Goal: Contribute content: Contribute content

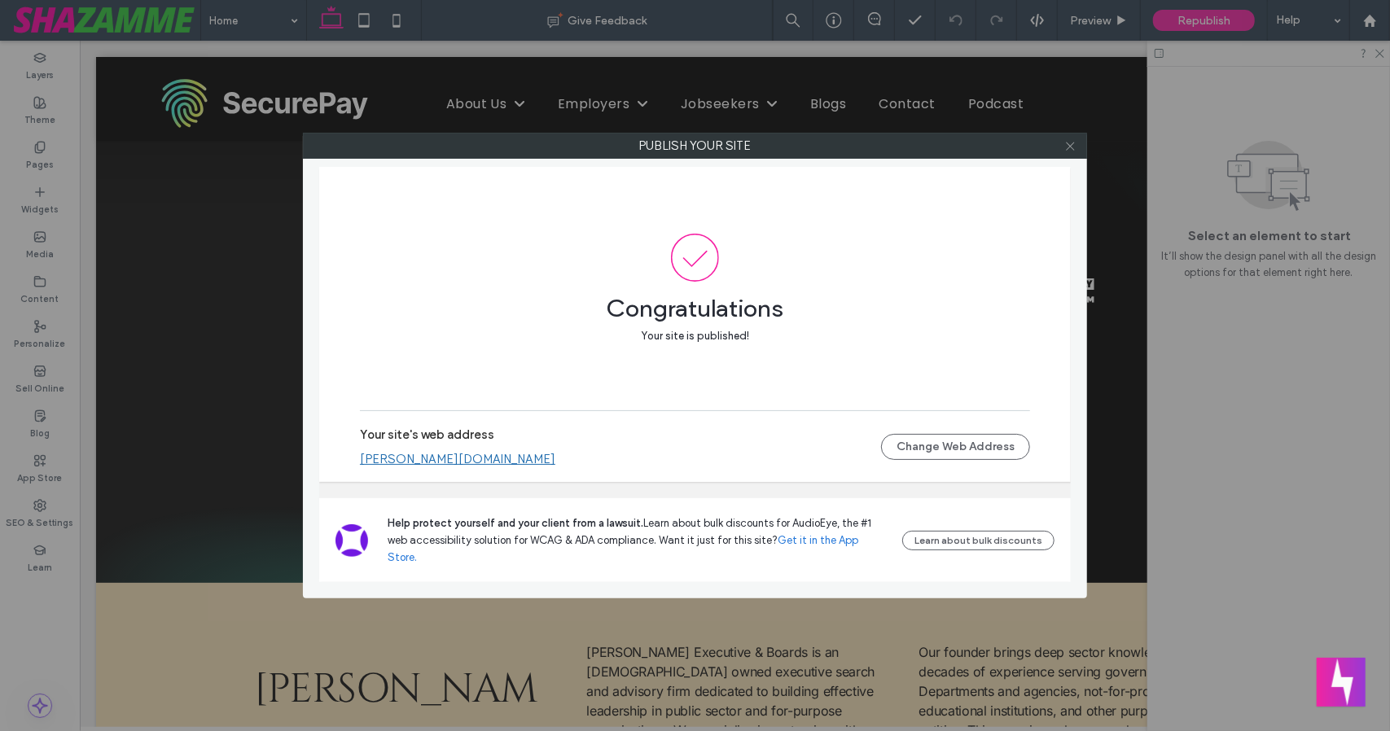
click at [1069, 147] on use at bounding box center [1070, 146] width 8 height 8
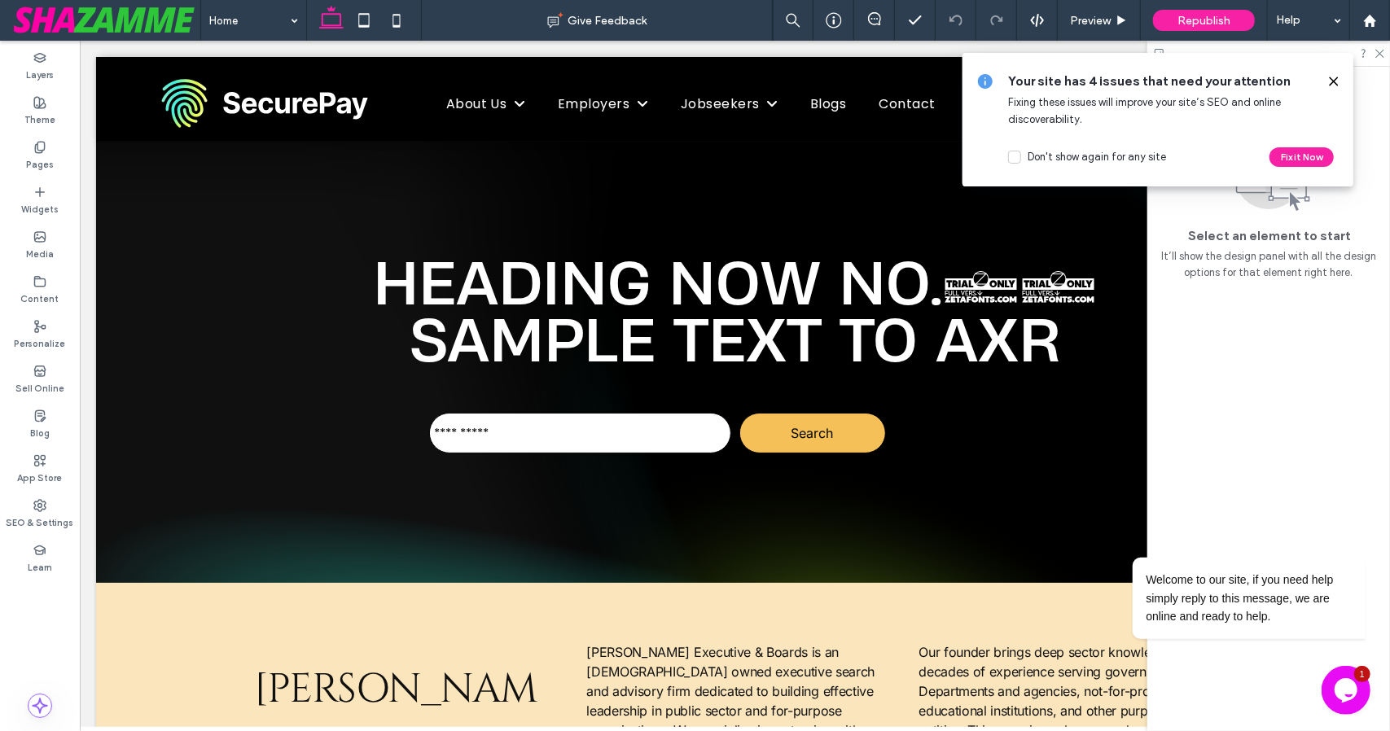
click at [1335, 81] on icon at bounding box center [1333, 81] width 13 height 13
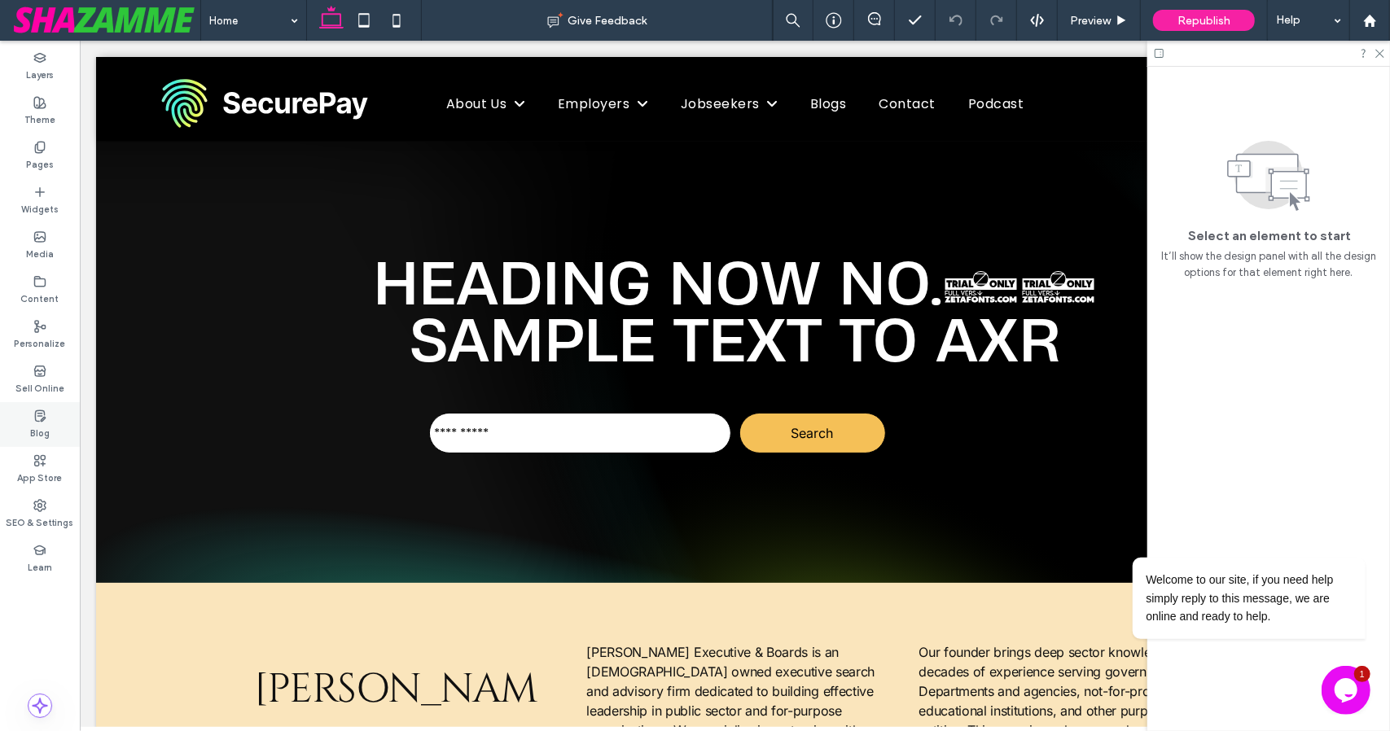
click at [54, 419] on div "Blog" at bounding box center [40, 424] width 80 height 45
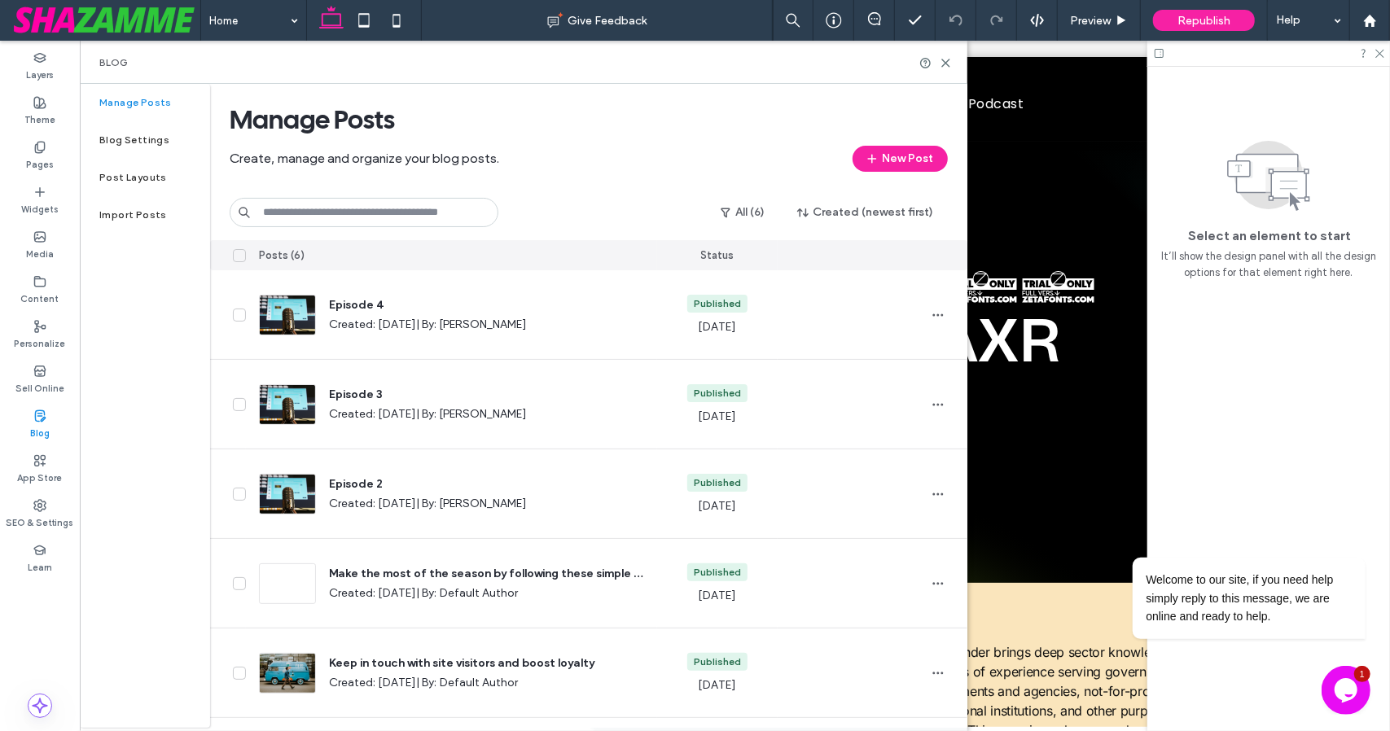
click at [637, 164] on div "Create, manage and organize your blog posts. New Post" at bounding box center [589, 159] width 718 height 26
click at [895, 147] on button "New Post" at bounding box center [899, 159] width 95 height 26
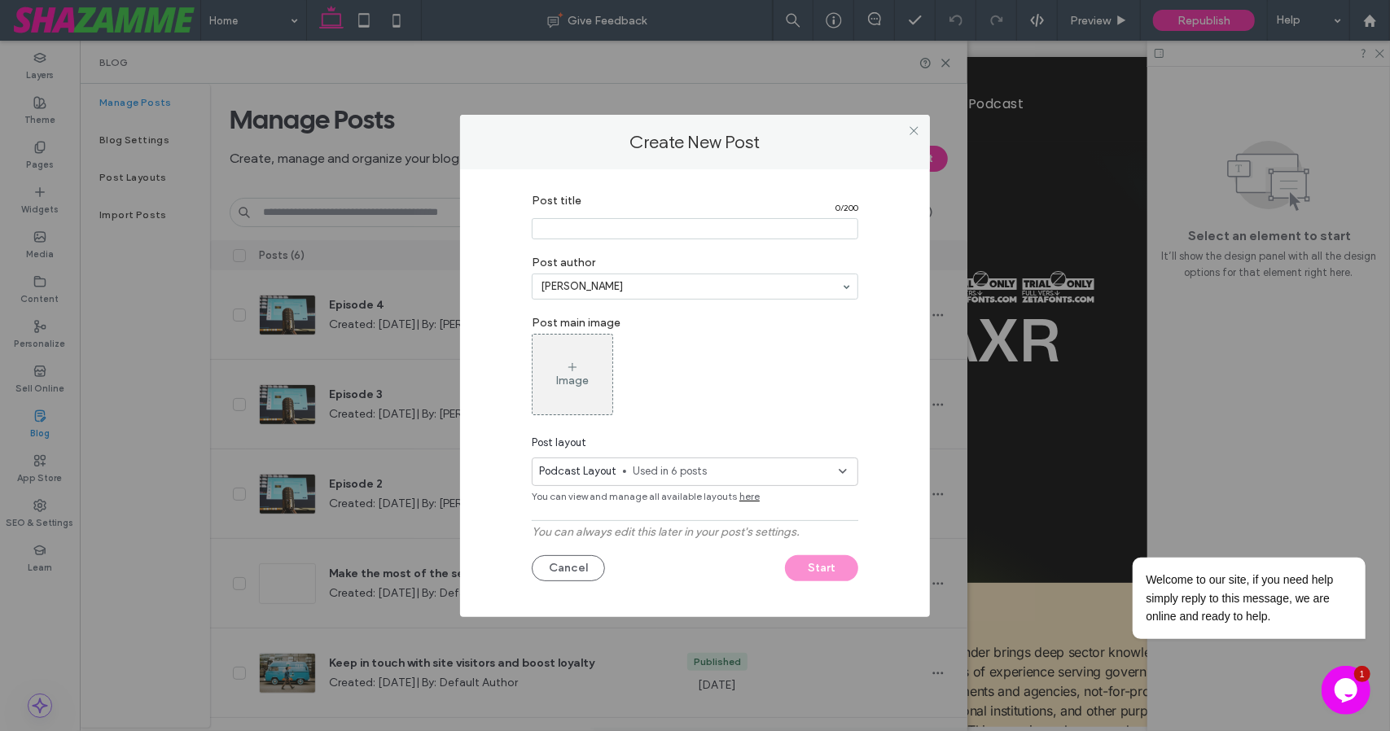
click at [741, 230] on input "Post title" at bounding box center [695, 228] width 326 height 21
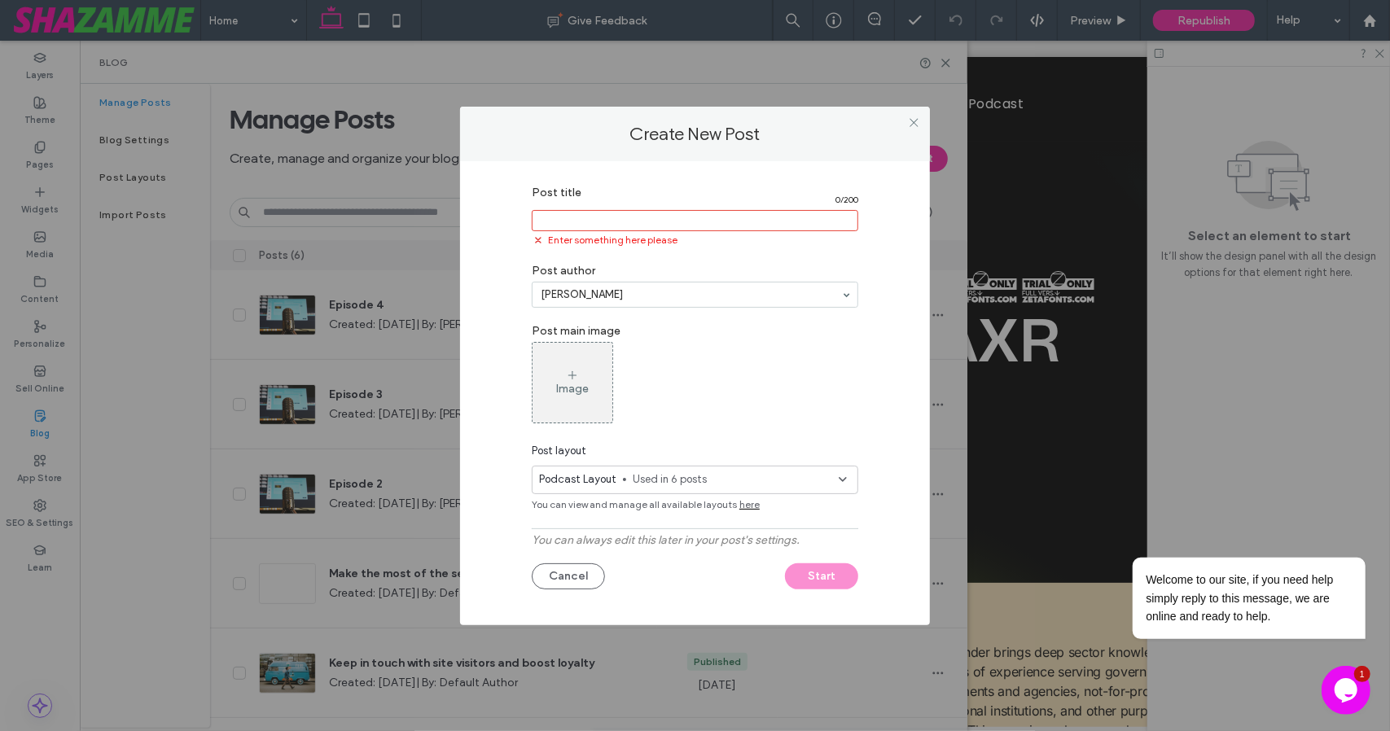
click at [642, 214] on input "Post title" at bounding box center [695, 220] width 326 height 21
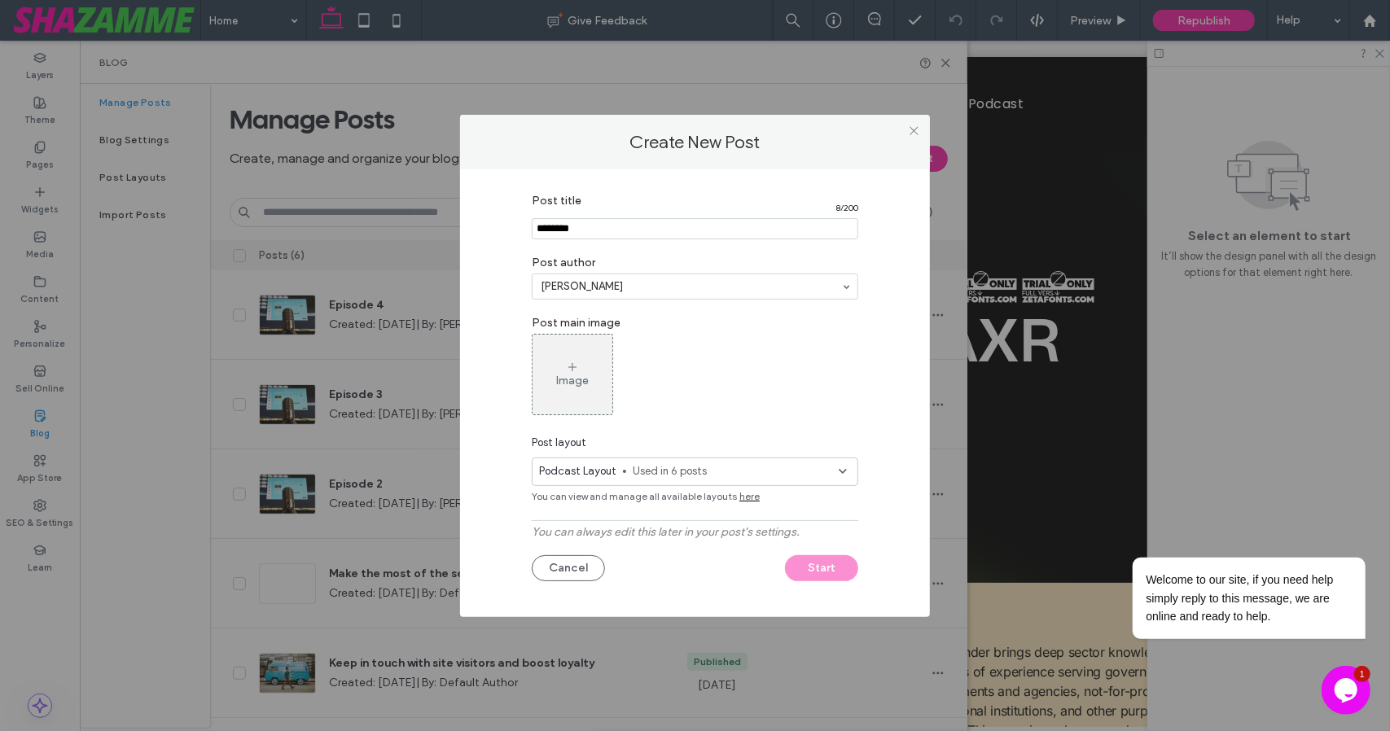
type input "********"
click at [598, 377] on div "Image" at bounding box center [572, 374] width 80 height 77
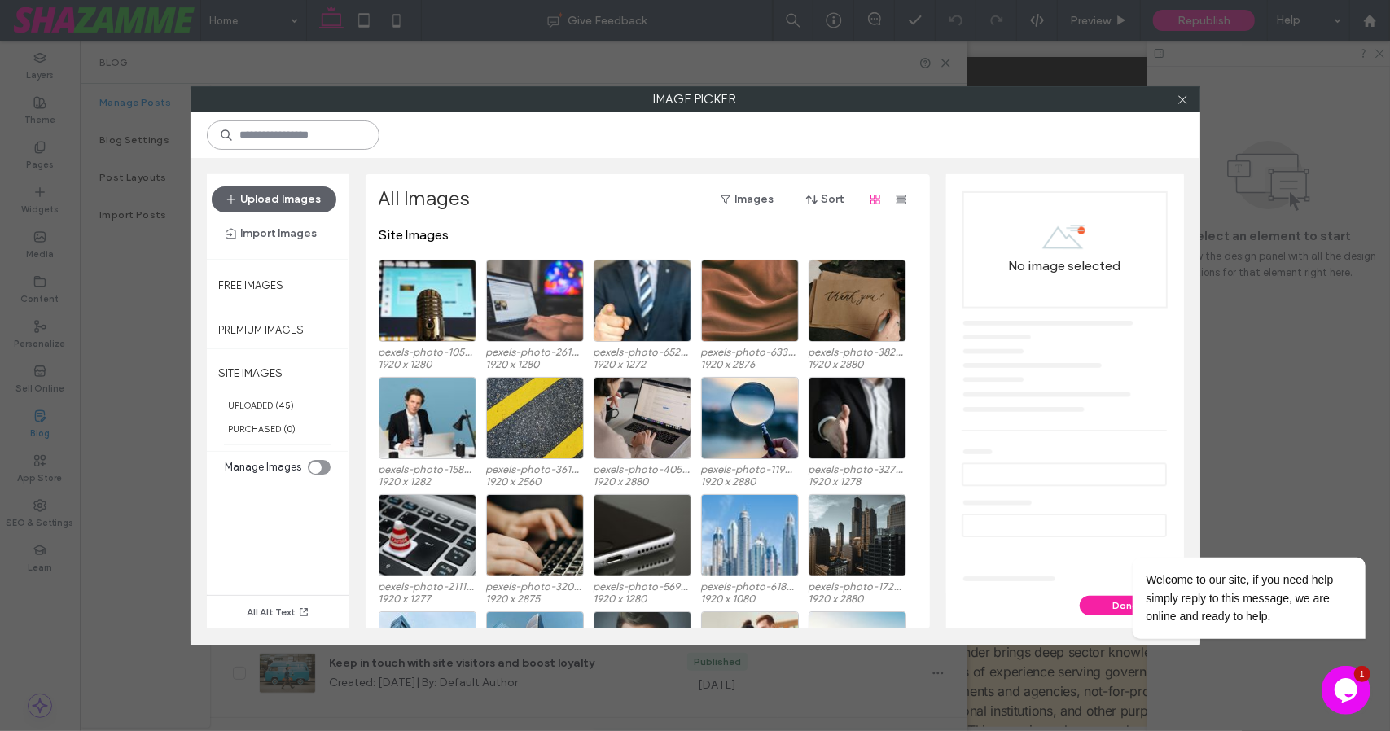
click at [324, 142] on input at bounding box center [293, 134] width 173 height 29
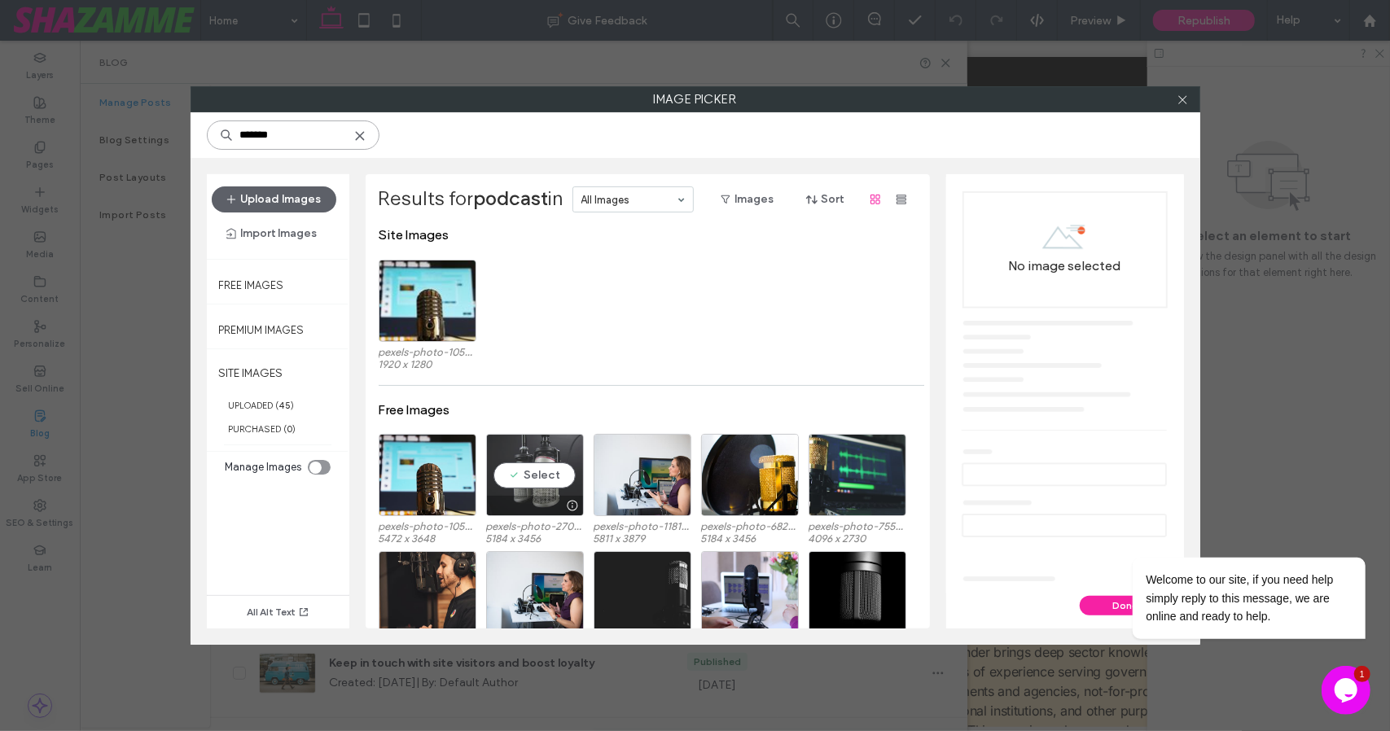
type input "*******"
click at [545, 481] on div "Select" at bounding box center [535, 475] width 98 height 82
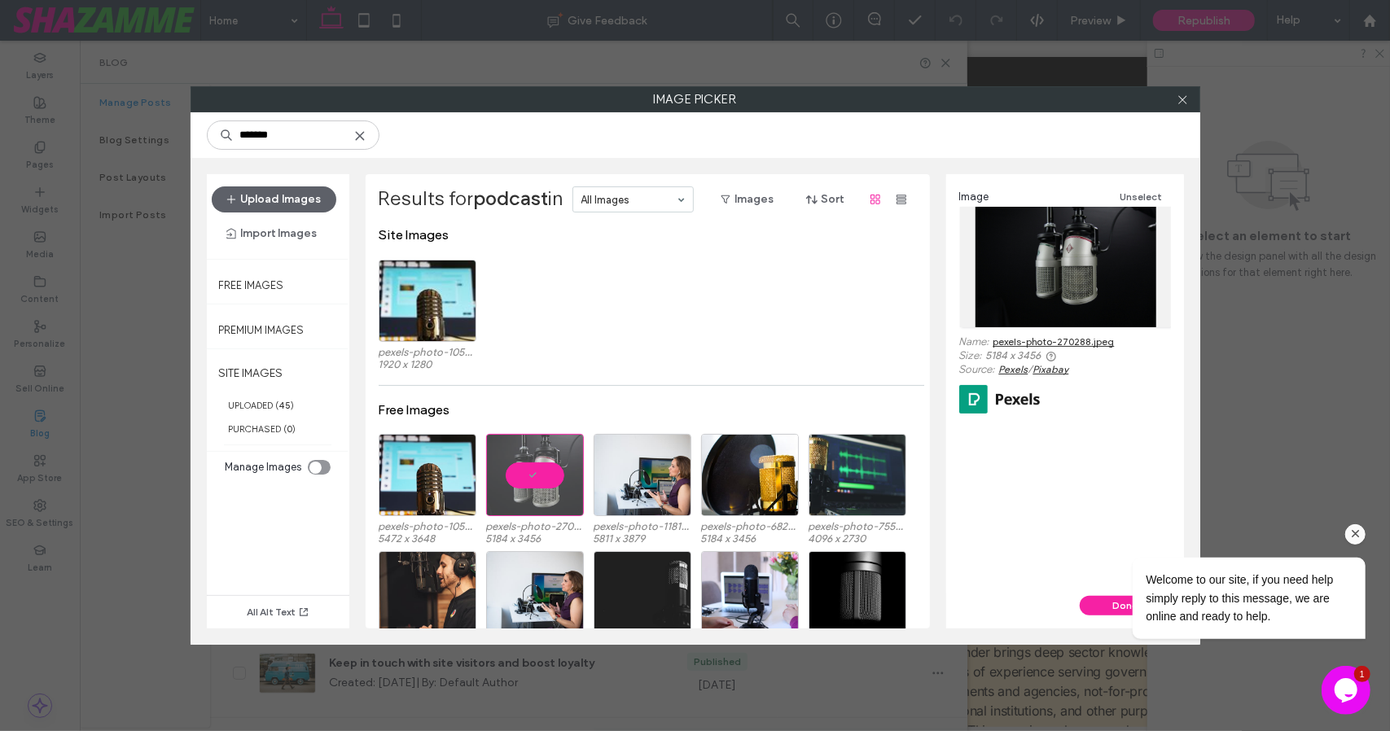
click at [1097, 599] on div "Welcome to our site, if you need help simply reply to this message, we are onli…" at bounding box center [1227, 597] width 276 height 81
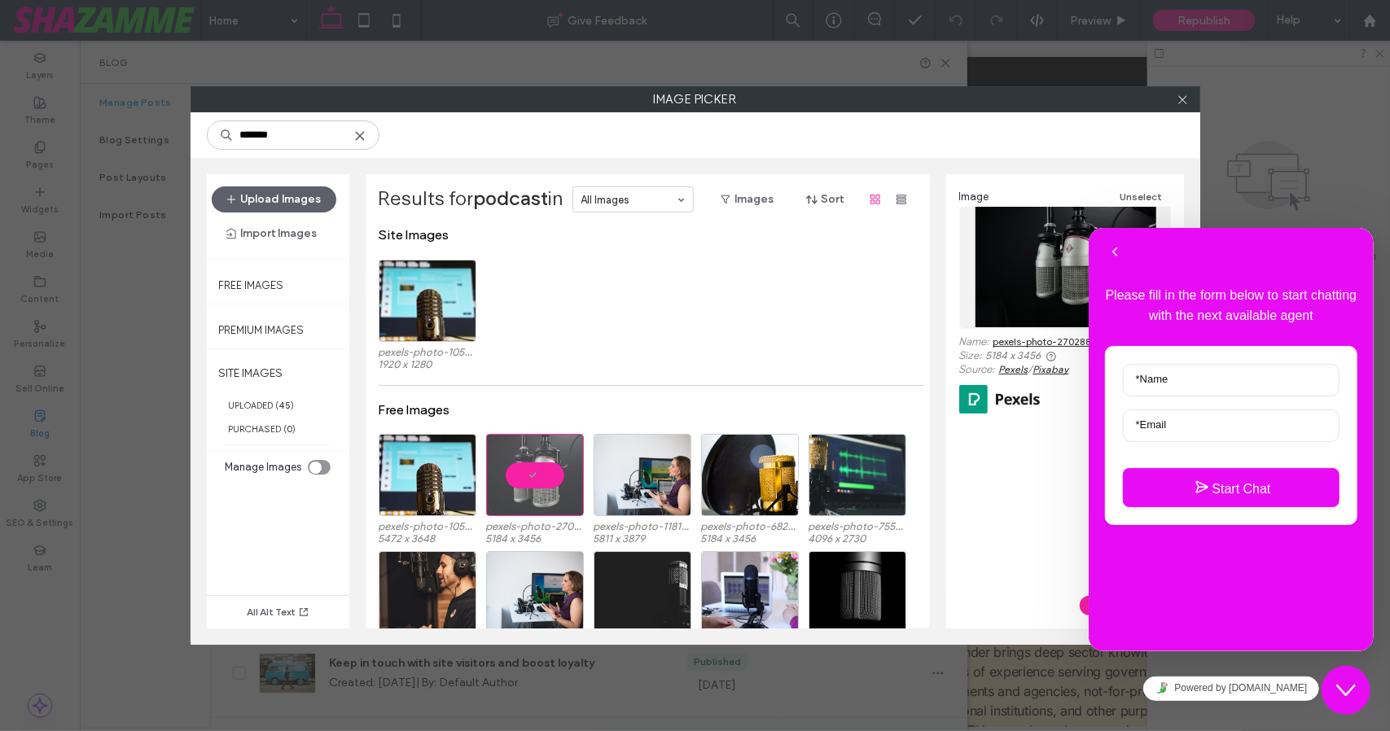
click at [1345, 693] on icon "Chat widget" at bounding box center [1345, 689] width 20 height 11
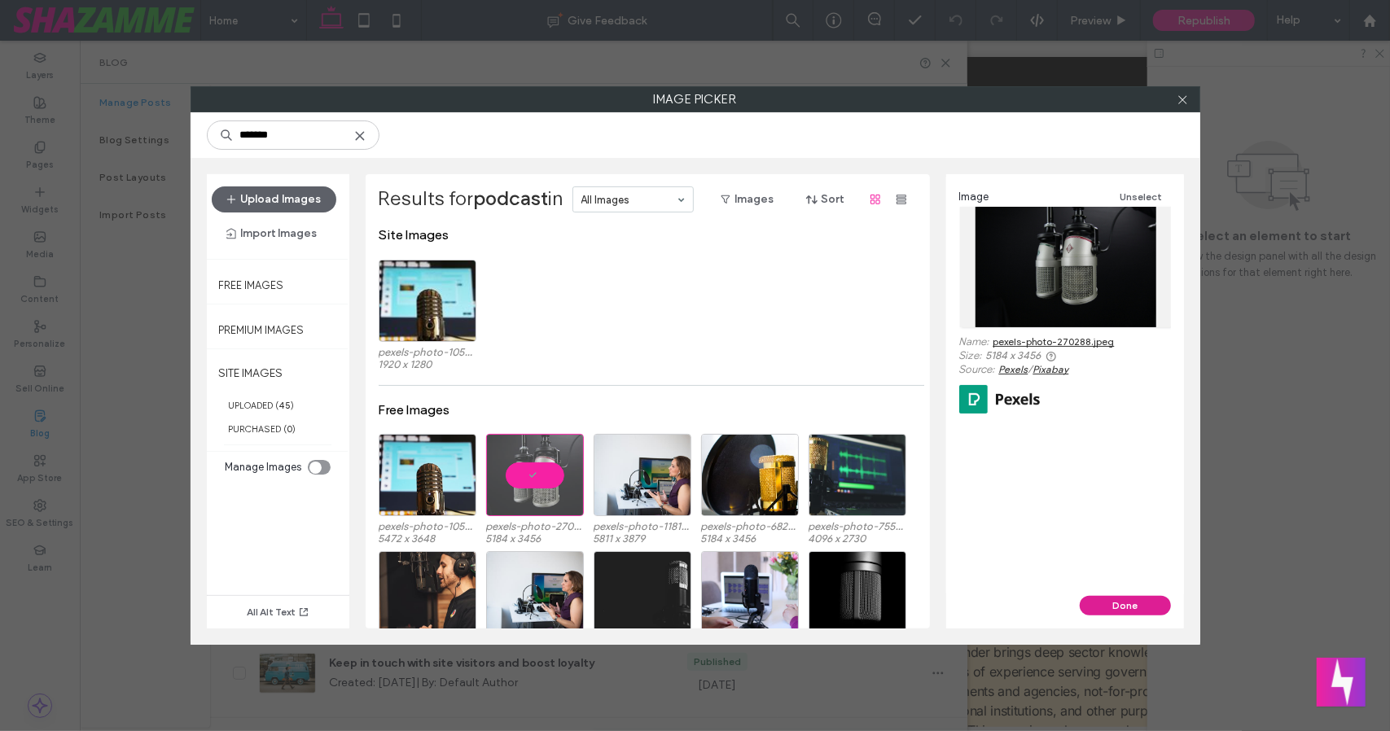
click at [1138, 604] on button "Done" at bounding box center [1124, 606] width 91 height 20
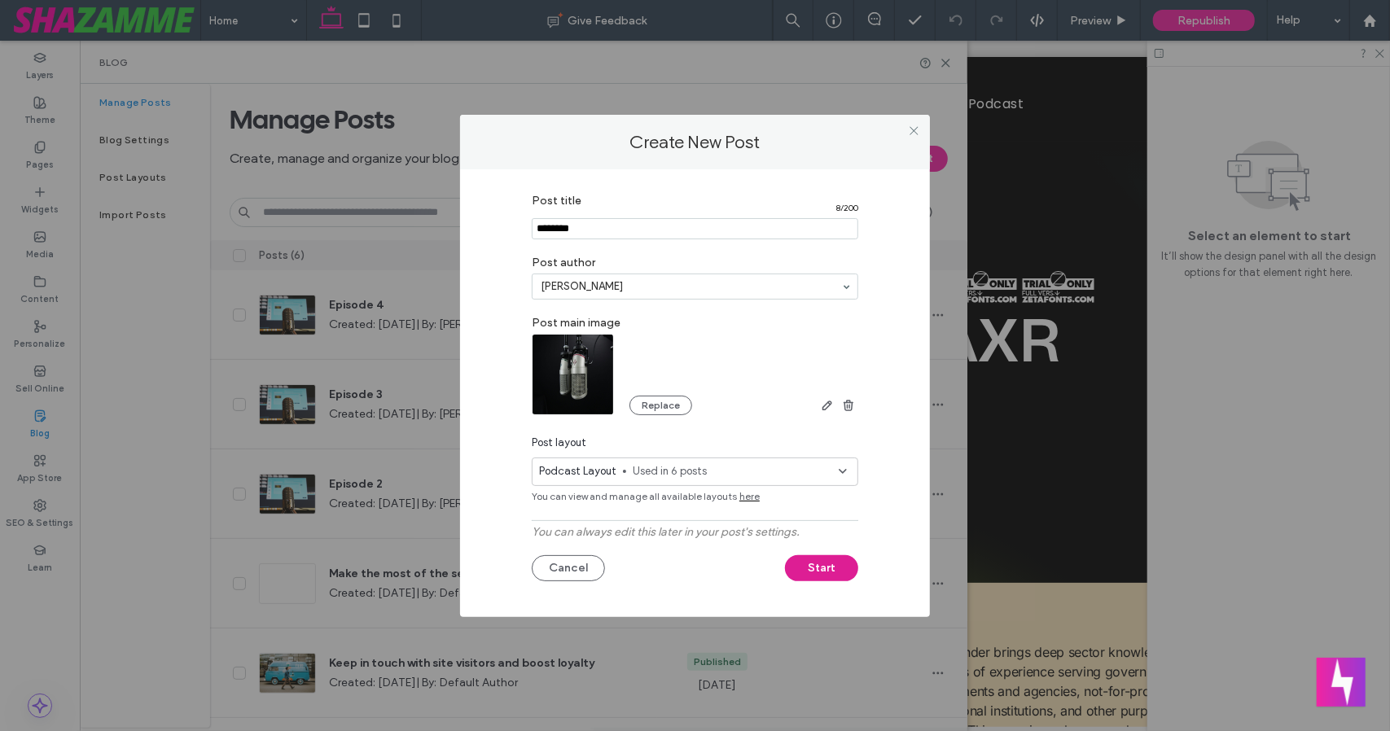
click at [821, 573] on button "Start" at bounding box center [821, 568] width 73 height 26
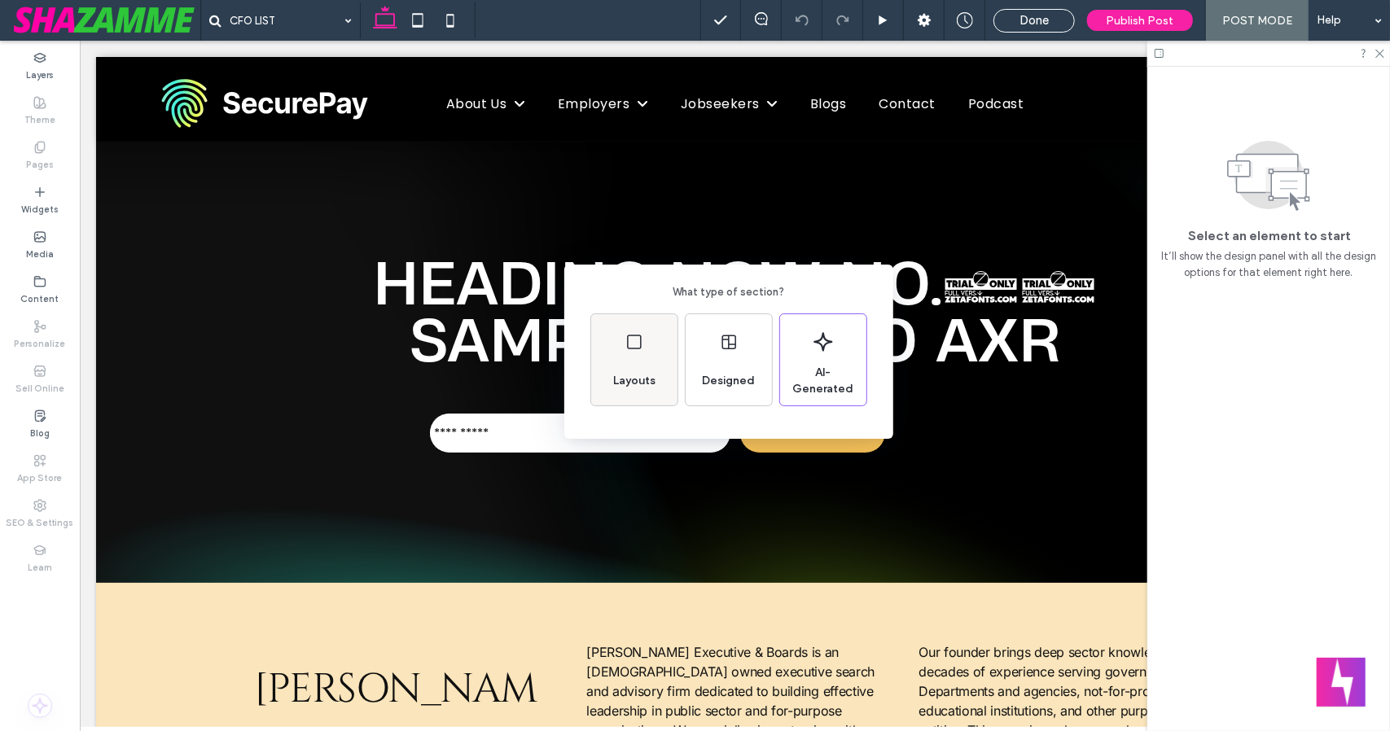
click at [611, 351] on div "Layouts" at bounding box center [634, 359] width 86 height 91
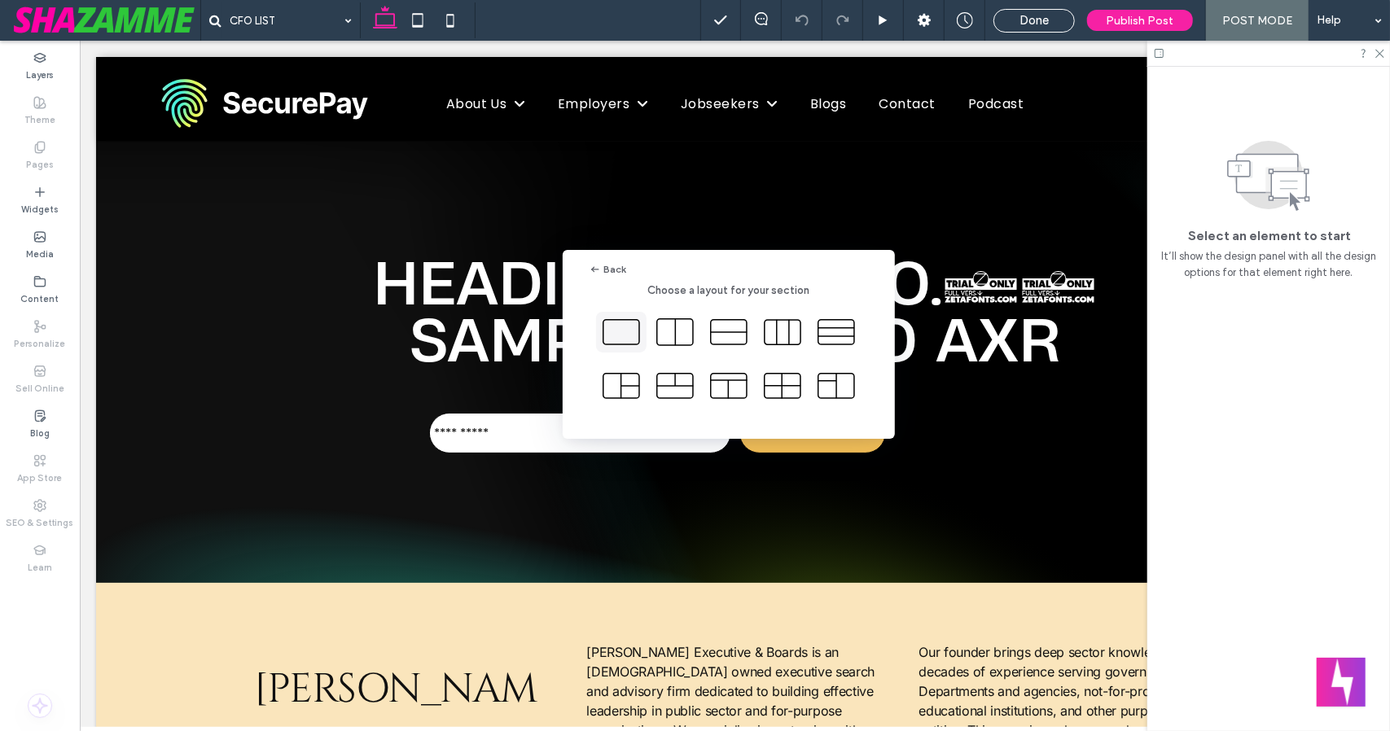
click at [624, 339] on icon at bounding box center [621, 332] width 41 height 41
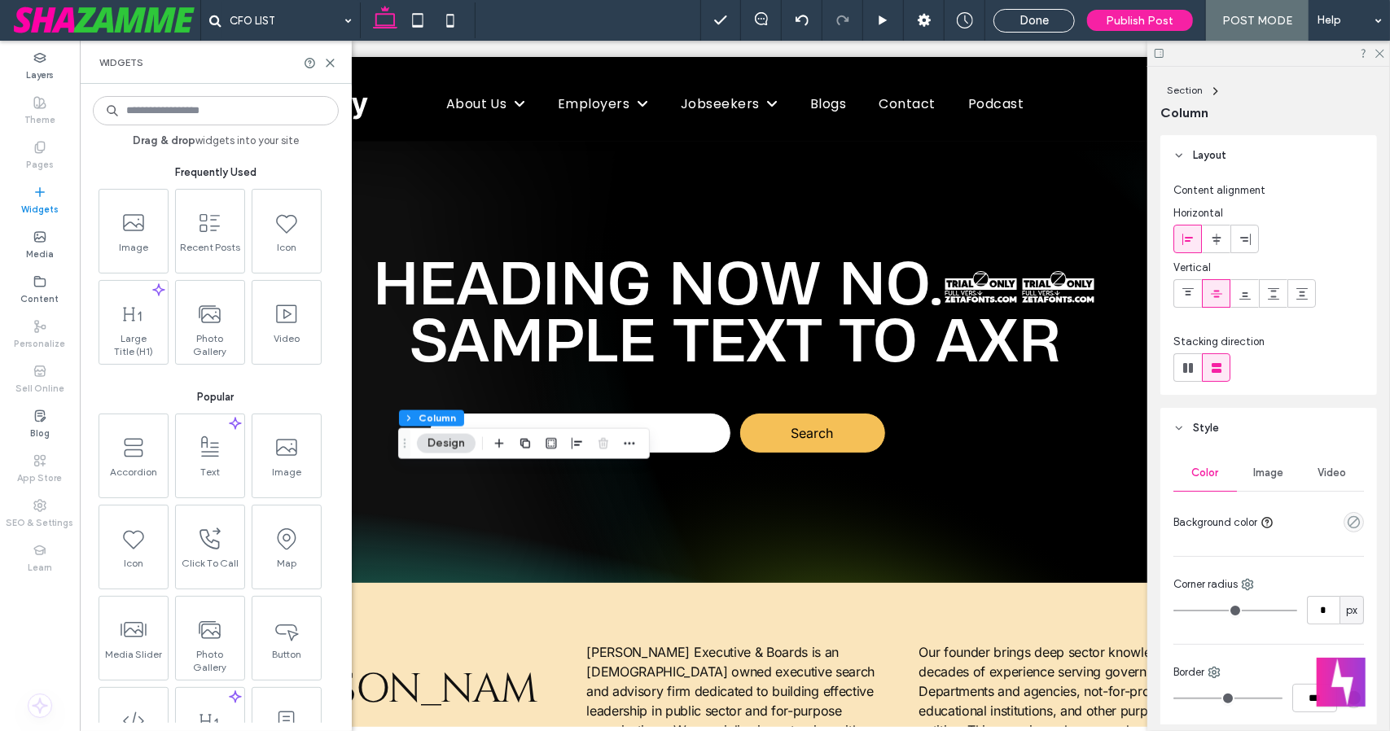
click at [200, 117] on input at bounding box center [216, 110] width 246 height 29
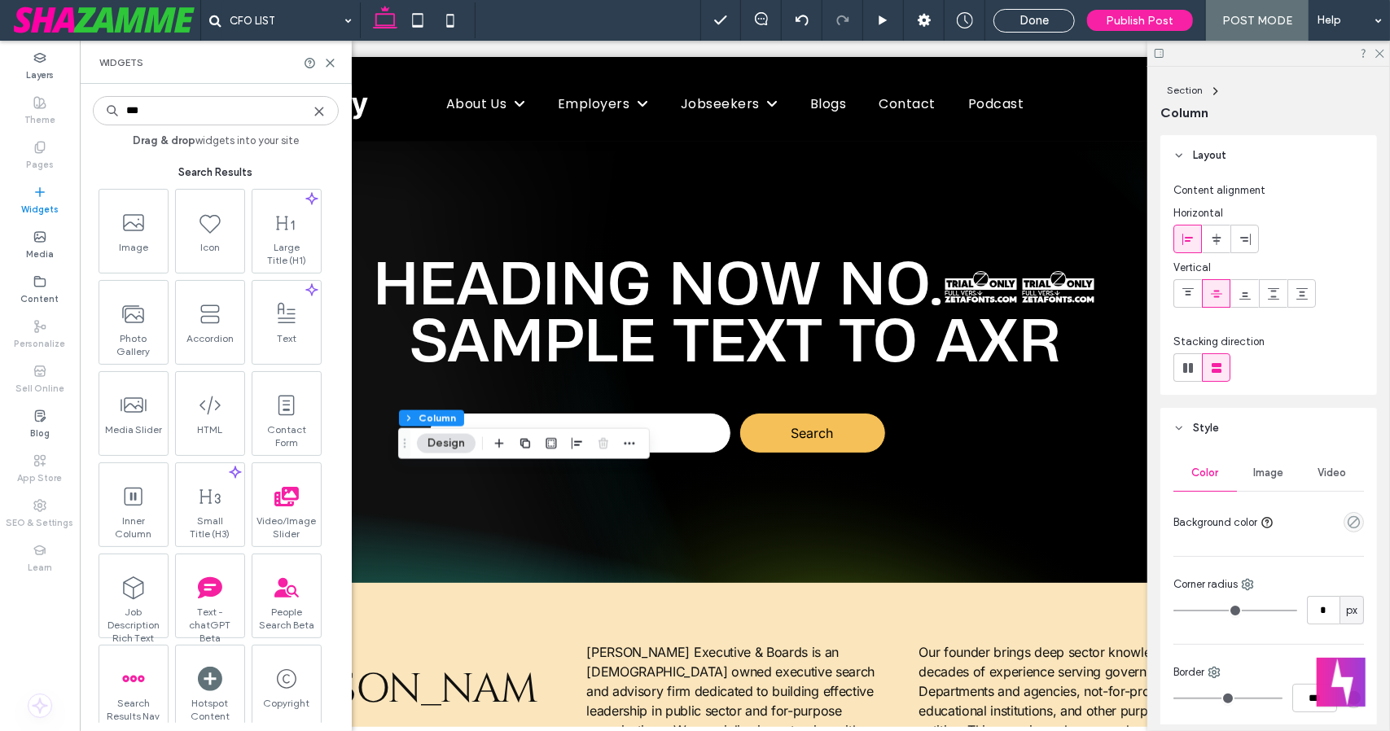
type input "****"
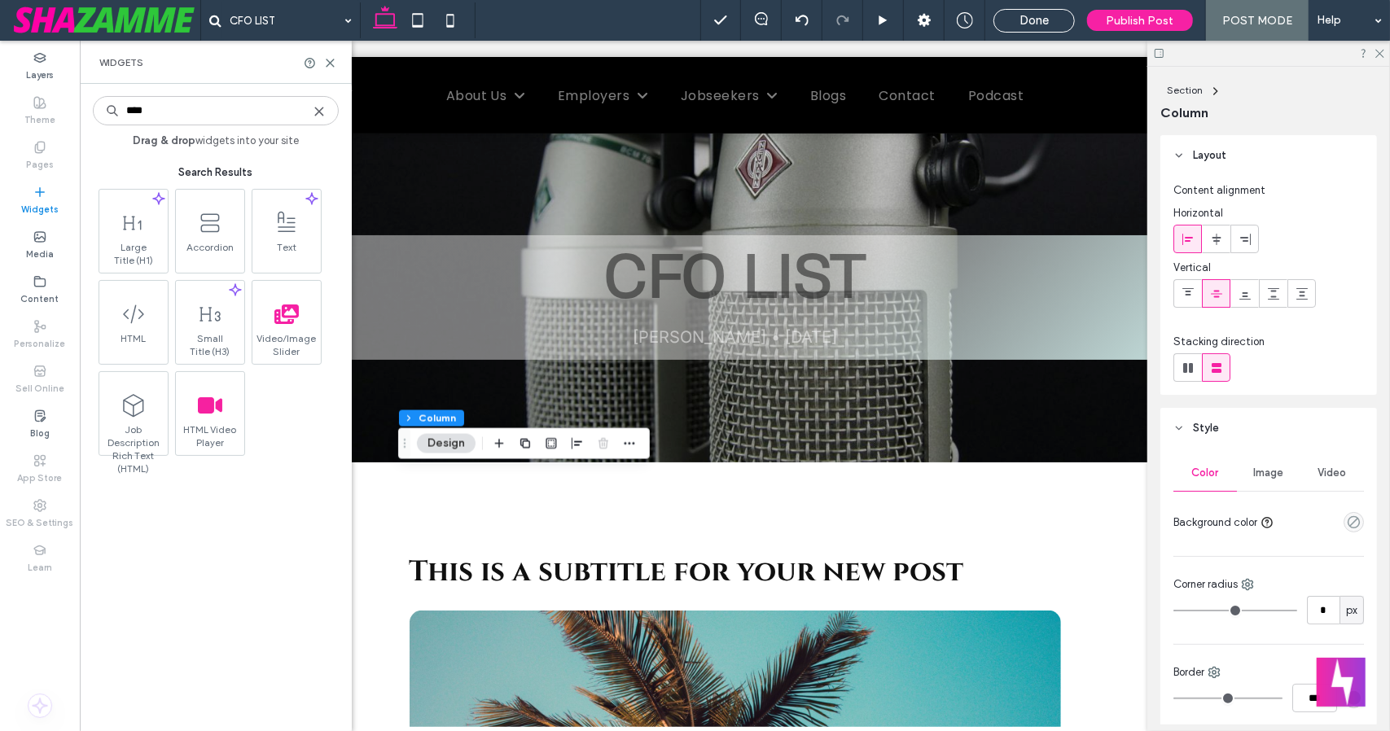
scroll to position [560, 0]
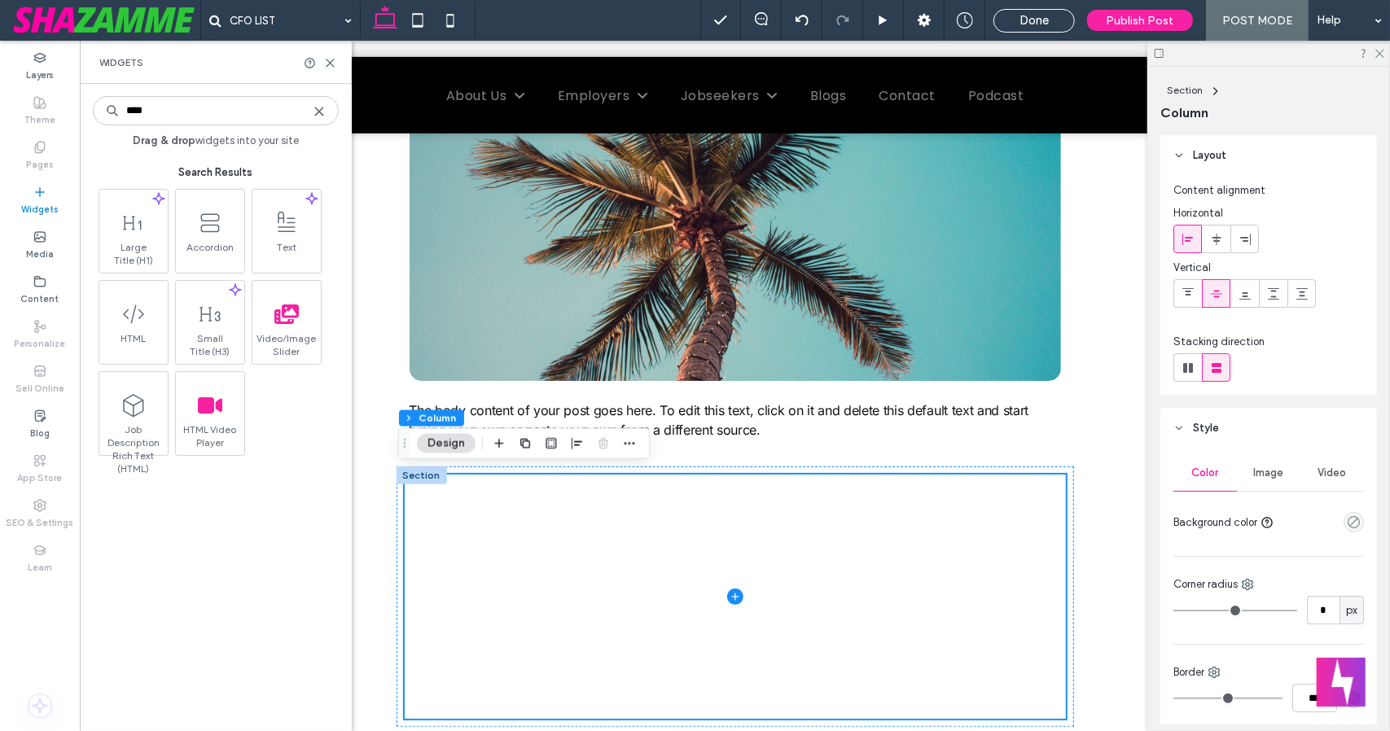
type input "****"
click at [148, 323] on span at bounding box center [133, 314] width 68 height 37
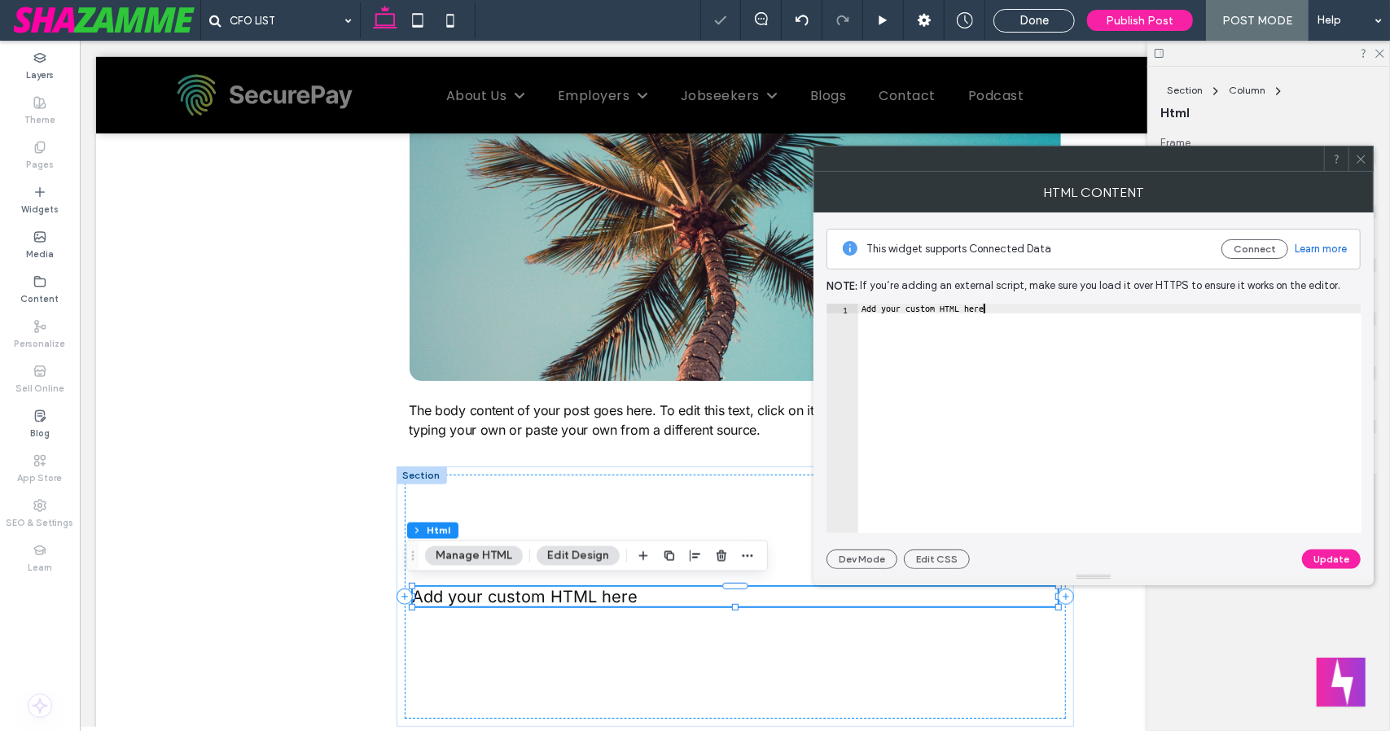
click at [941, 358] on div "Add your custom HTML here" at bounding box center [1109, 429] width 503 height 250
paste textarea "**********"
type textarea "**********"
click at [1320, 556] on button "Update" at bounding box center [1331, 560] width 59 height 20
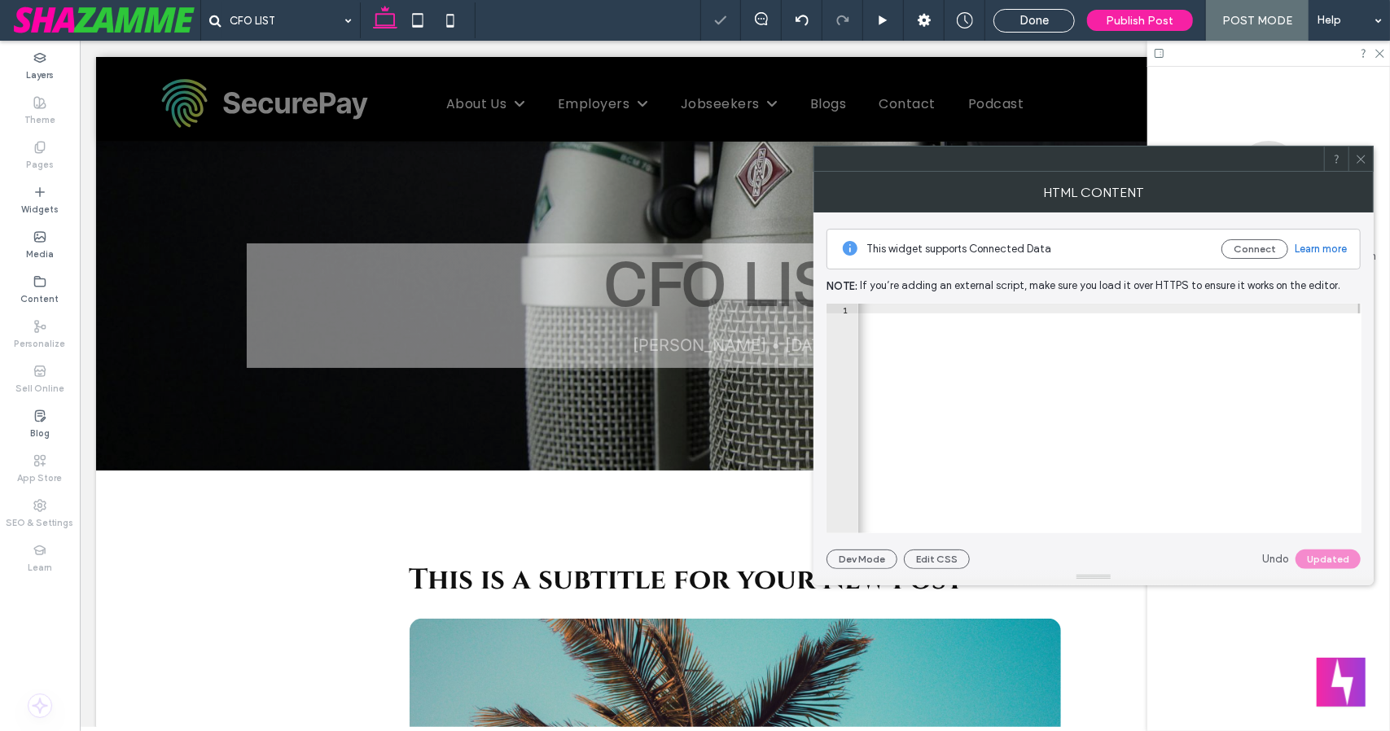
scroll to position [0, 0]
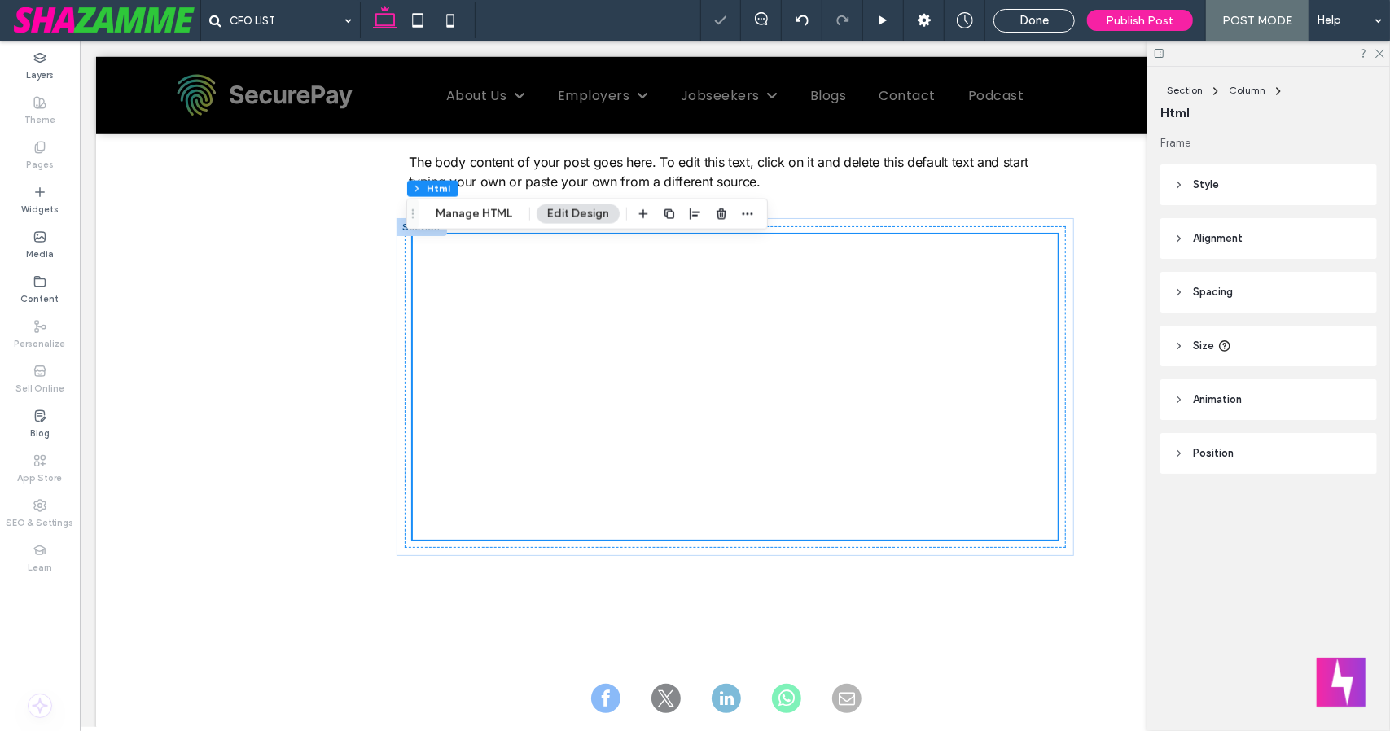
click at [246, 554] on div "CFO LIST Mary Rances • October 14, 2025 Section This is a subtitle for your new…" at bounding box center [733, 238] width 1277 height 1829
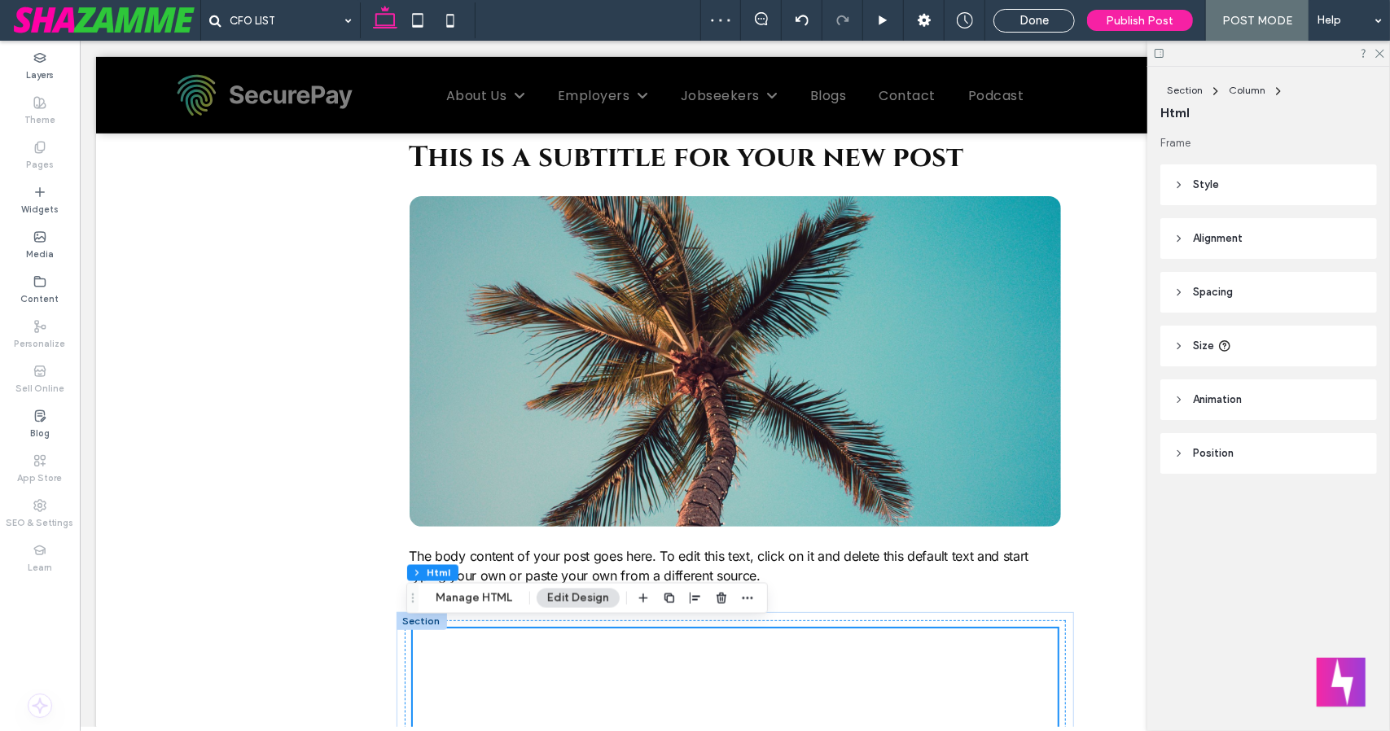
scroll to position [414, 0]
click at [752, 599] on span "button" at bounding box center [748, 599] width 20 height 20
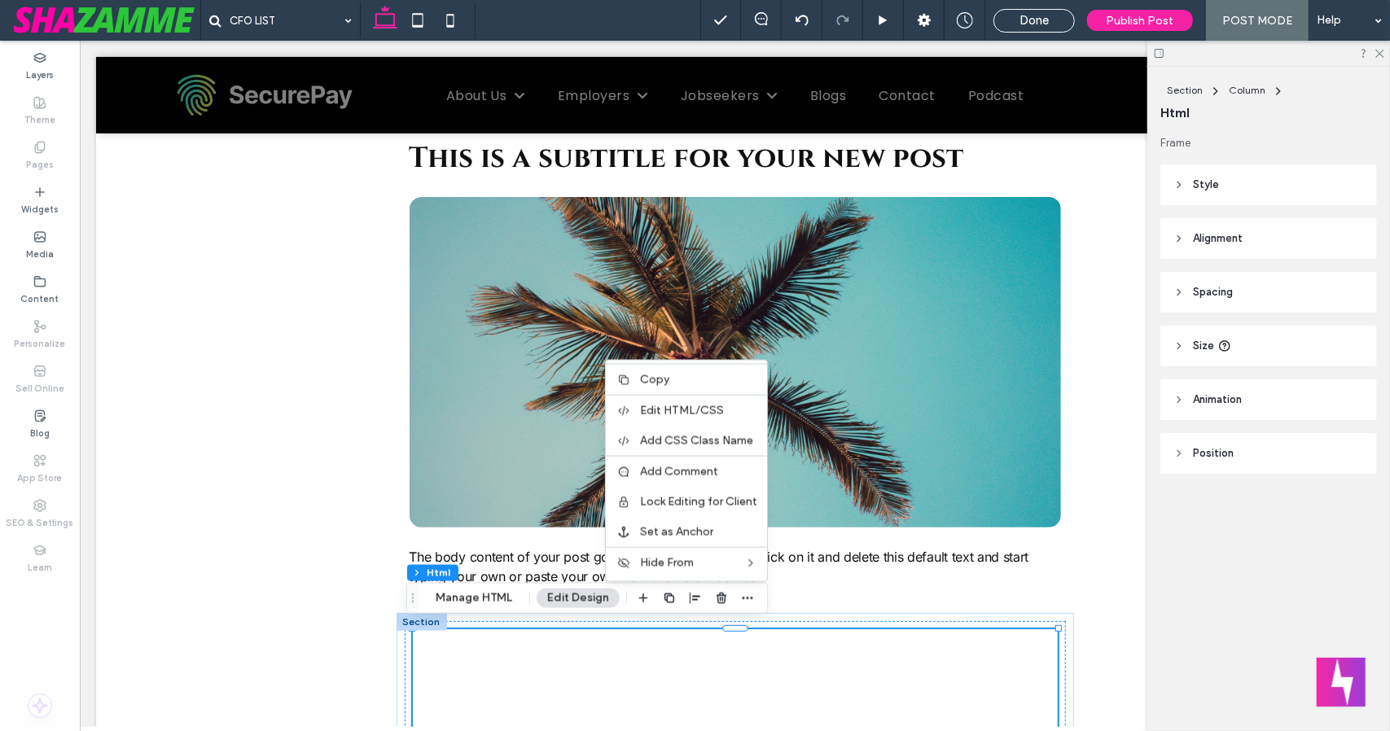
click at [820, 628] on div at bounding box center [734, 628] width 645 height 1
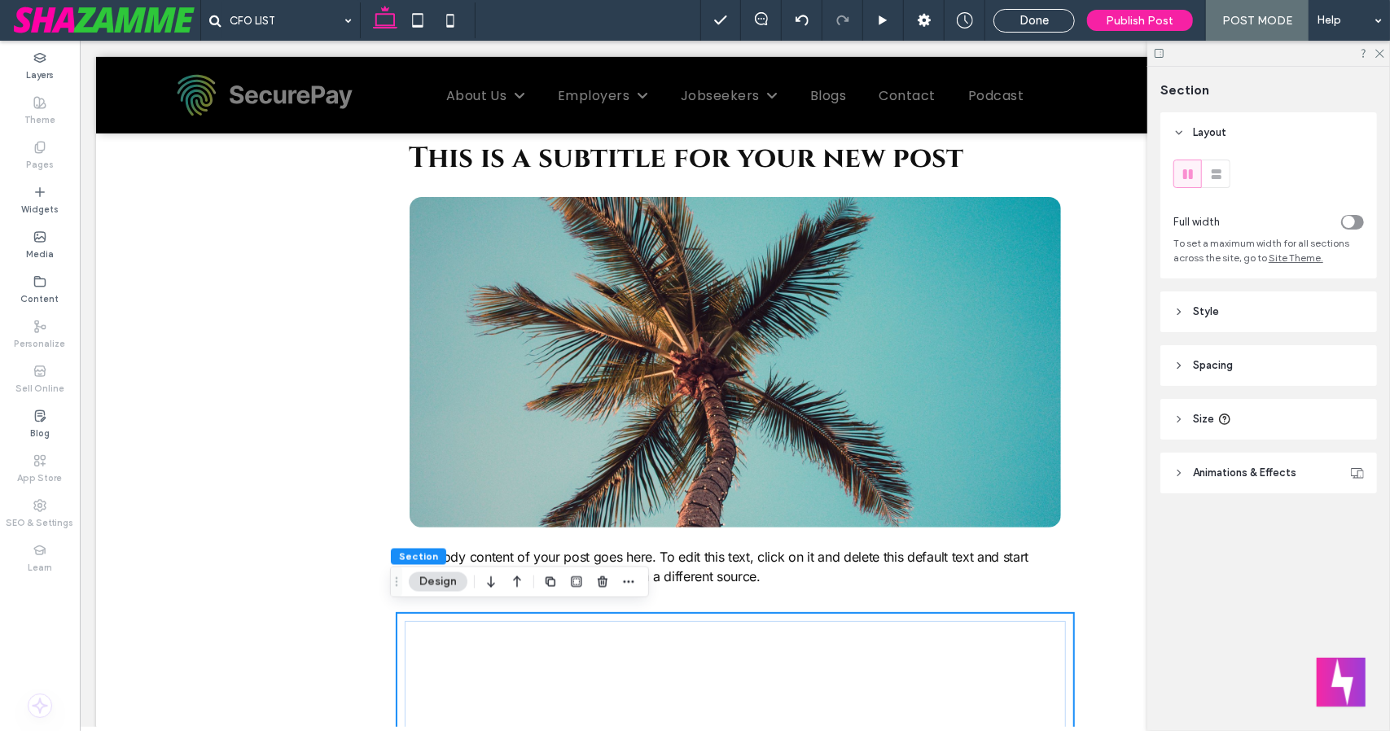
click at [189, 629] on div "CFO LIST Mary Rances • October 14, 2025 Section This is a subtitle for your new…" at bounding box center [733, 714] width 1277 height 1991
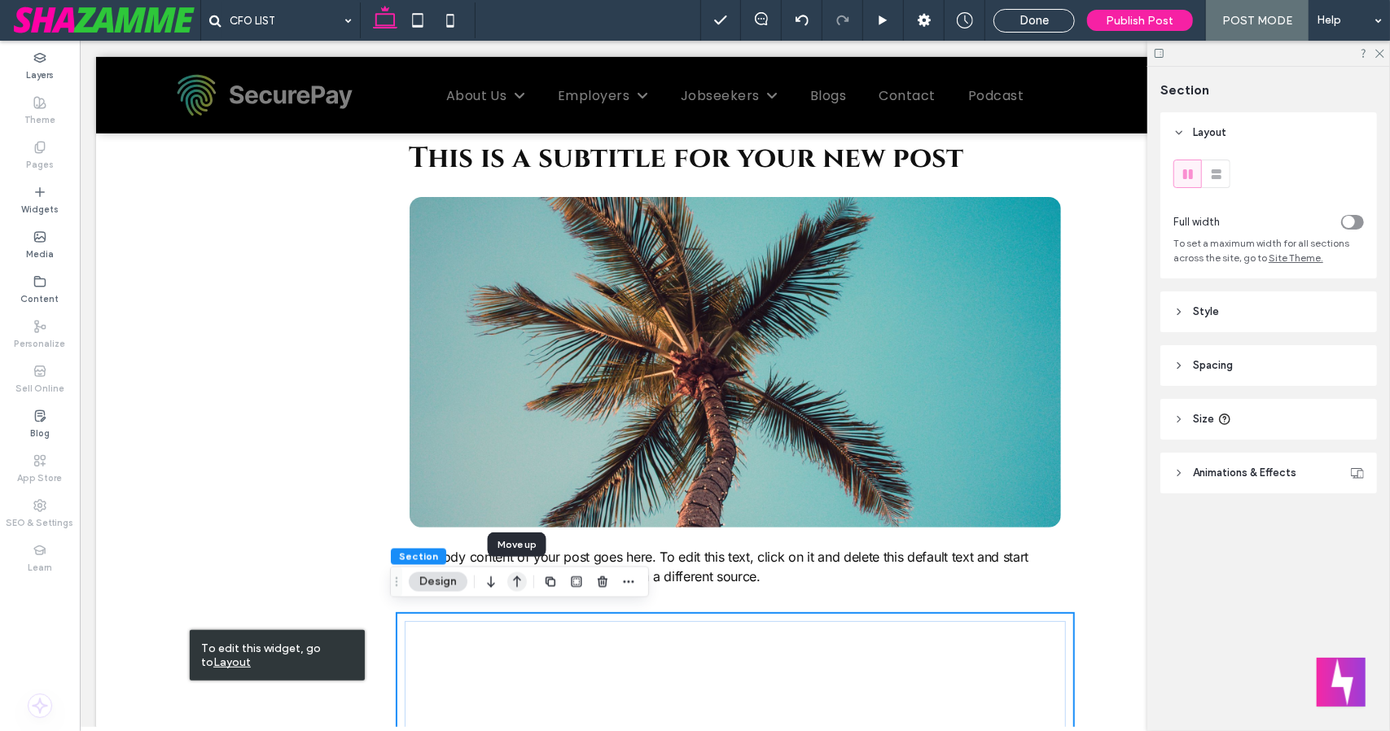
click at [518, 569] on icon "button" at bounding box center [517, 581] width 20 height 29
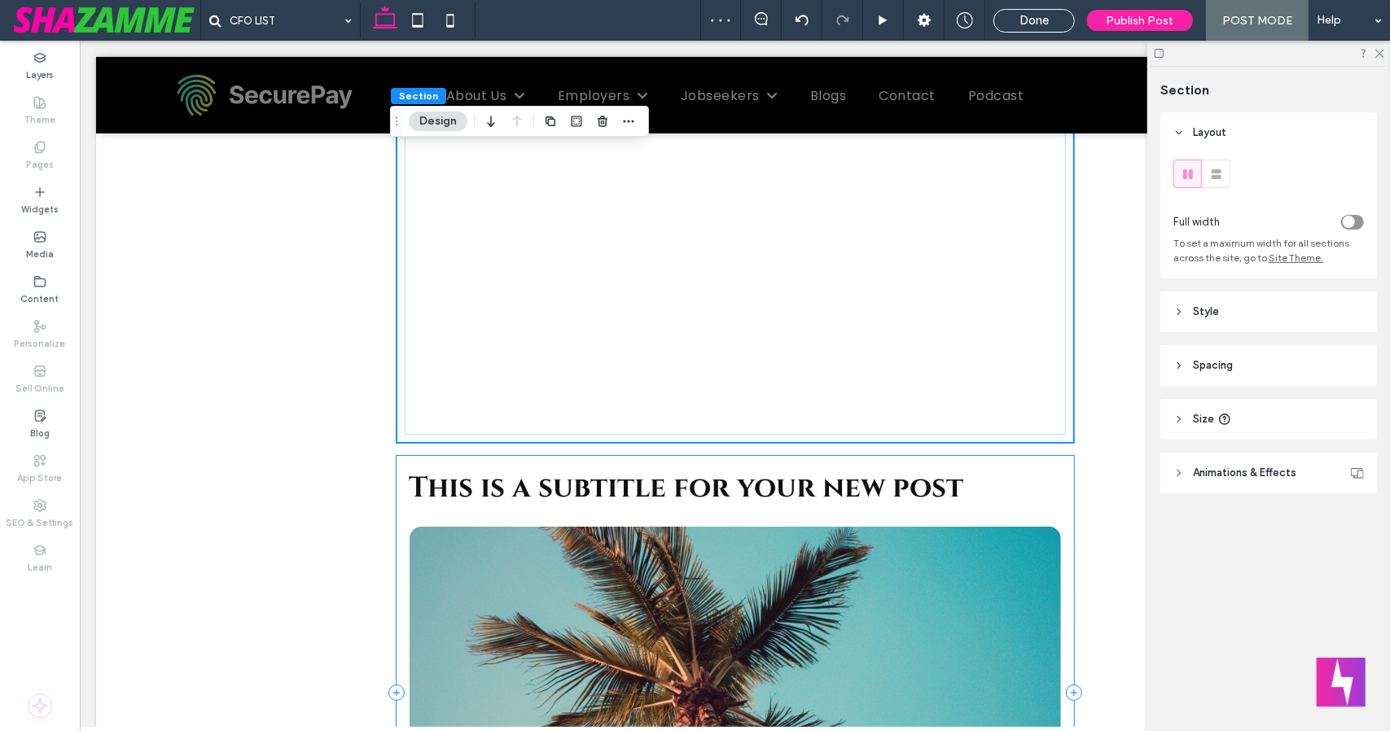
scroll to position [428, 0]
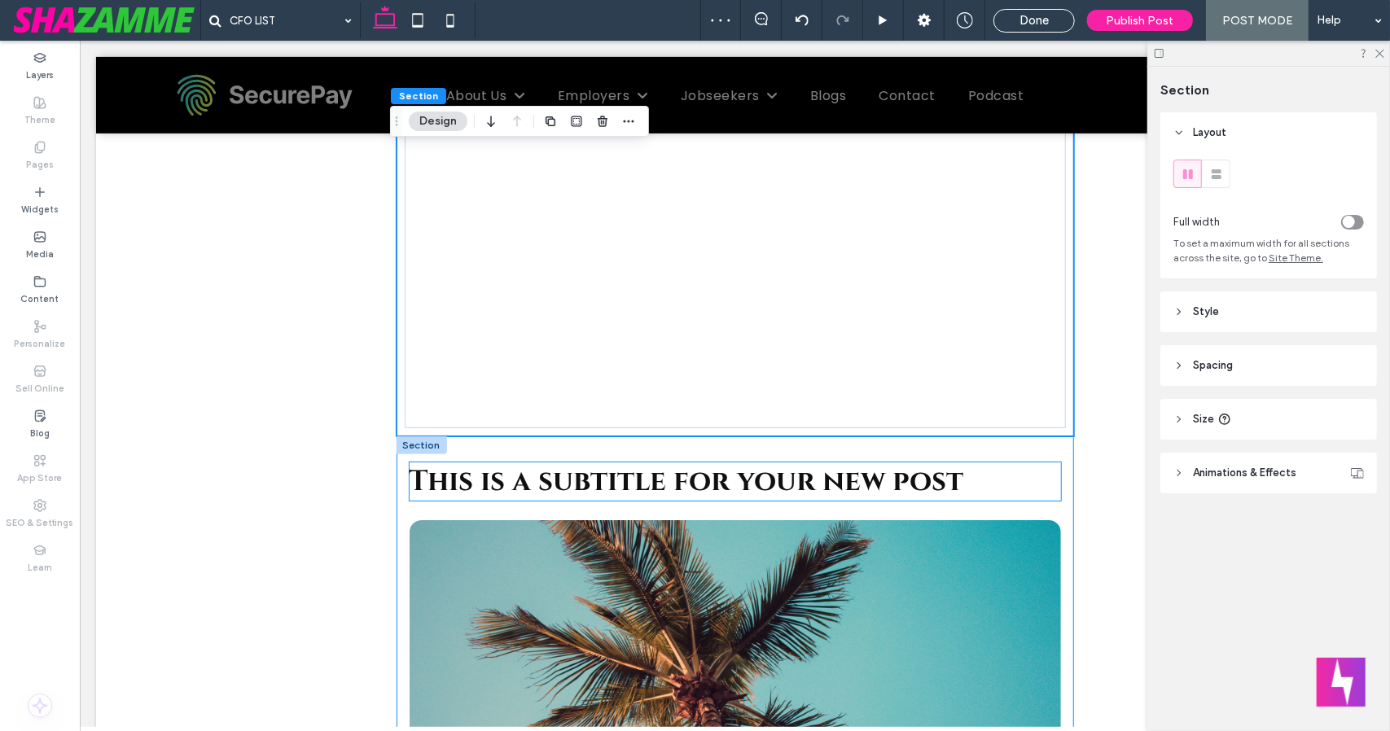
click at [1047, 495] on h3 "This is a subtitle for your new post" at bounding box center [734, 481] width 651 height 38
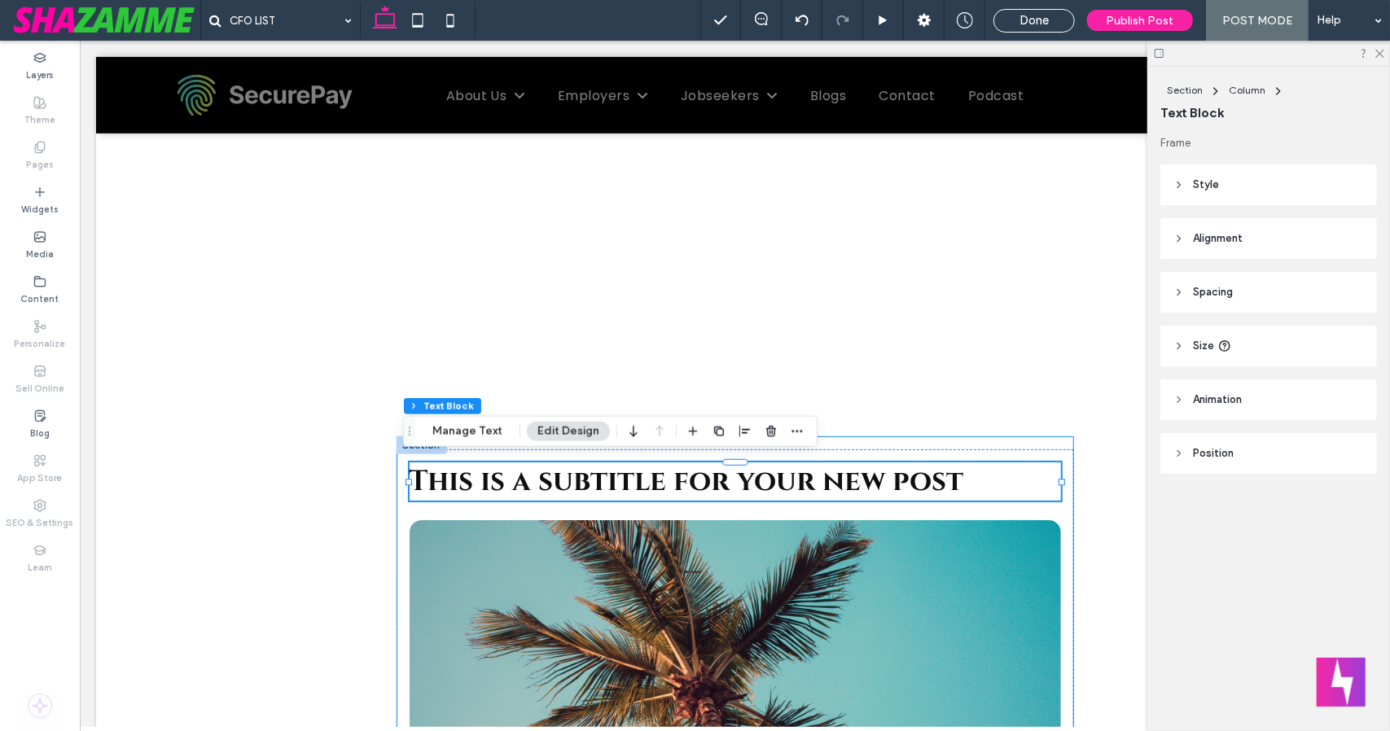
click at [1059, 438] on div "This is a subtitle for your new post The body content of your post goes here. T…" at bounding box center [734, 686] width 677 height 500
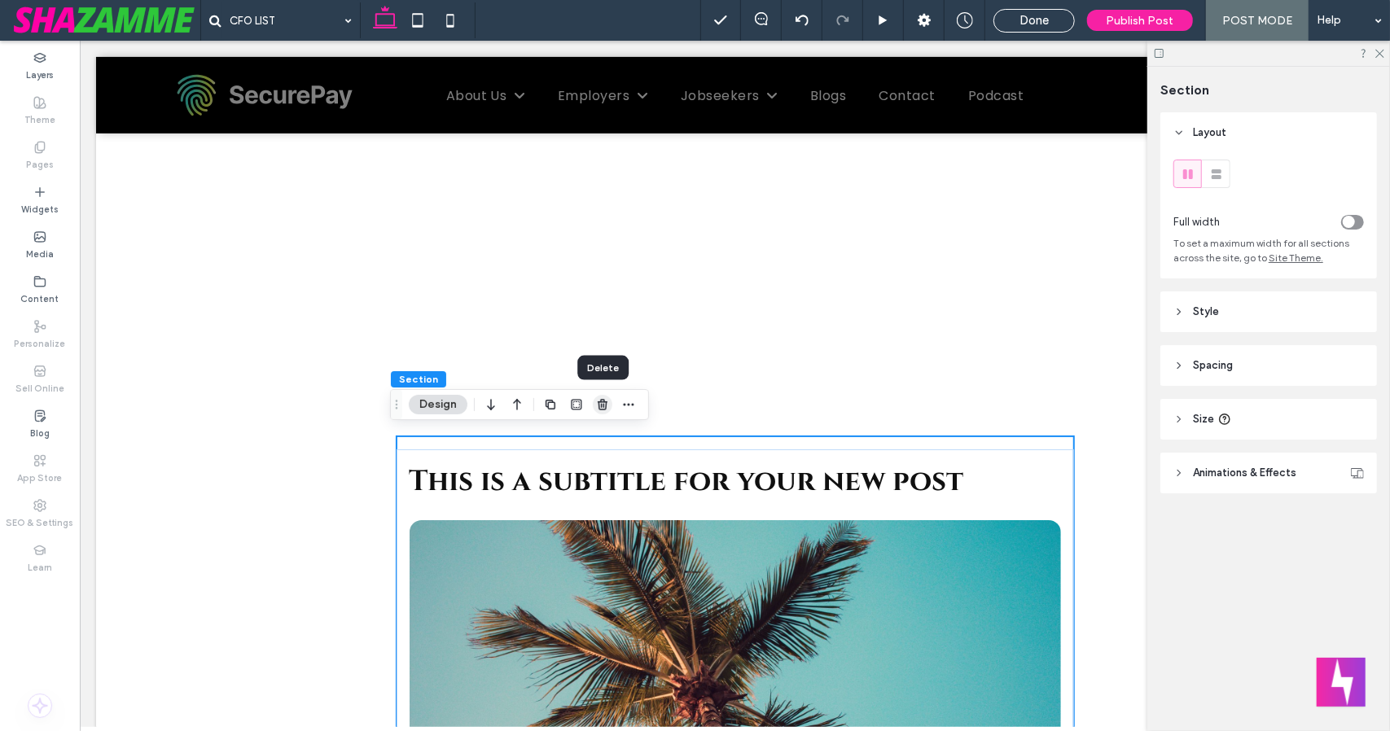
click at [603, 412] on span "button" at bounding box center [603, 405] width 20 height 20
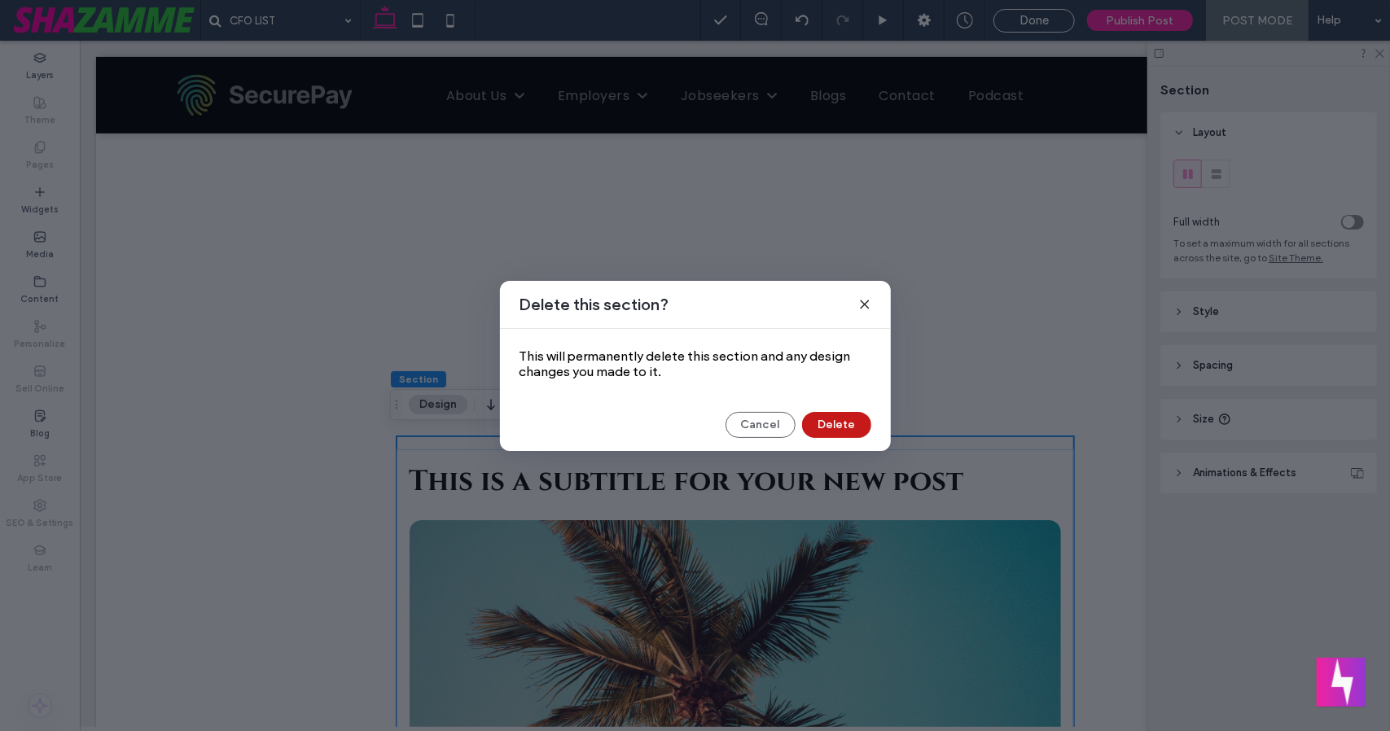
click at [849, 414] on button "Delete" at bounding box center [836, 425] width 69 height 26
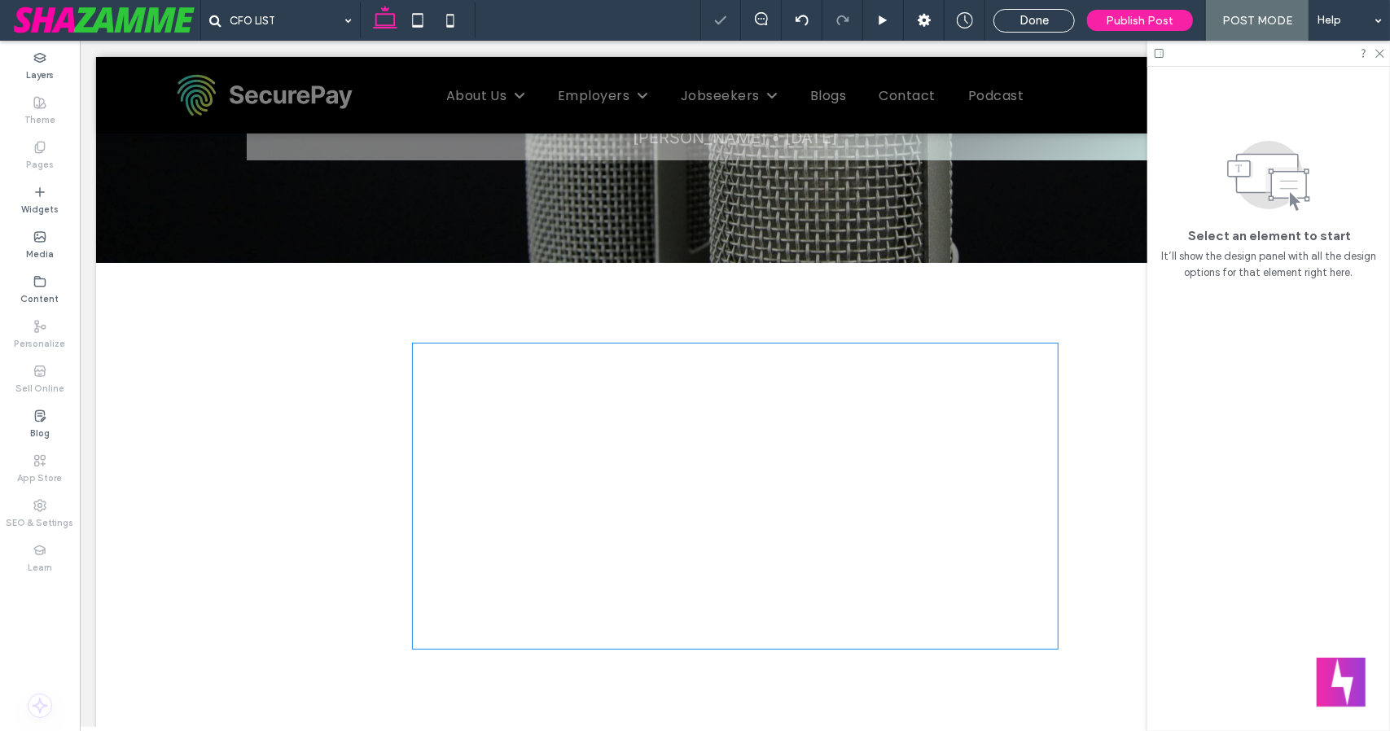
scroll to position [199, 0]
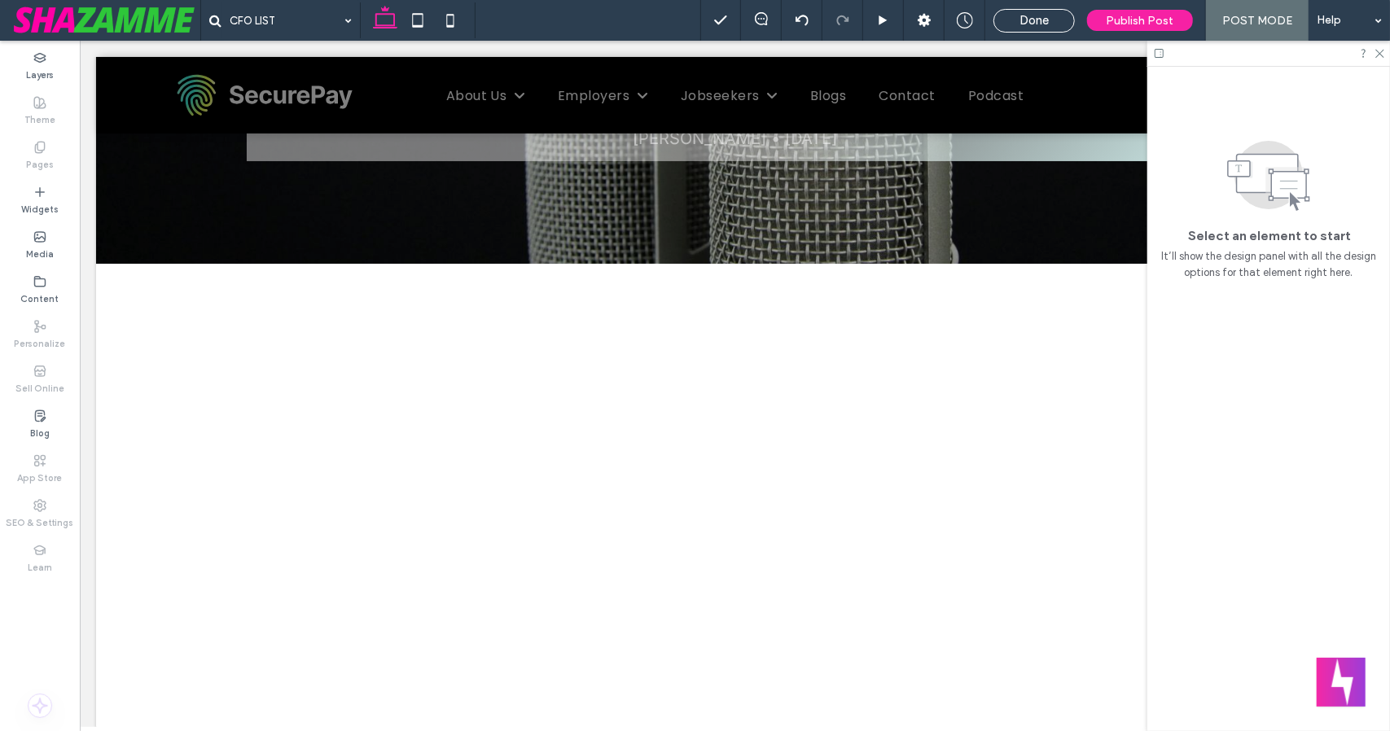
click at [556, 313] on div "CFO LIST Mary Rances • October 14, 2025 Section Section + Add Section Section +…" at bounding box center [733, 679] width 1277 height 1491
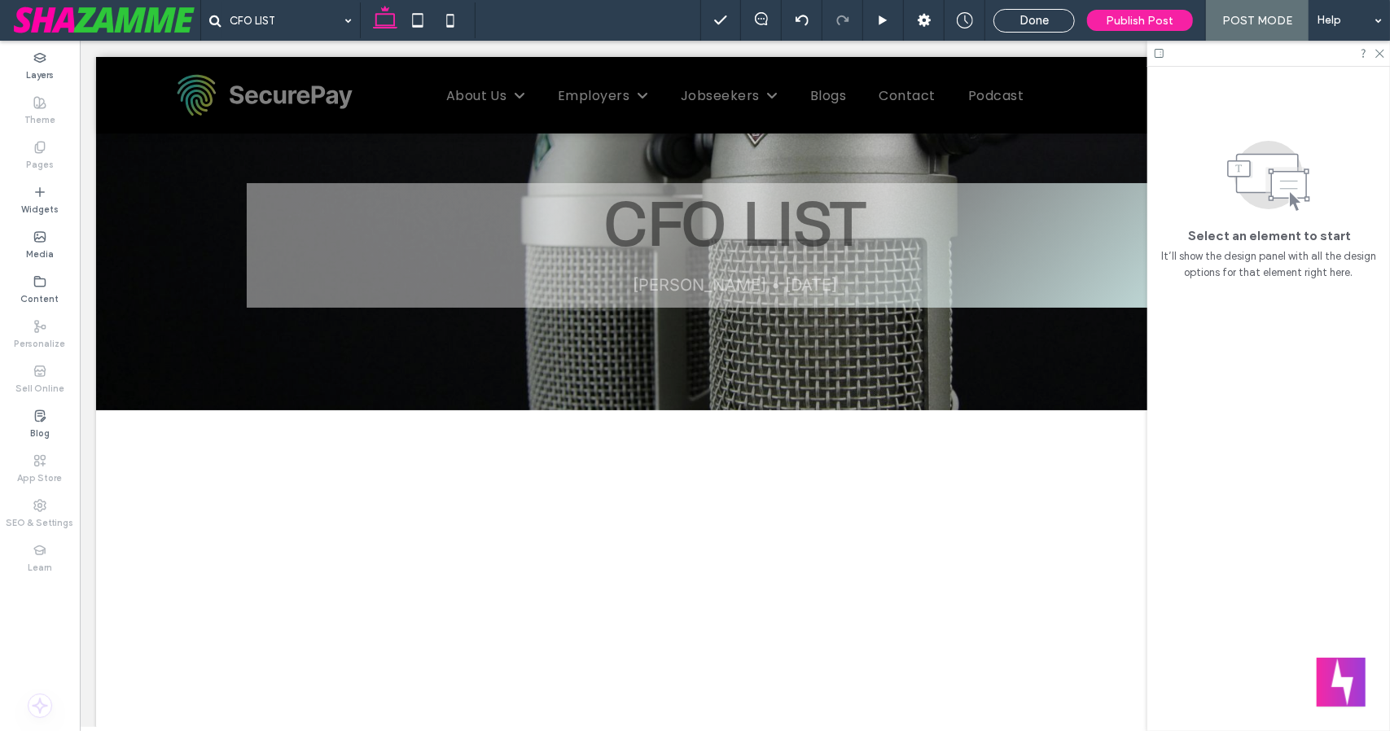
scroll to position [0, 0]
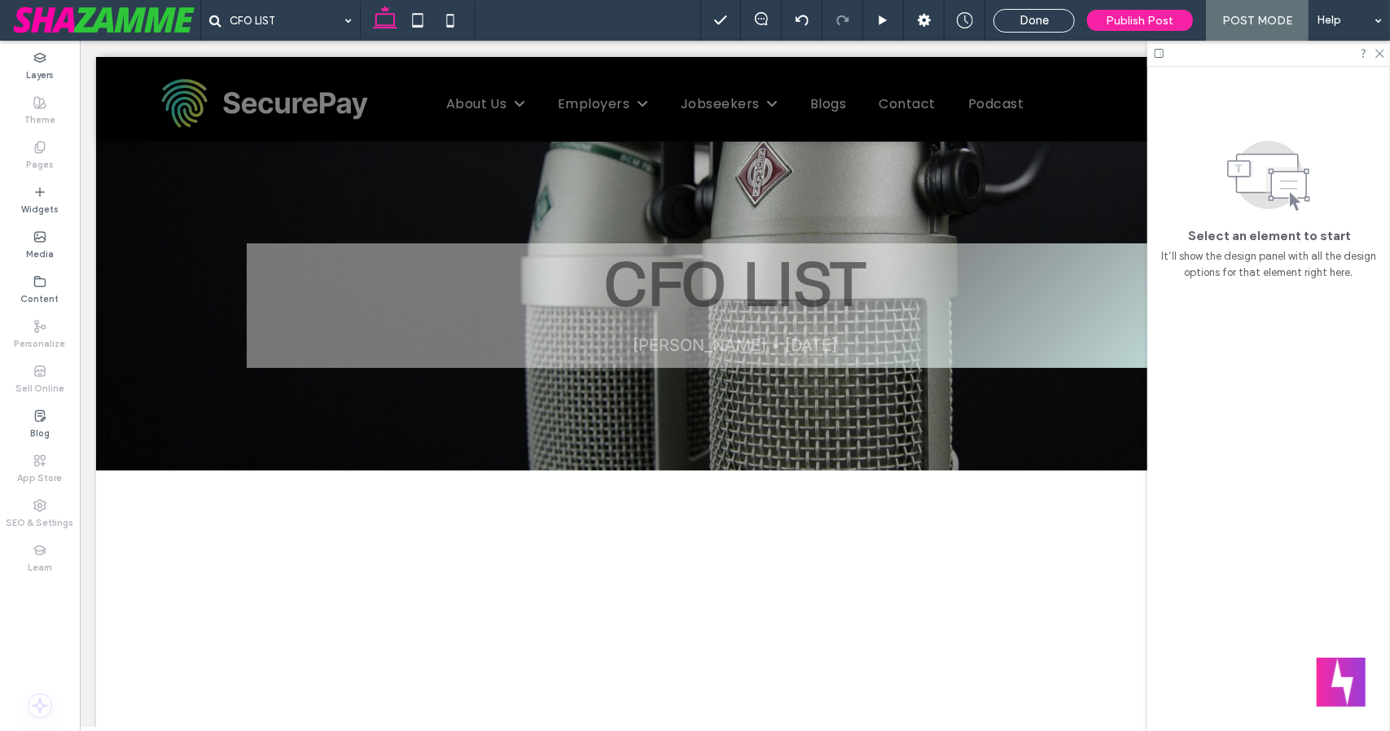
click at [1387, 56] on div at bounding box center [1268, 53] width 243 height 25
click at [1377, 55] on use at bounding box center [1379, 54] width 9 height 9
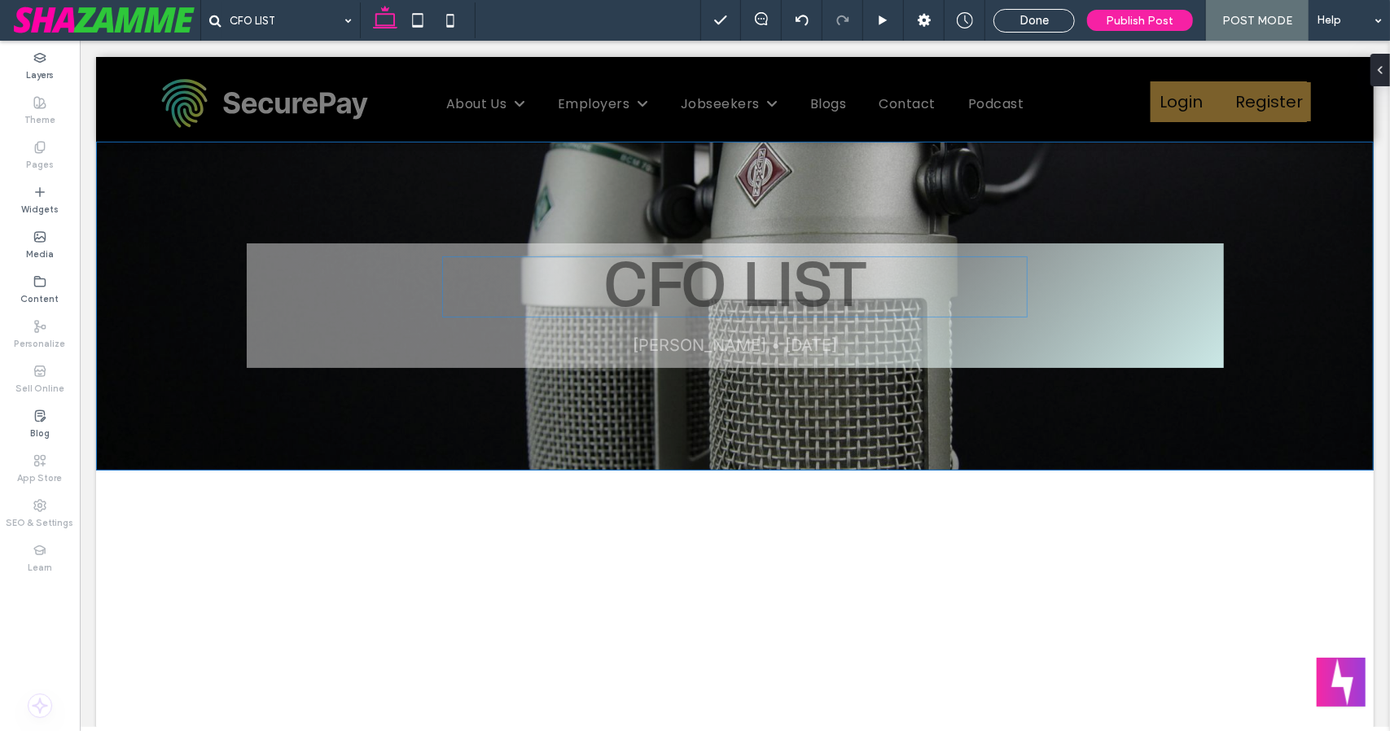
click at [801, 274] on h1 "CFO LIST" at bounding box center [733, 286] width 585 height 61
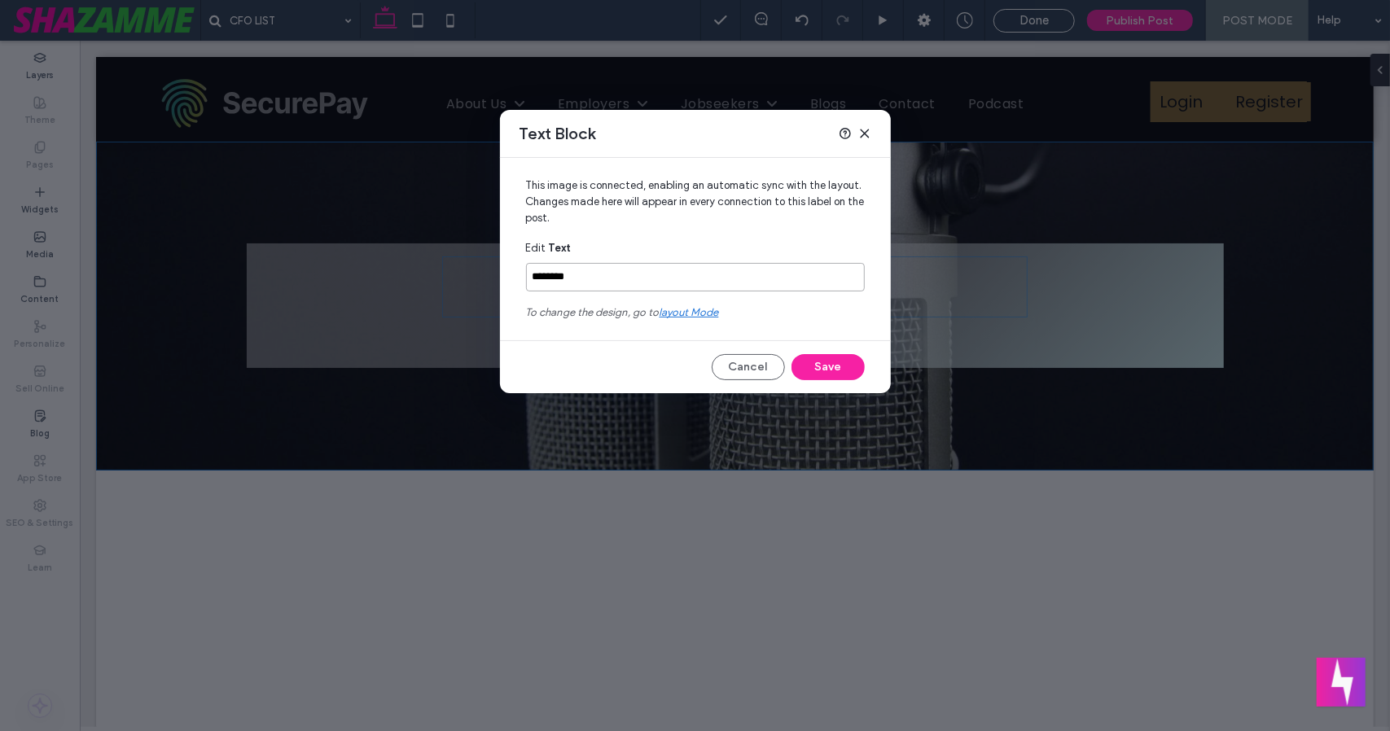
click at [802, 274] on input "********" at bounding box center [695, 277] width 339 height 28
paste input "**********"
type input "**********"
click at [834, 367] on button "Save" at bounding box center [827, 367] width 73 height 26
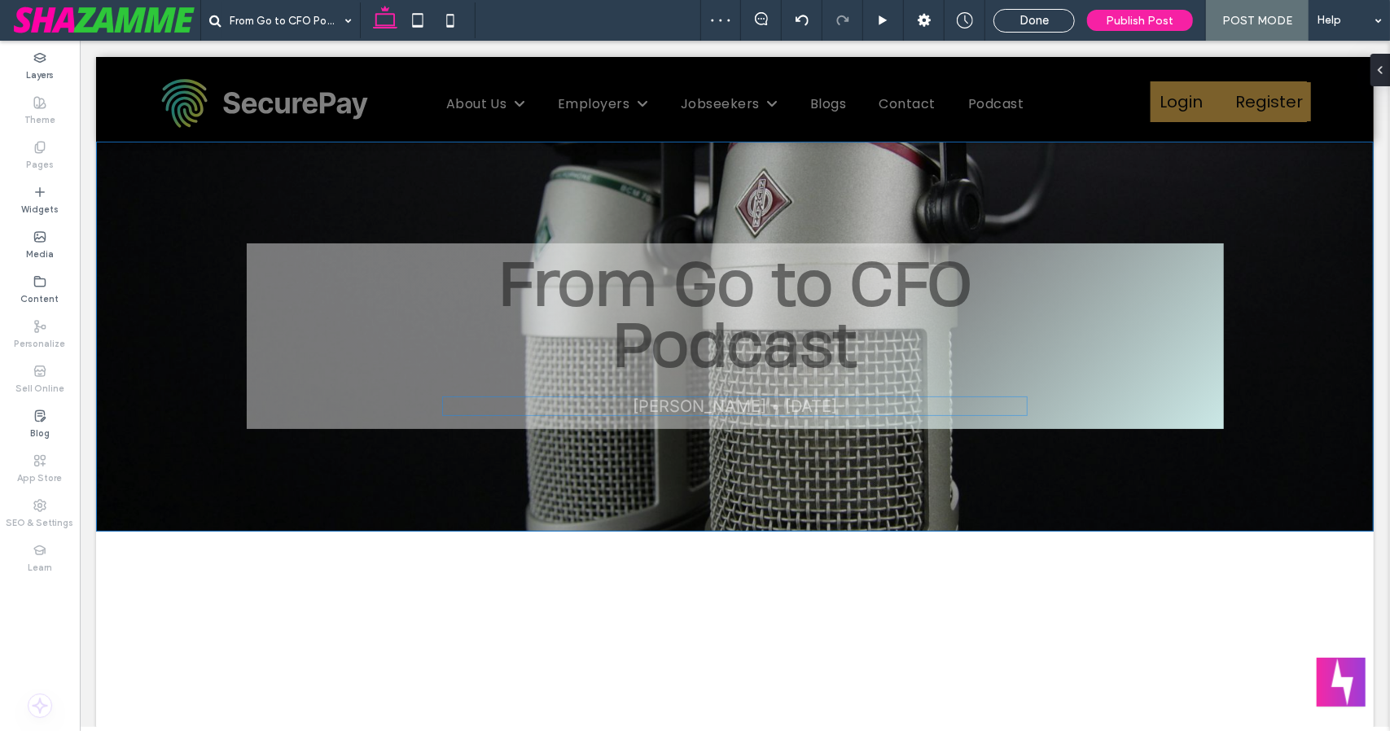
click at [754, 406] on div "[PERSON_NAME] • [DATE]" at bounding box center [733, 406] width 585 height 20
click at [716, 408] on div "[PERSON_NAME] • [DATE]" at bounding box center [733, 406] width 585 height 20
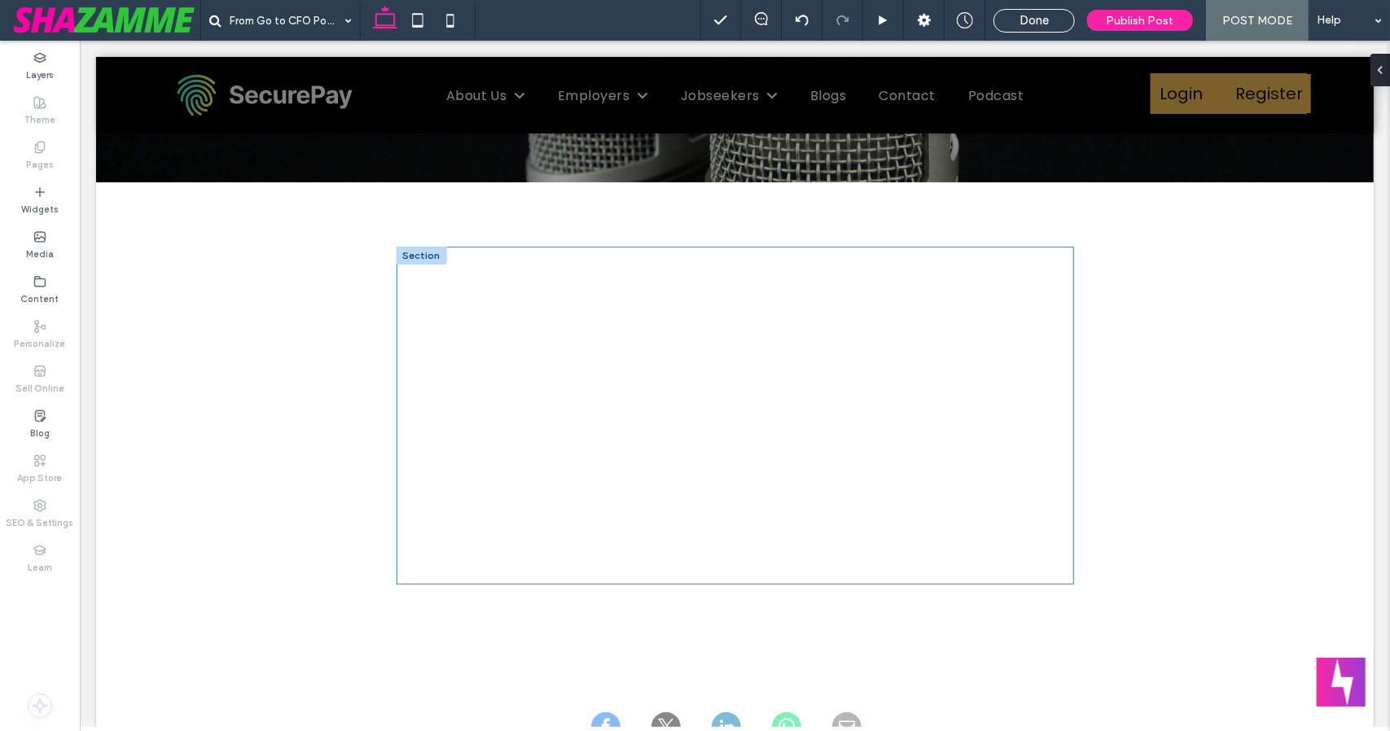
scroll to position [342, 0]
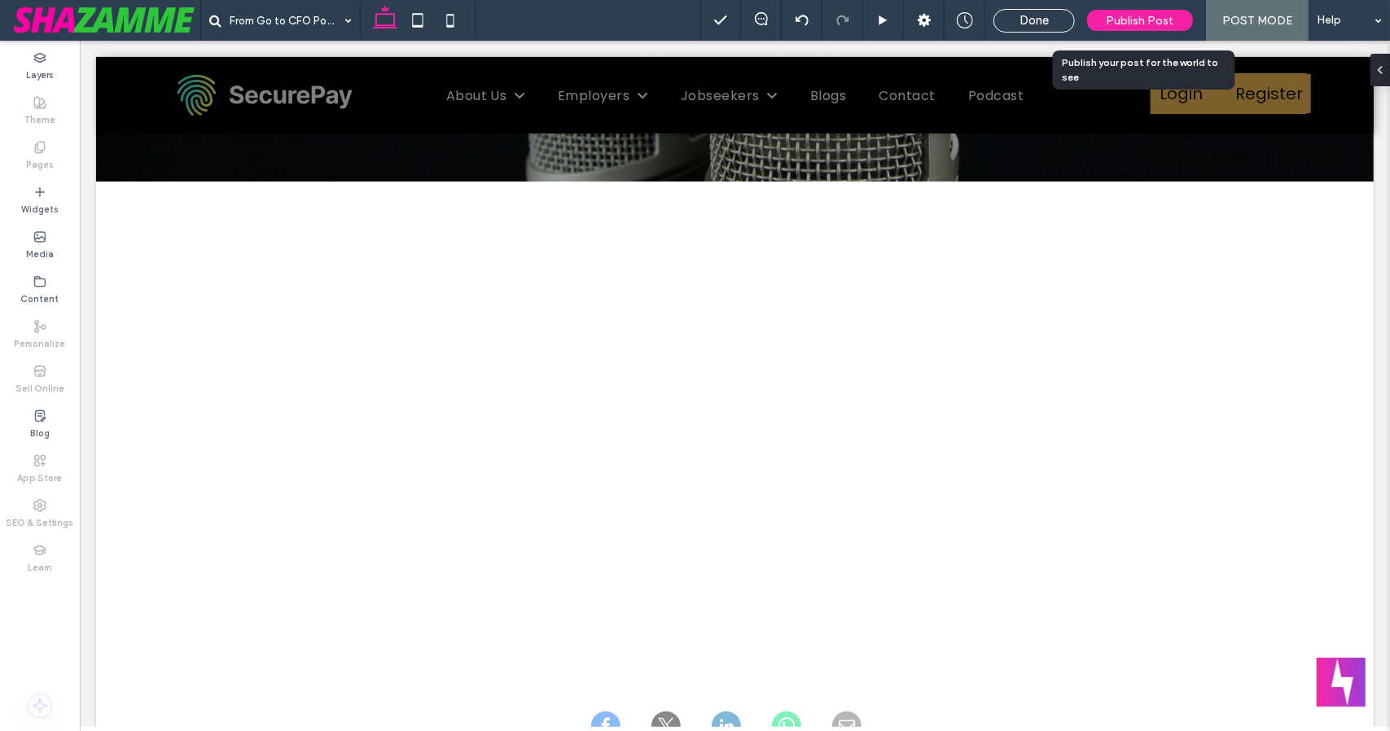
click at [1147, 18] on span "Publish Post" at bounding box center [1140, 21] width 68 height 14
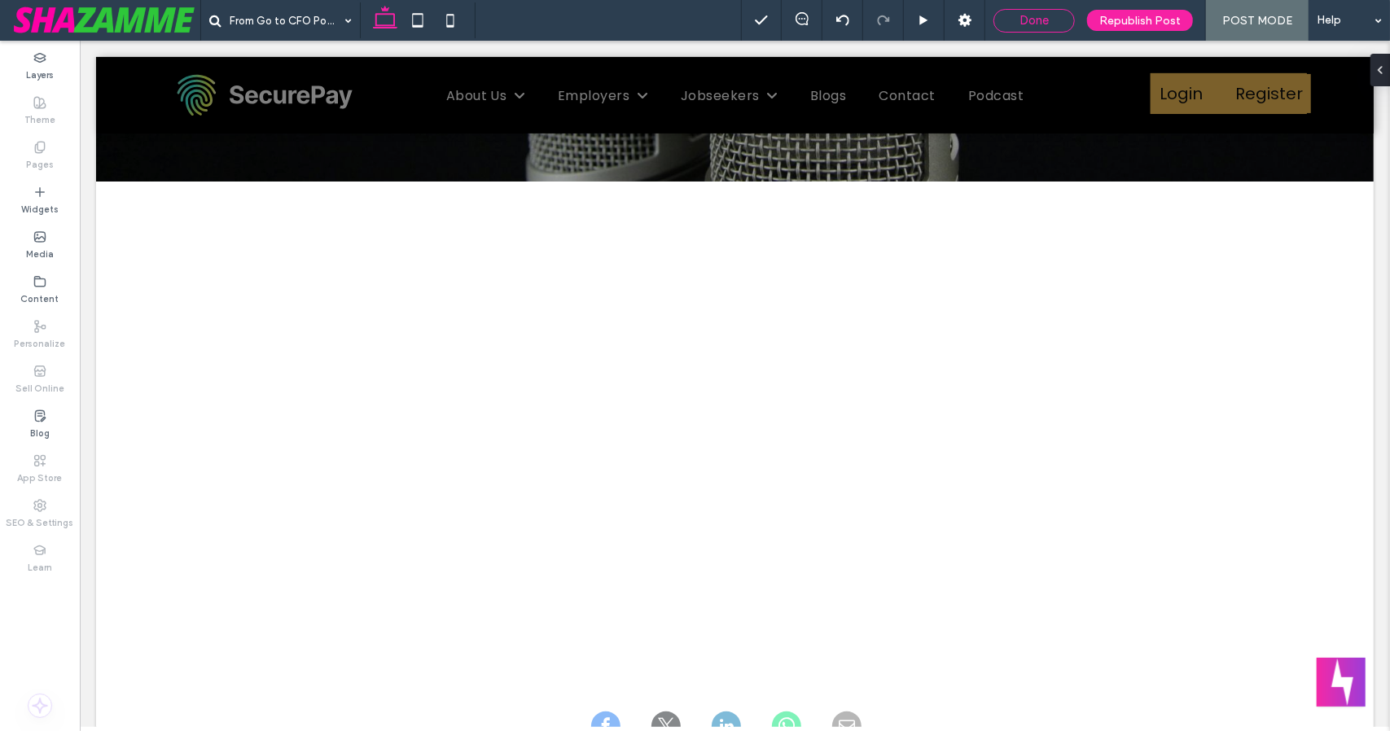
click at [1047, 25] on span "Done" at bounding box center [1033, 20] width 29 height 15
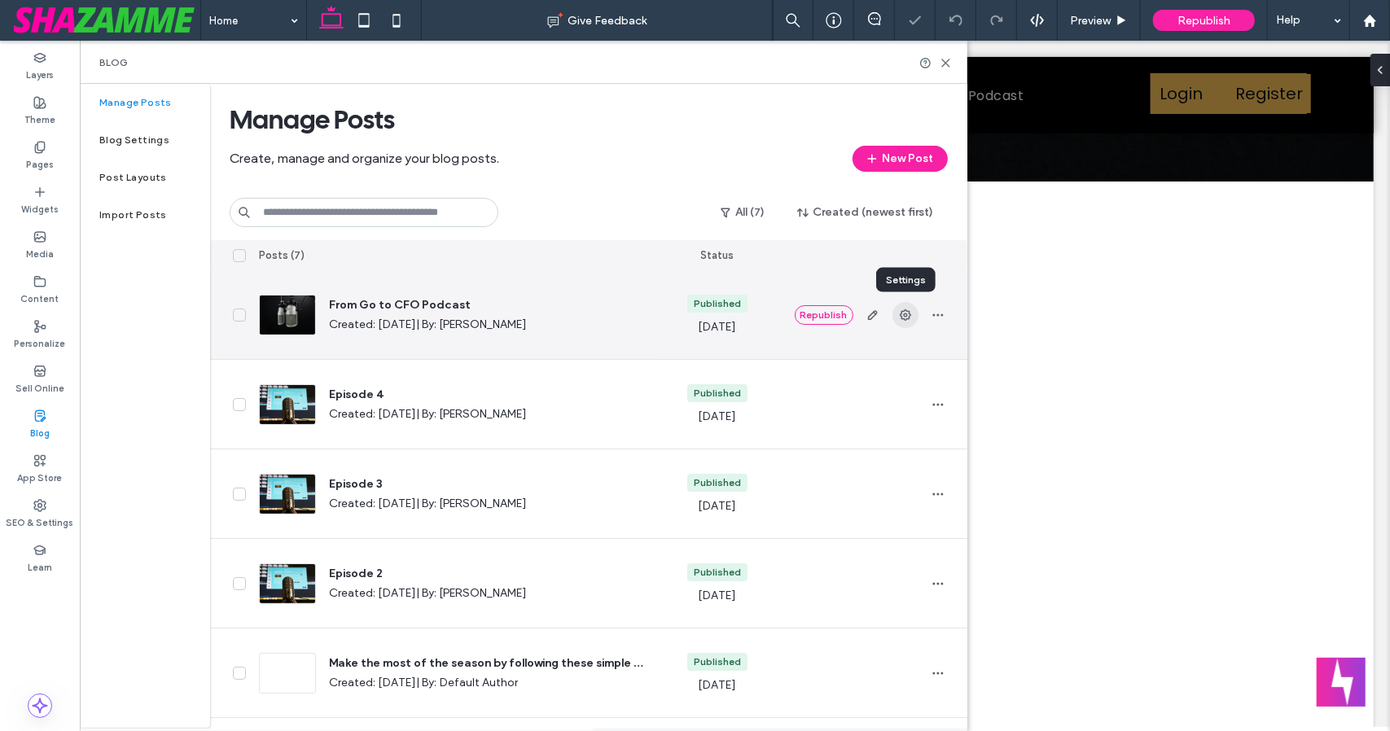
click at [909, 322] on span "button" at bounding box center [905, 315] width 26 height 26
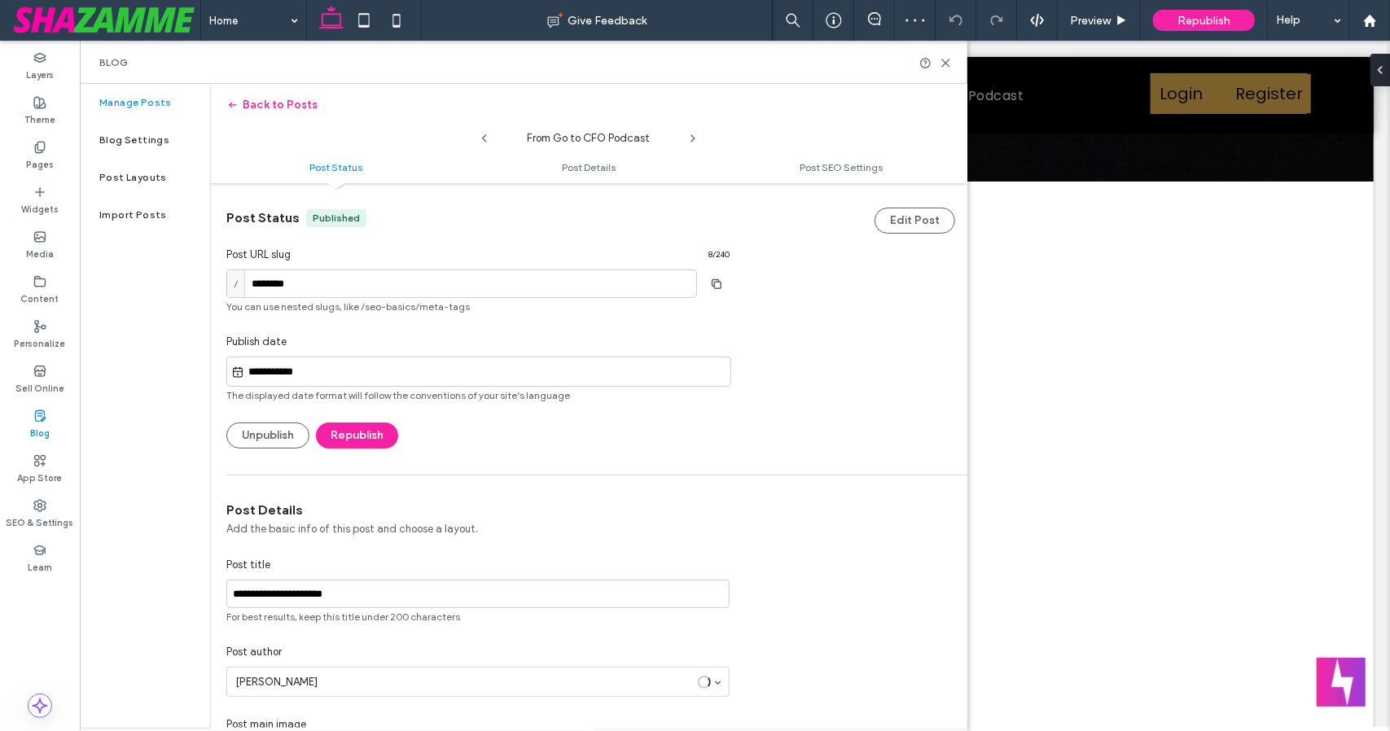
scroll to position [1, 0]
click at [443, 591] on input "**********" at bounding box center [477, 593] width 503 height 28
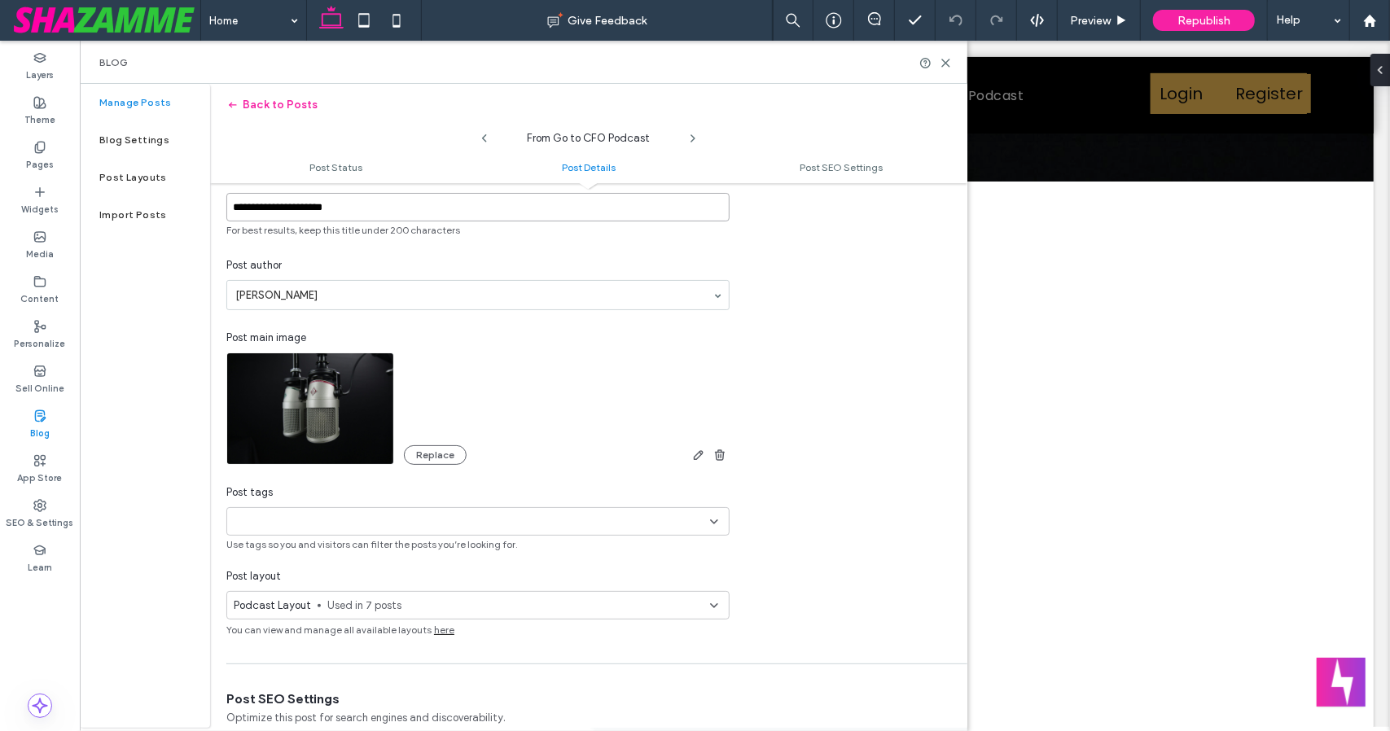
scroll to position [401, 0]
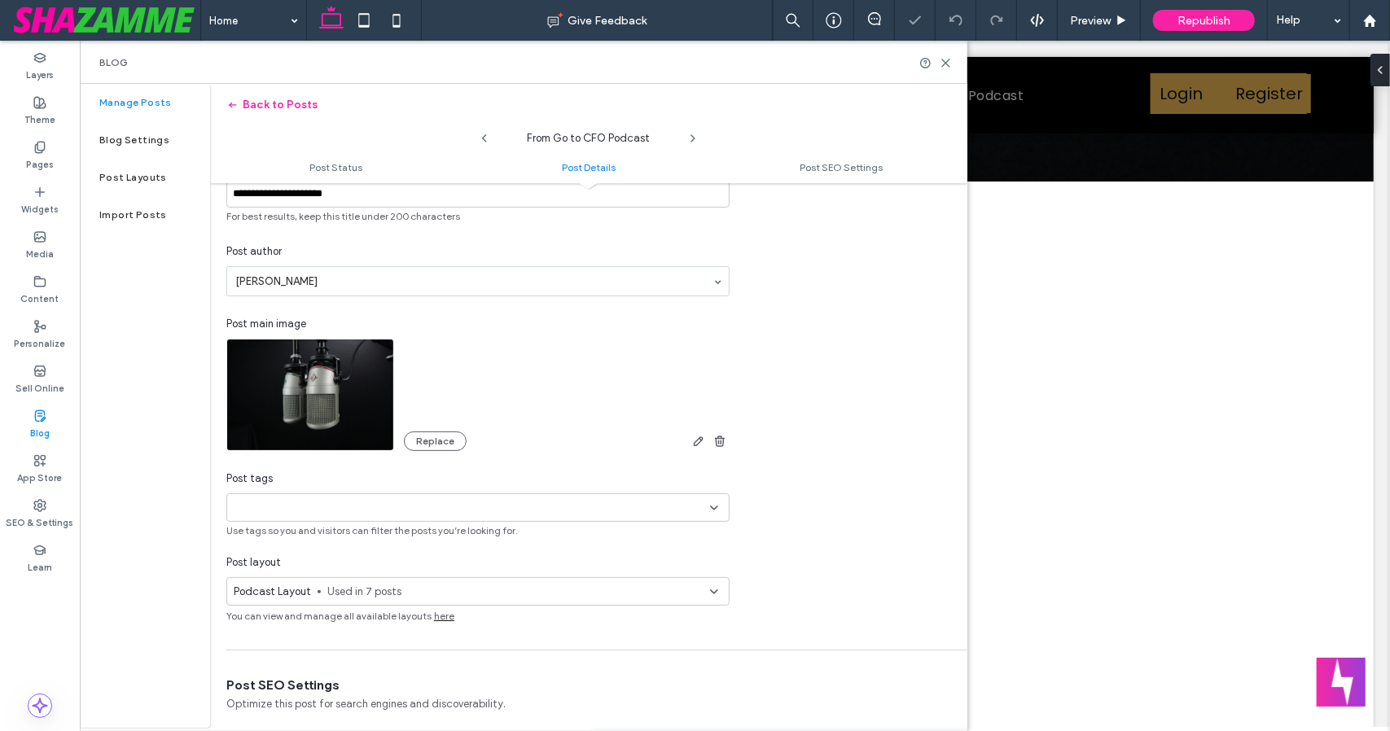
click at [510, 510] on div "+0 +0" at bounding box center [472, 507] width 476 height 27
click at [475, 563] on button "Add new tag" at bounding box center [478, 563] width 94 height 20
click at [253, 509] on span at bounding box center [246, 508] width 24 height 18
click at [252, 501] on input at bounding box center [290, 507] width 112 height 13
type input "**********"
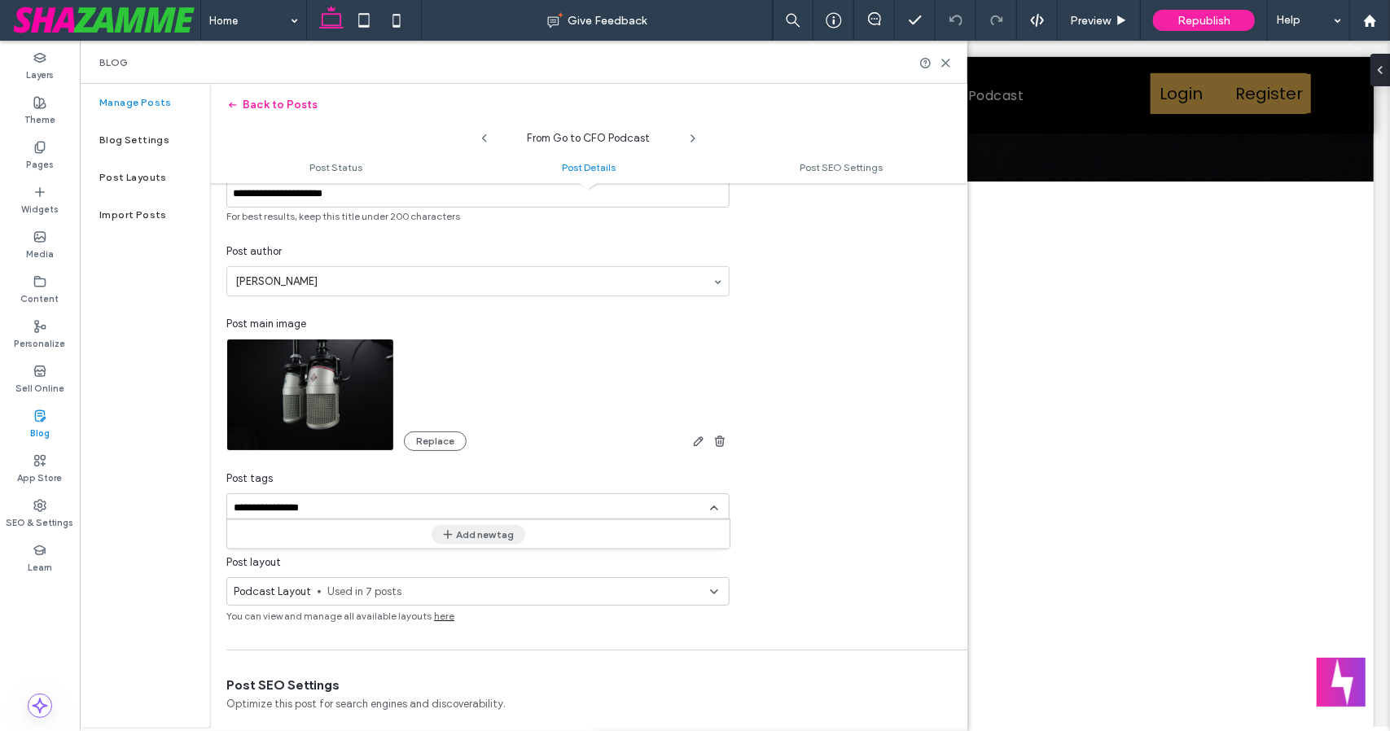
click at [461, 528] on button "Add new tag" at bounding box center [478, 534] width 94 height 20
click at [780, 530] on div "**********" at bounding box center [588, 319] width 757 height 437
click at [951, 65] on icon at bounding box center [945, 63] width 12 height 12
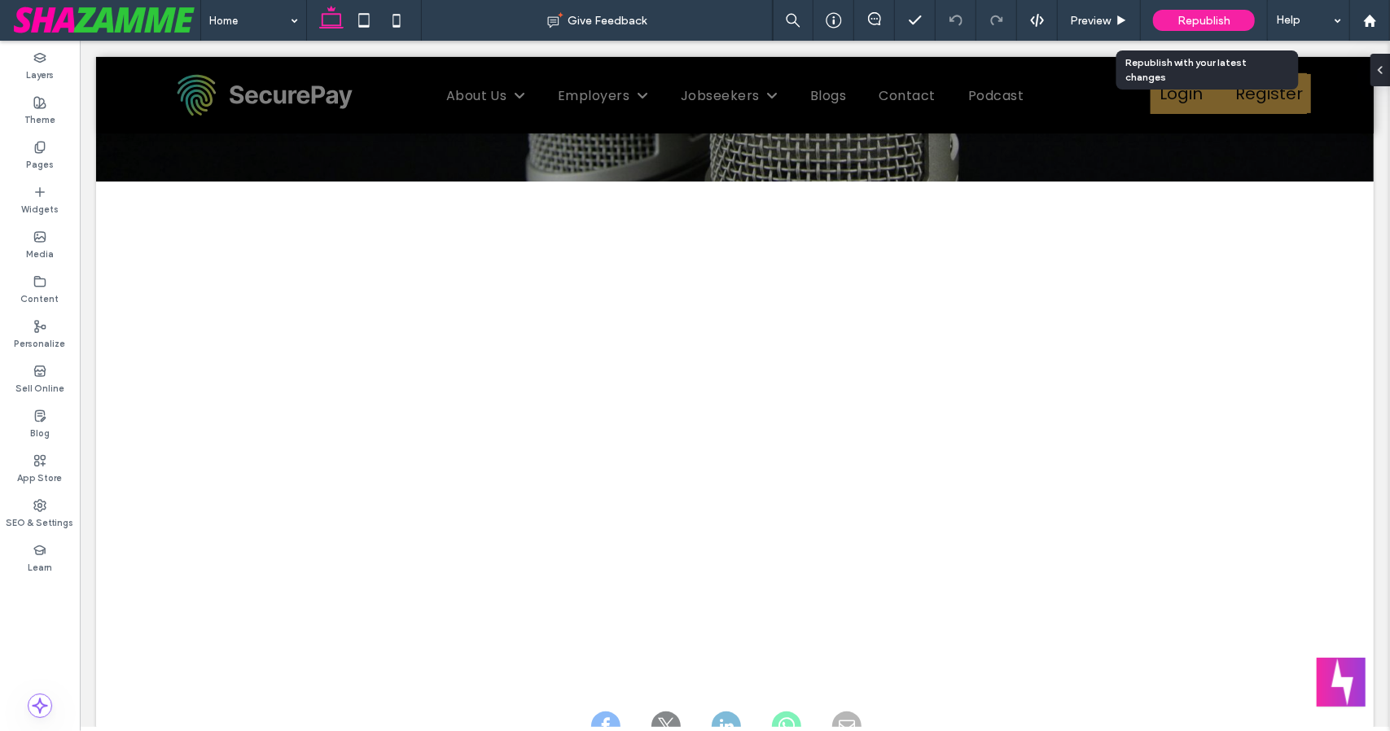
click at [1219, 17] on span "Republish" at bounding box center [1203, 21] width 53 height 14
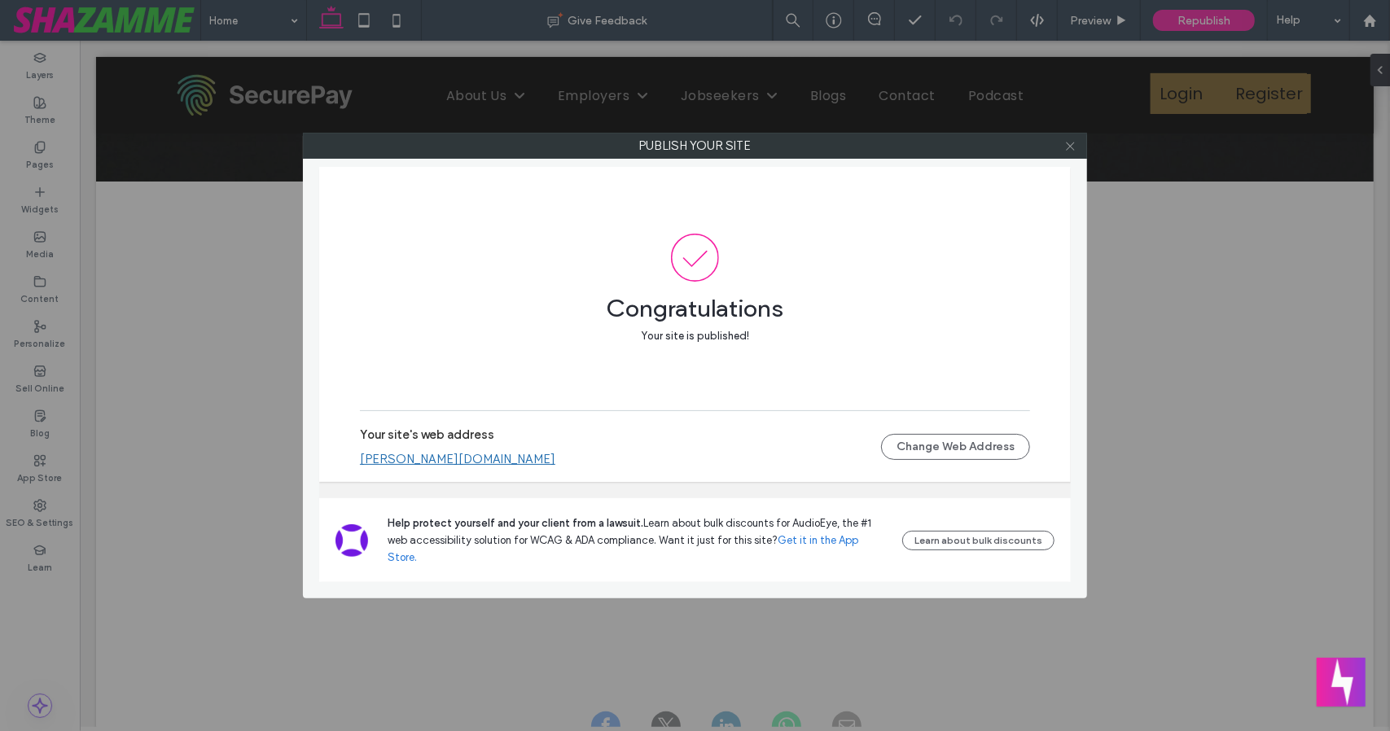
click at [1072, 146] on icon at bounding box center [1070, 146] width 12 height 12
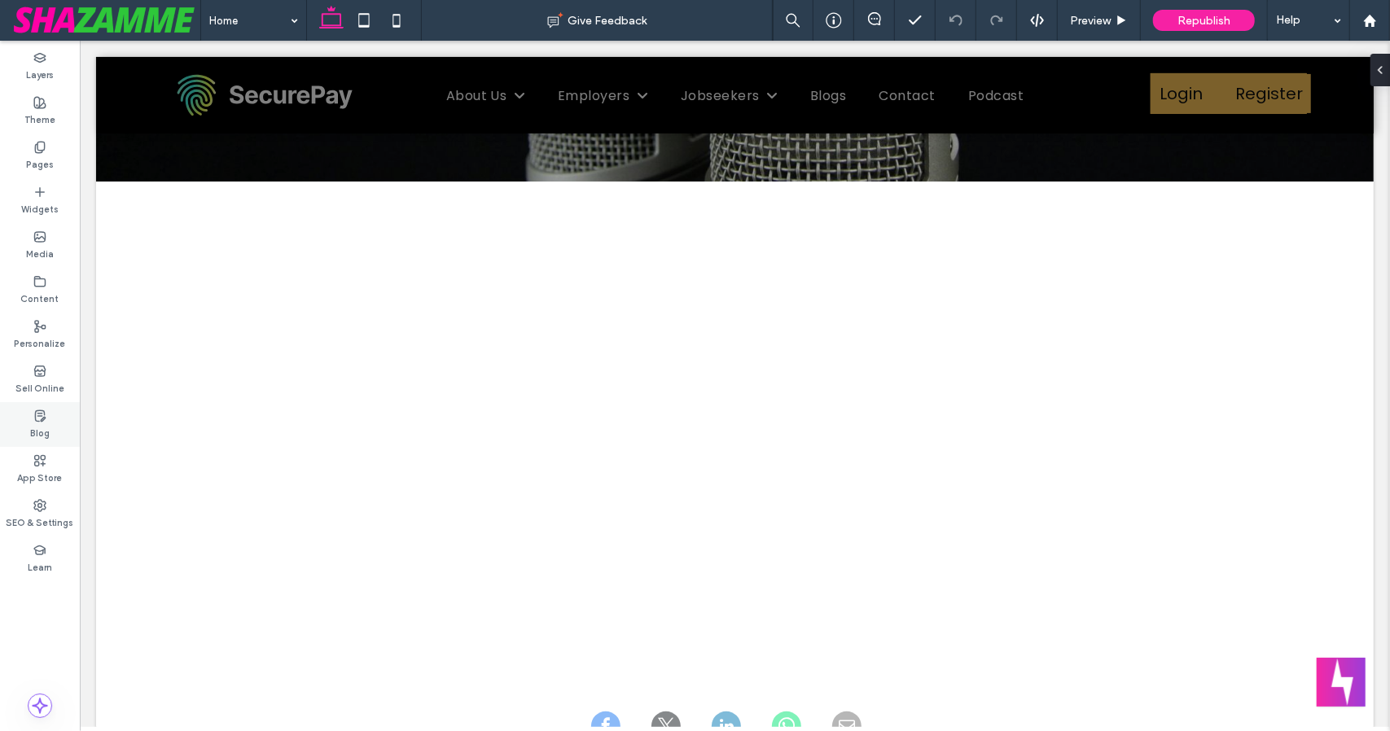
click at [31, 420] on div "Blog" at bounding box center [40, 424] width 80 height 45
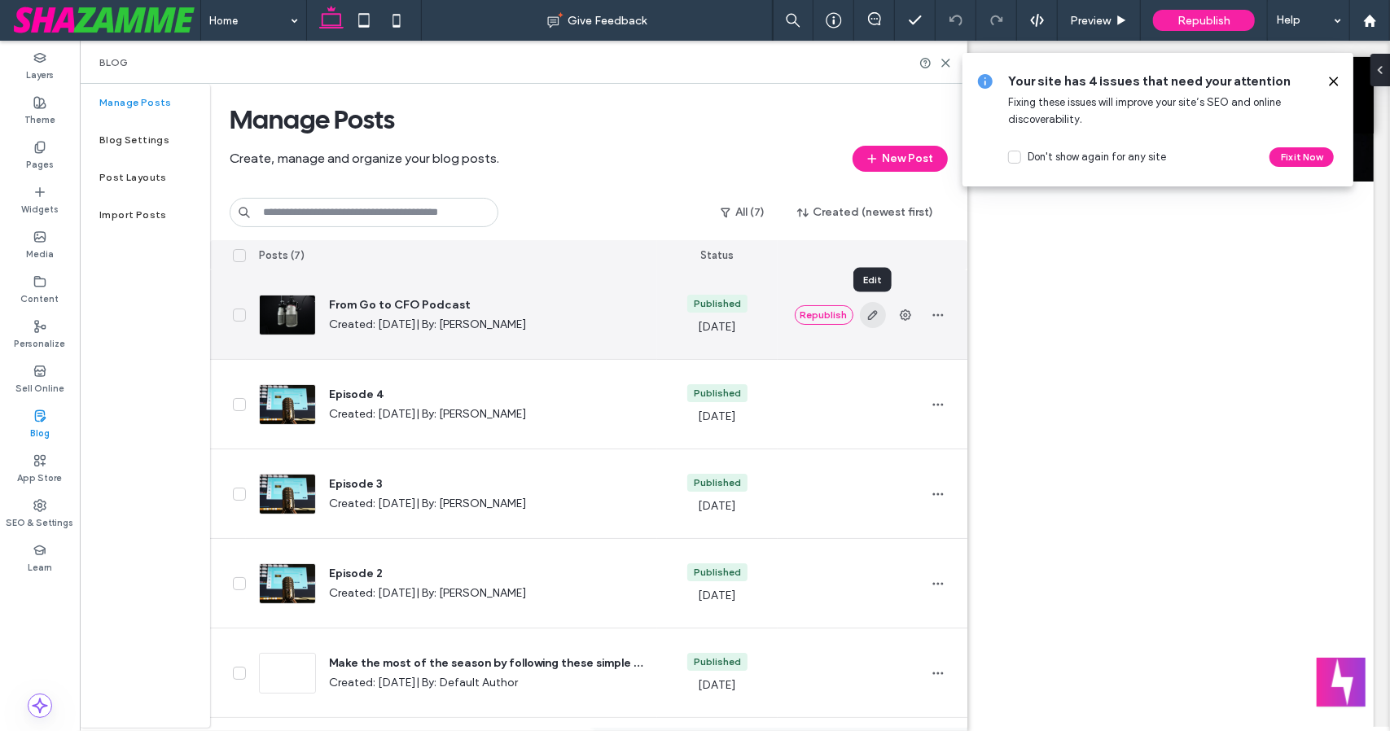
click at [876, 319] on icon "button" at bounding box center [872, 315] width 13 height 13
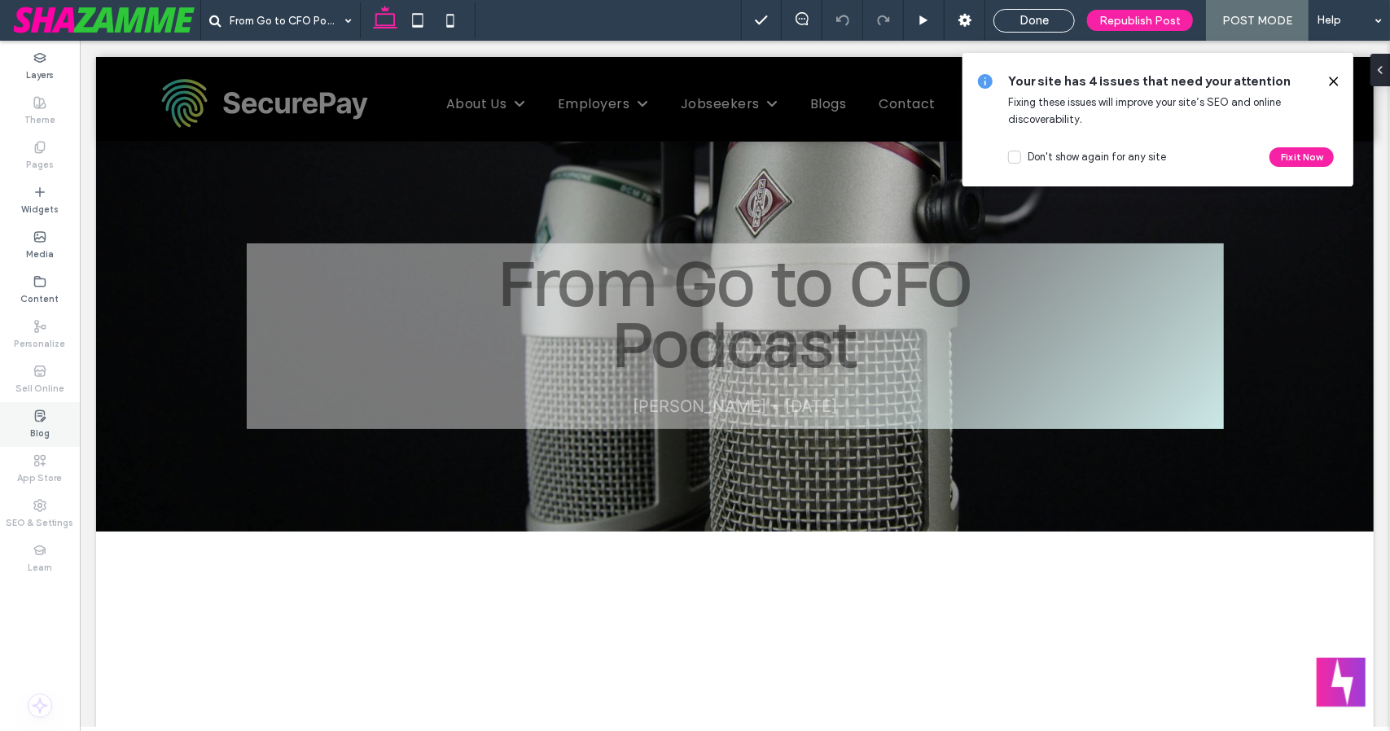
click at [33, 439] on label "Blog" at bounding box center [40, 432] width 20 height 18
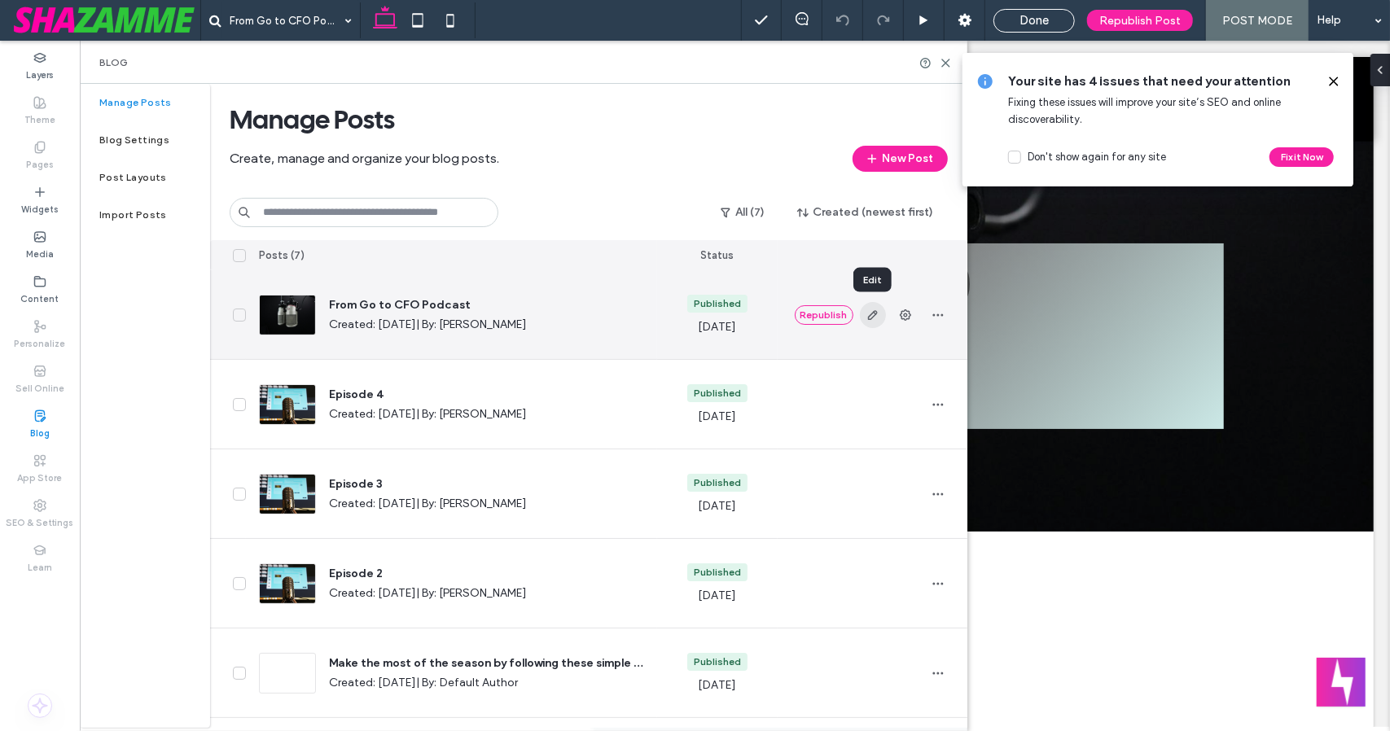
click at [874, 320] on icon "button" at bounding box center [872, 315] width 13 height 13
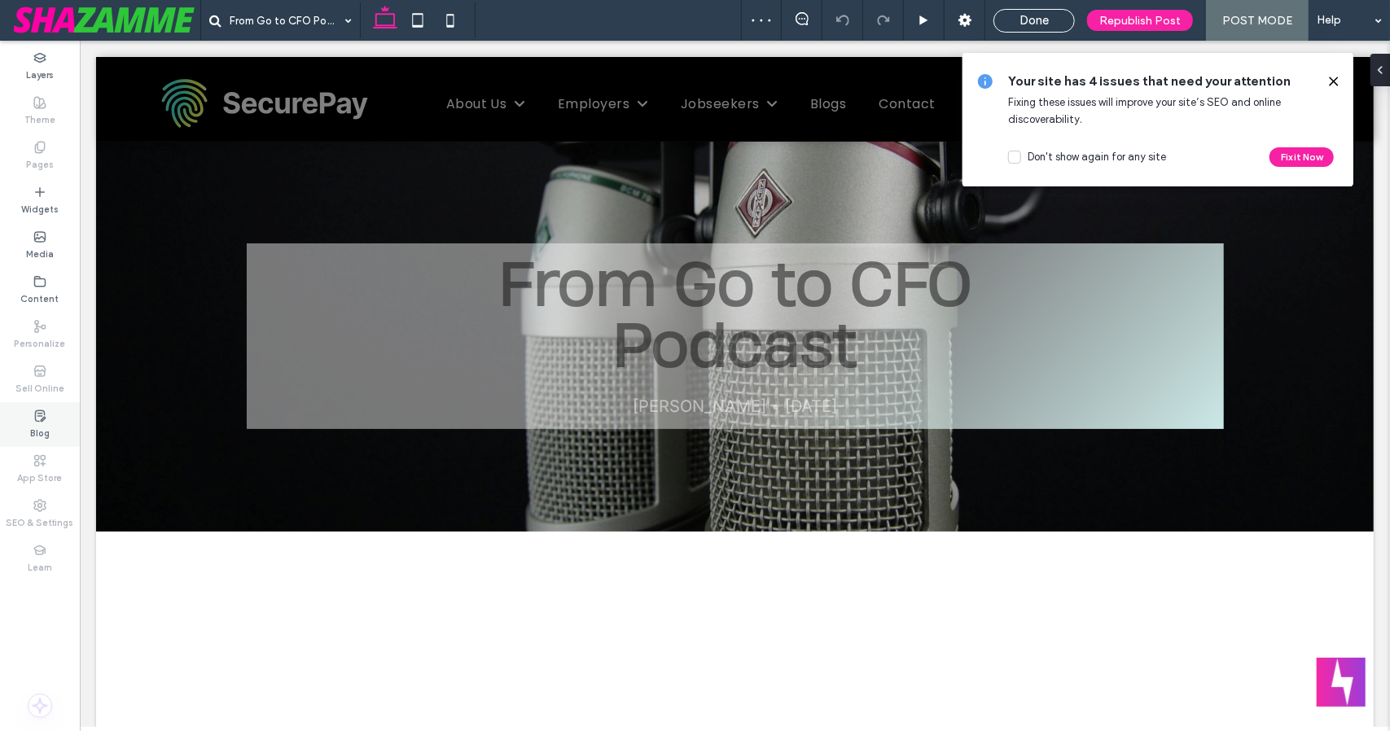
click at [46, 429] on label "Blog" at bounding box center [40, 432] width 20 height 18
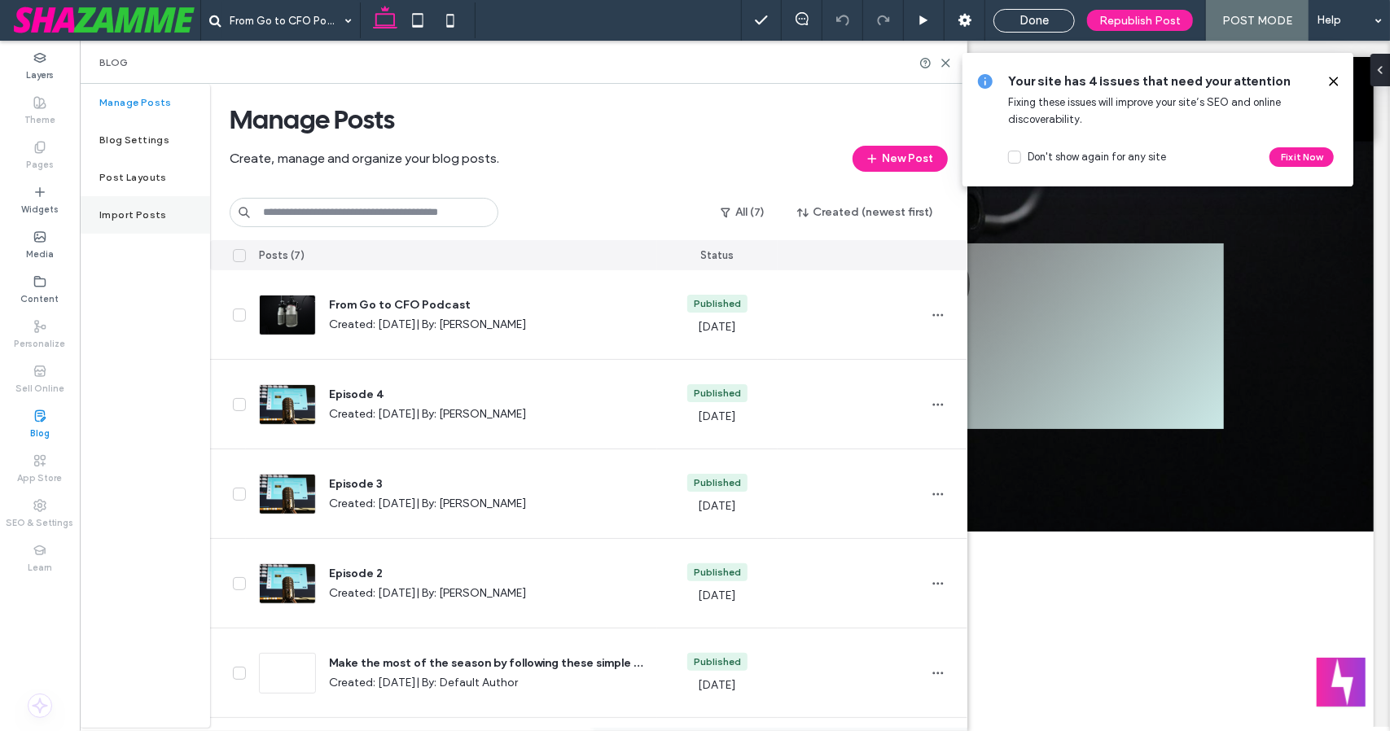
click at [145, 222] on div "Import Posts" at bounding box center [145, 214] width 130 height 37
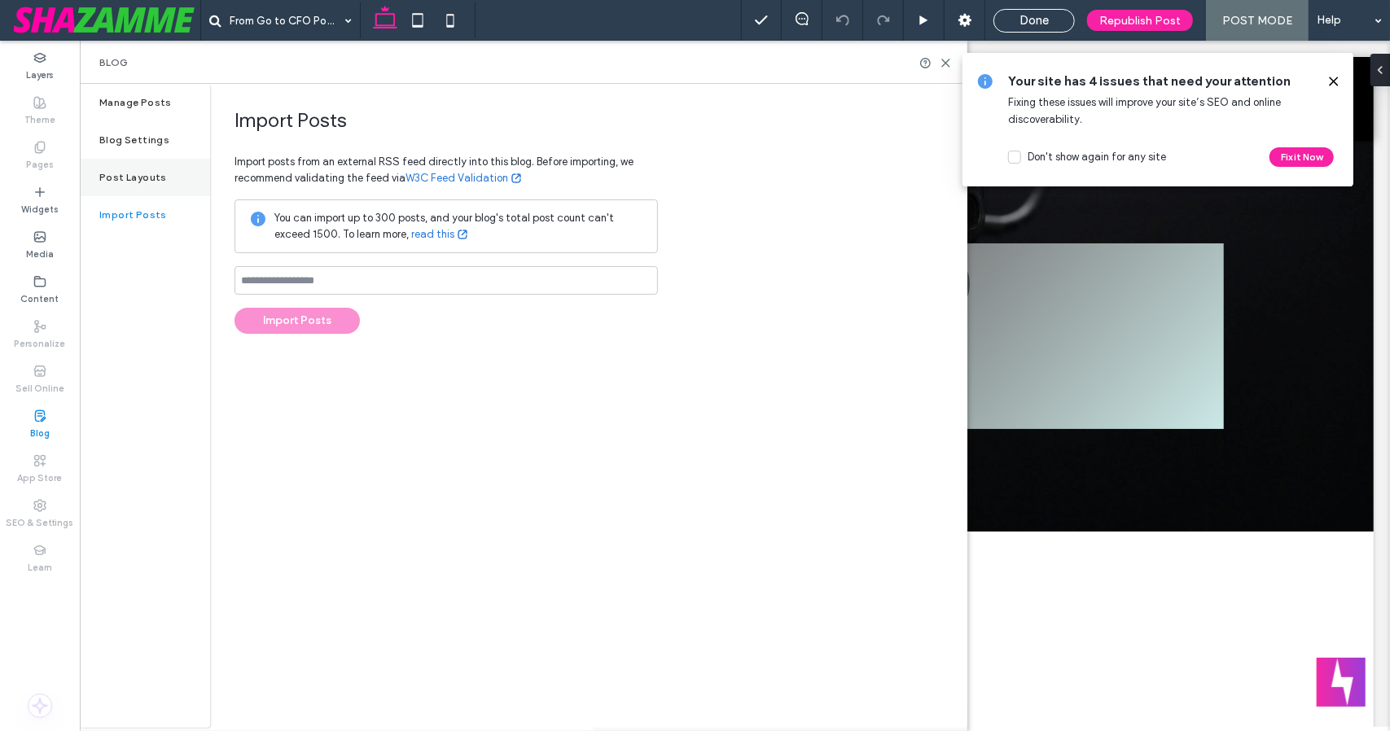
click at [134, 172] on label "Post Layouts" at bounding box center [133, 177] width 68 height 11
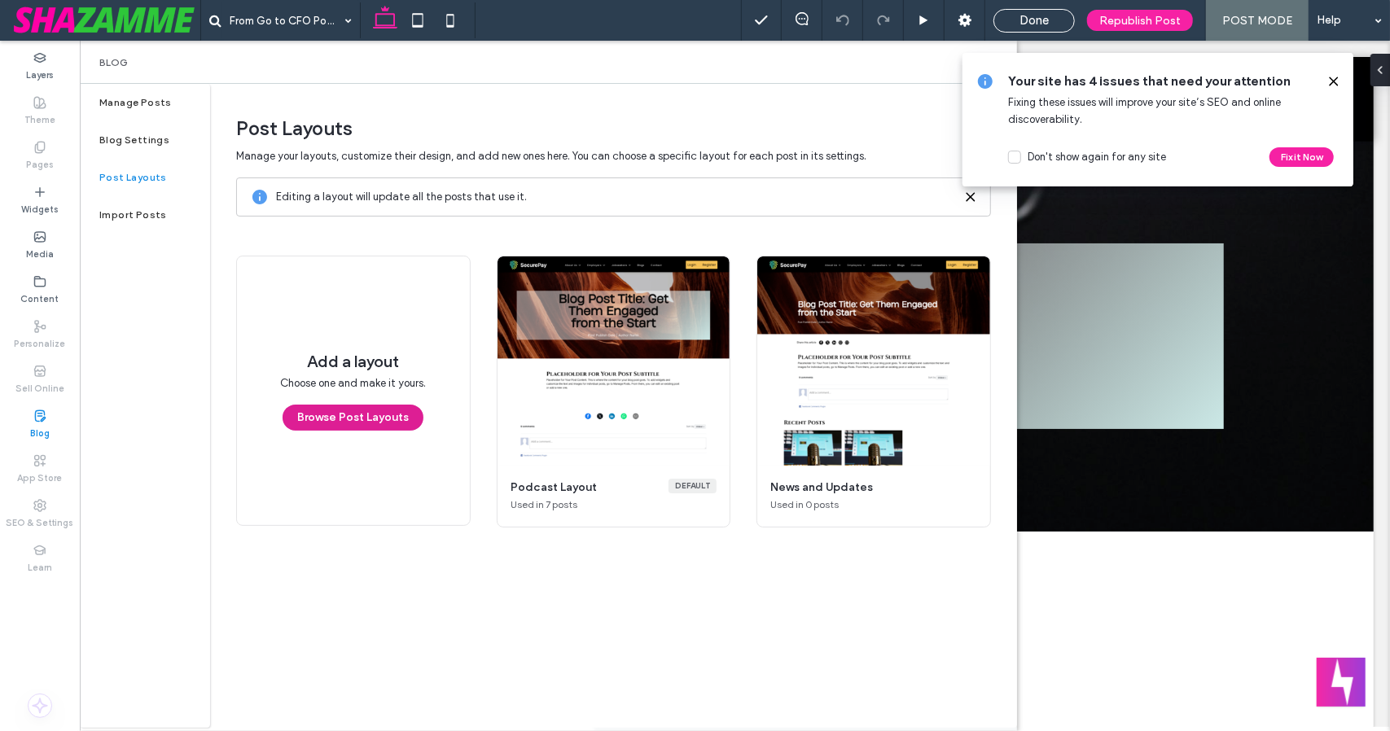
click at [383, 418] on button "Browse Post Layouts" at bounding box center [352, 418] width 141 height 26
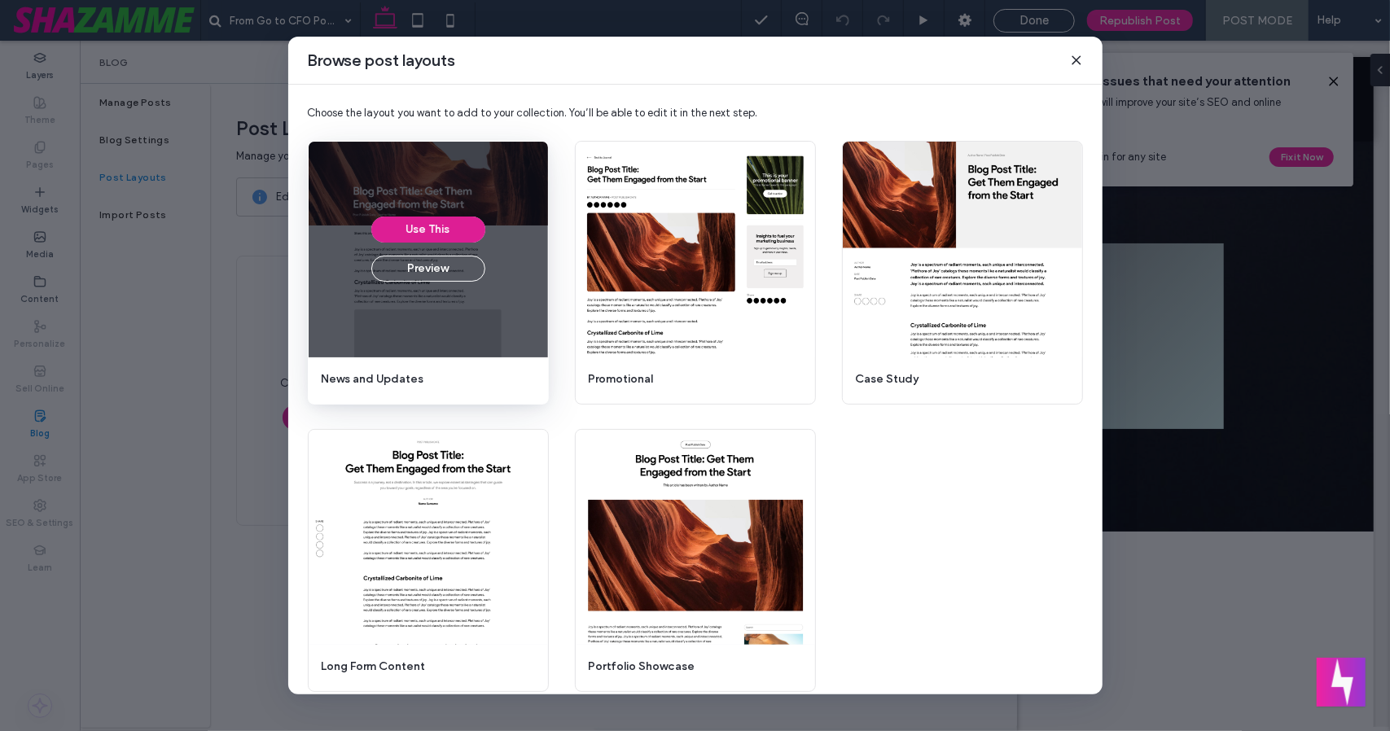
click at [459, 227] on button "Use This" at bounding box center [428, 230] width 114 height 26
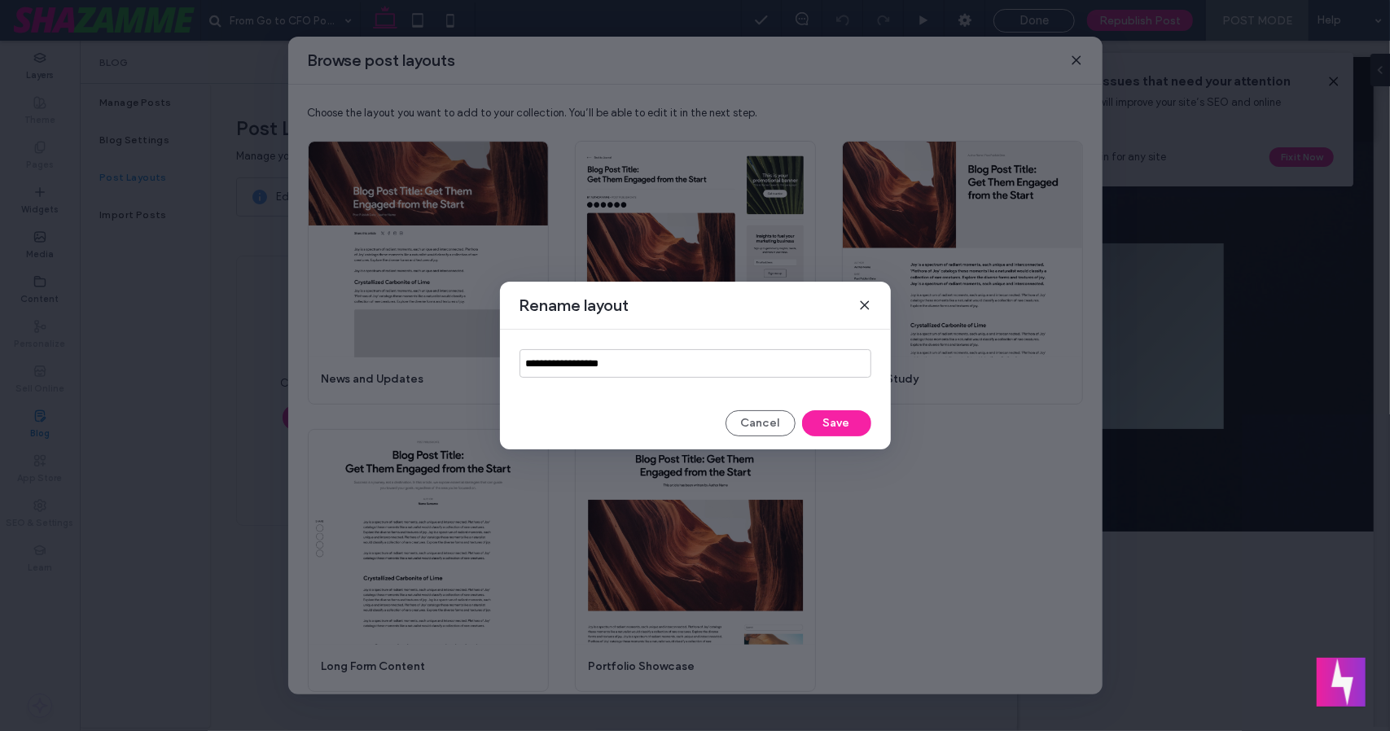
click at [609, 370] on input "**********" at bounding box center [695, 363] width 352 height 28
click at [866, 305] on icon at bounding box center [864, 305] width 13 height 13
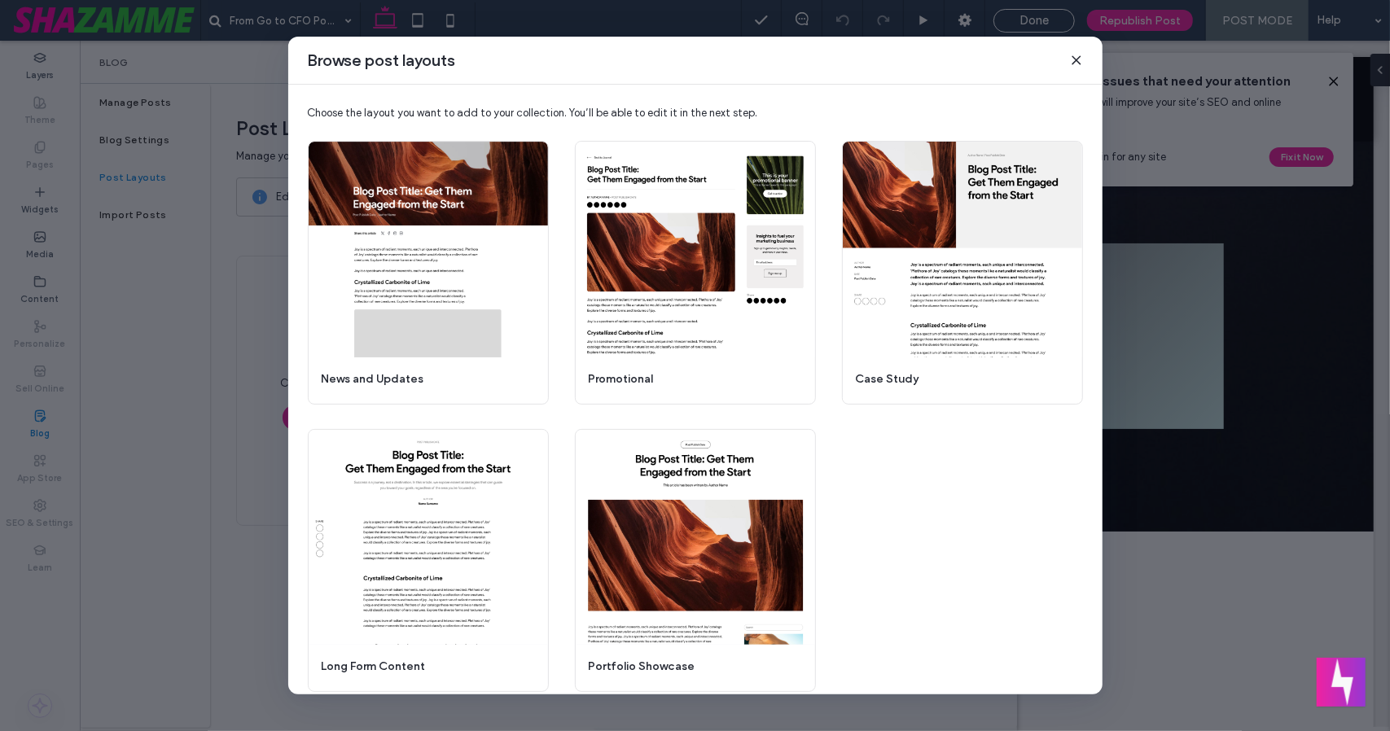
click at [1073, 58] on use at bounding box center [1075, 59] width 7 height 7
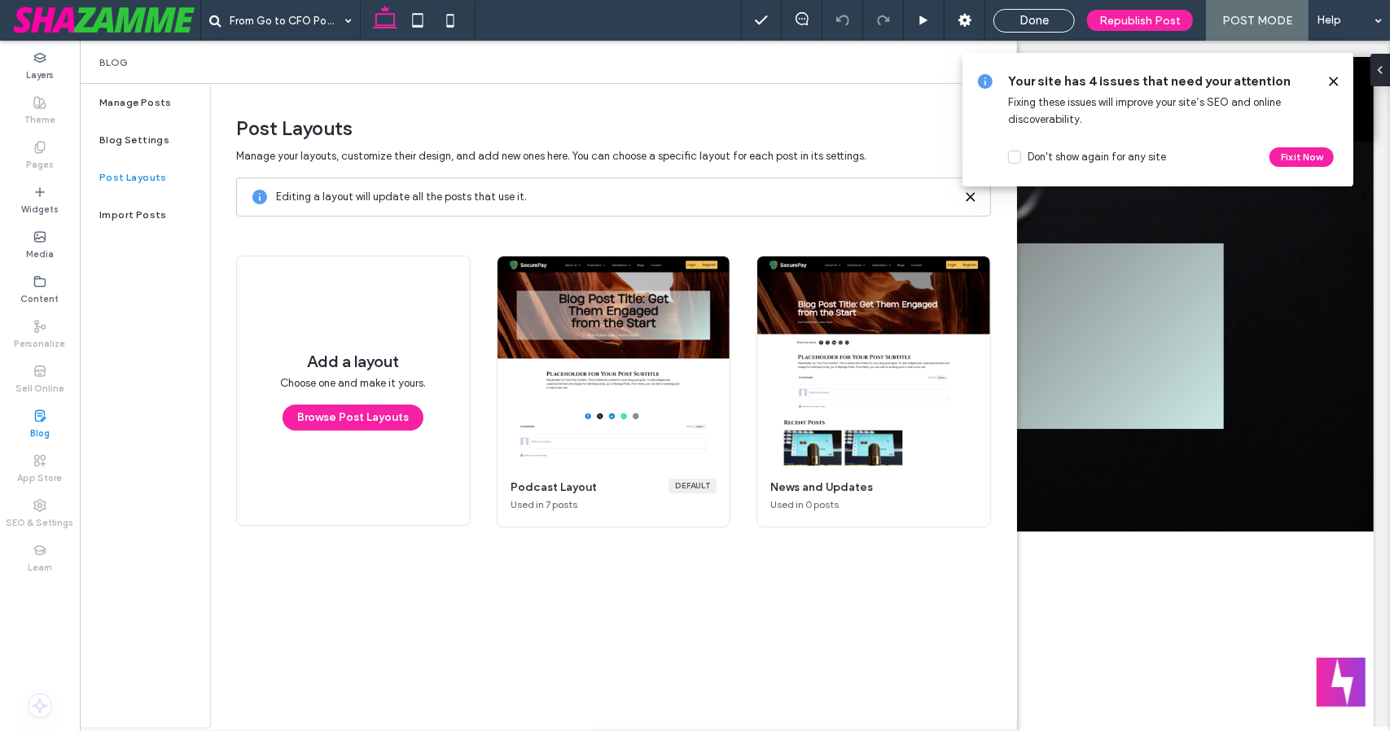
click at [382, 576] on main "Manage your layouts, customize their design, and add new ones here. You can cho…" at bounding box center [613, 421] width 755 height 548
click at [1333, 82] on icon at bounding box center [1333, 81] width 13 height 13
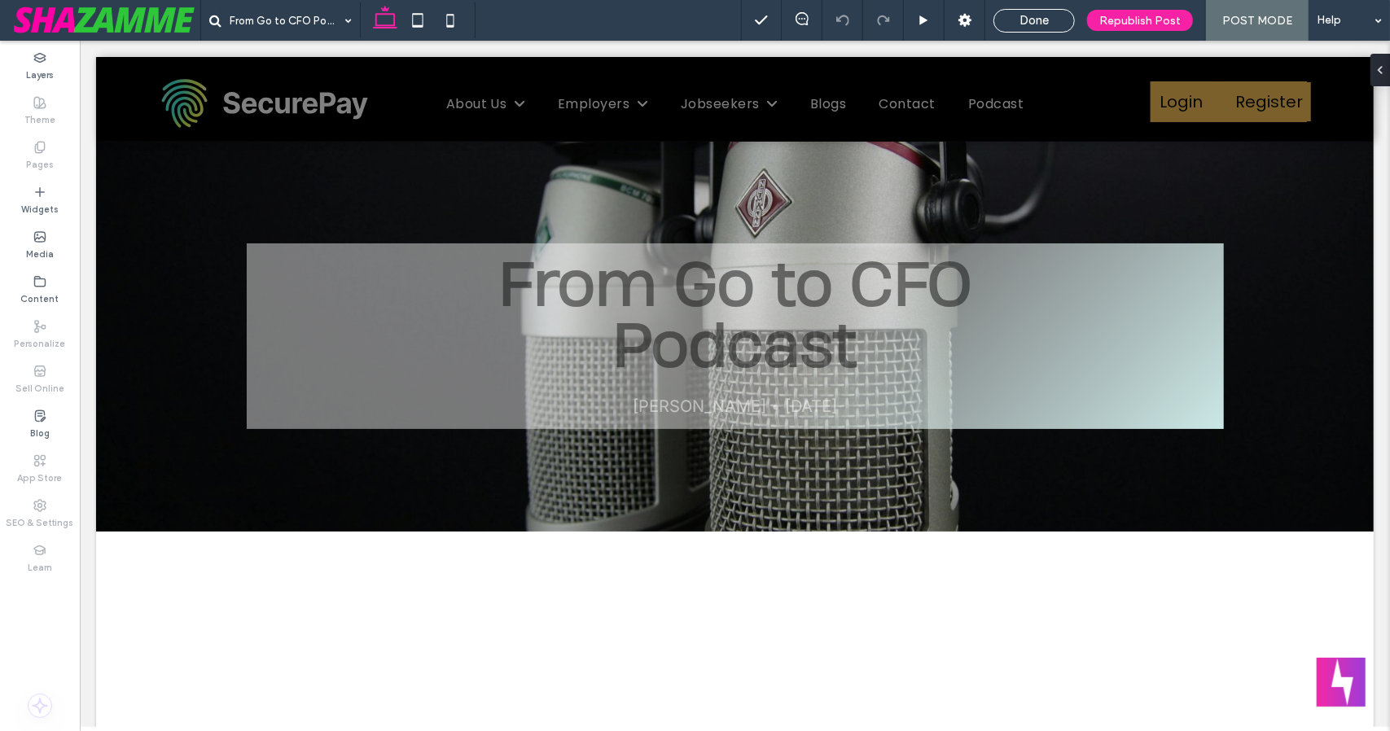
click at [67, 28] on span at bounding box center [106, 20] width 188 height 33
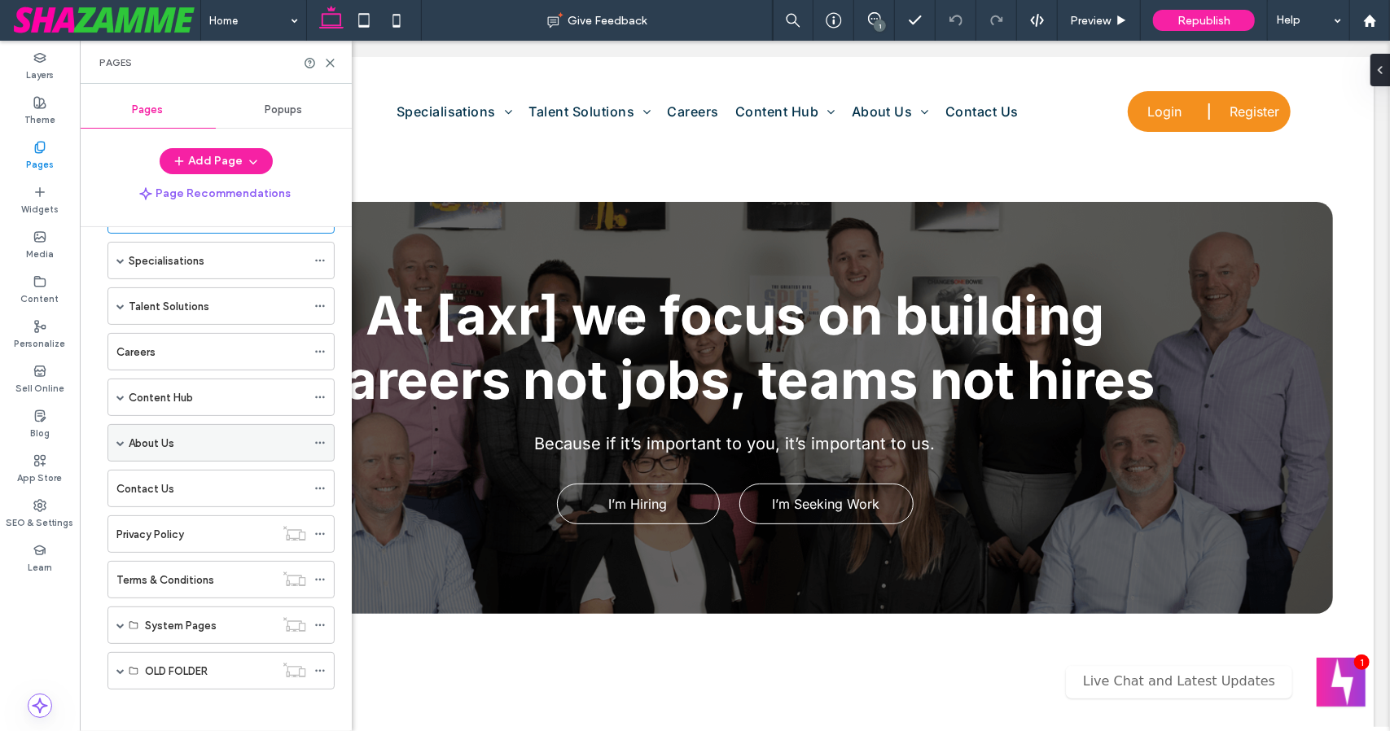
click at [117, 442] on span at bounding box center [120, 443] width 8 height 36
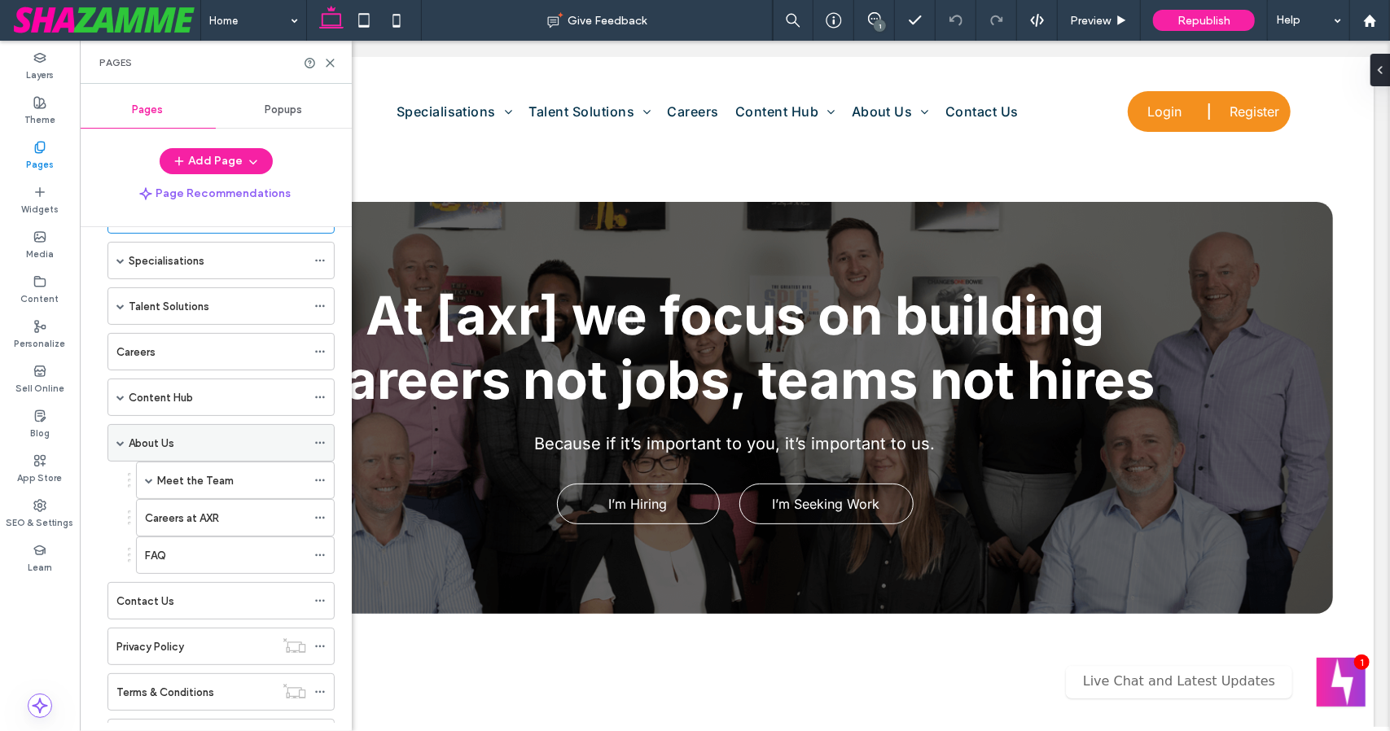
click at [117, 442] on span at bounding box center [120, 443] width 8 height 36
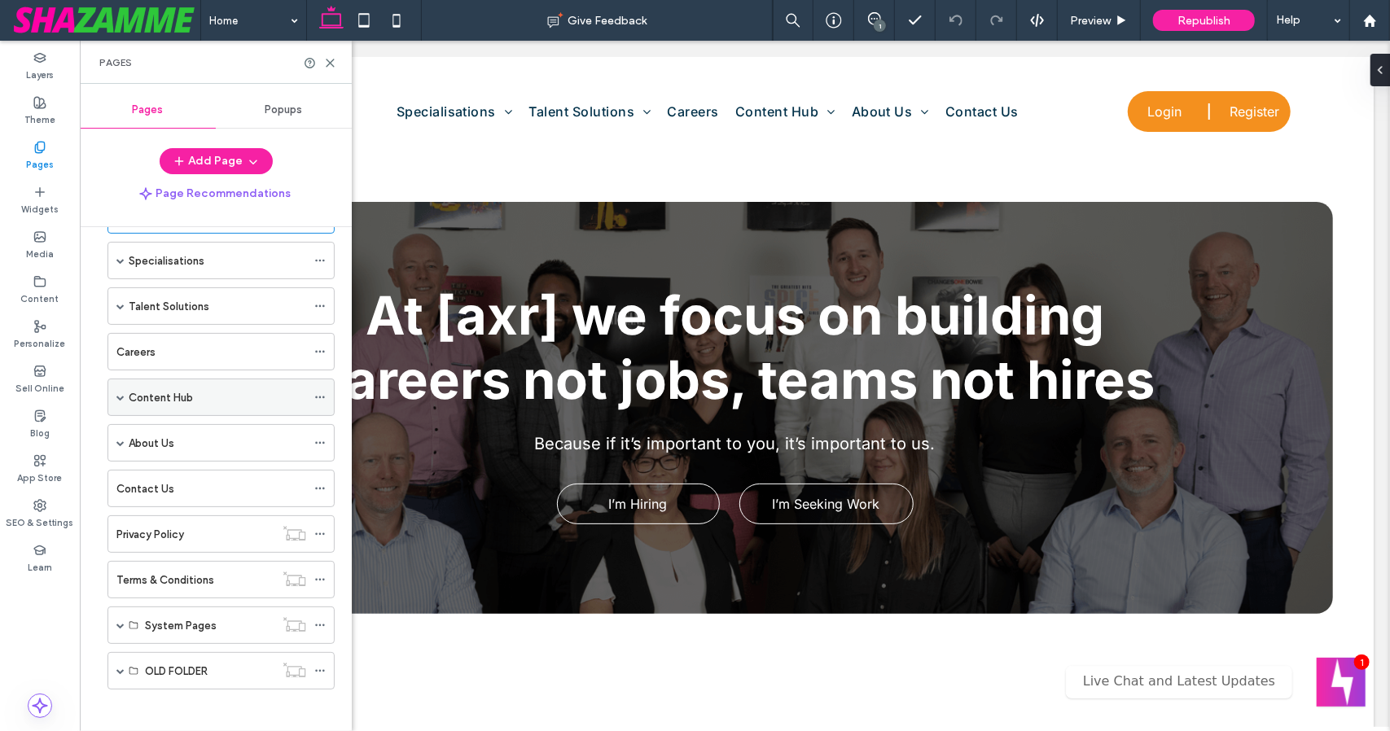
click at [118, 393] on span at bounding box center [120, 397] width 8 height 8
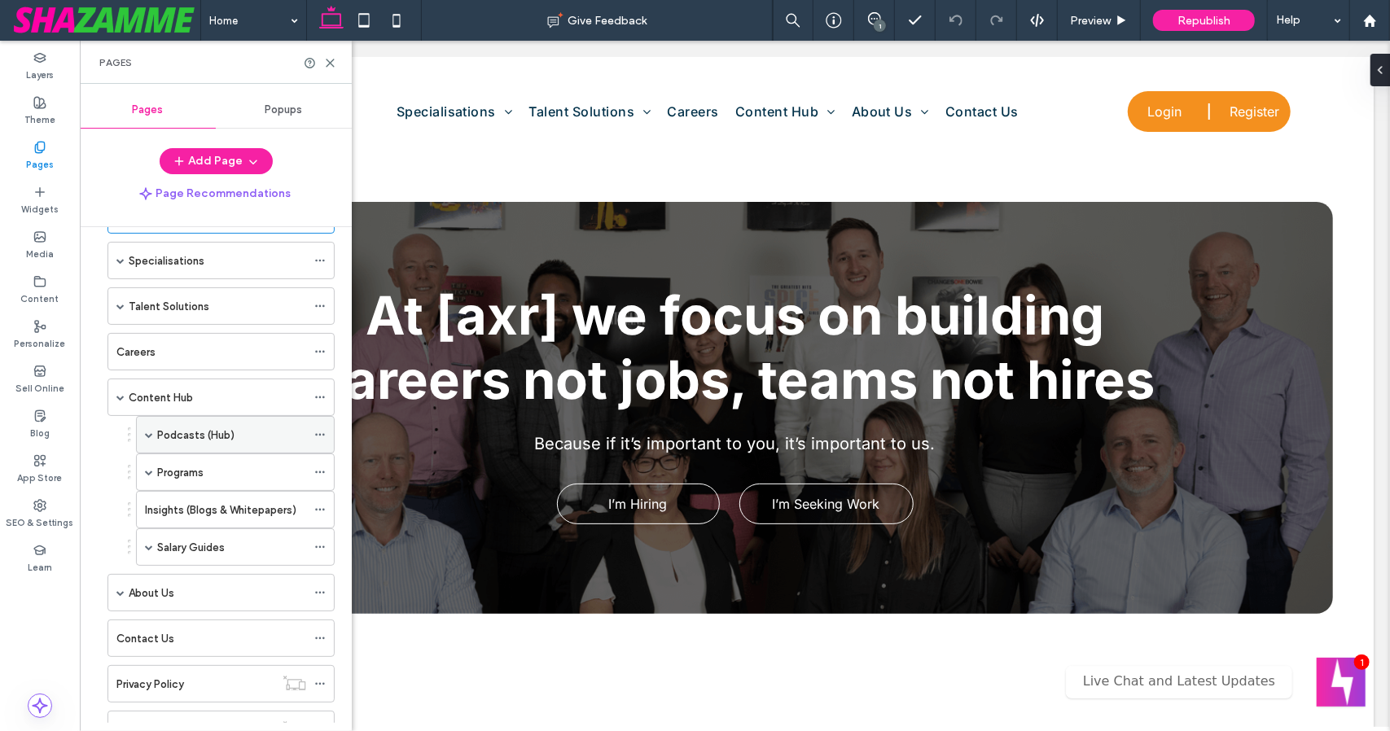
click at [151, 426] on span at bounding box center [149, 435] width 8 height 36
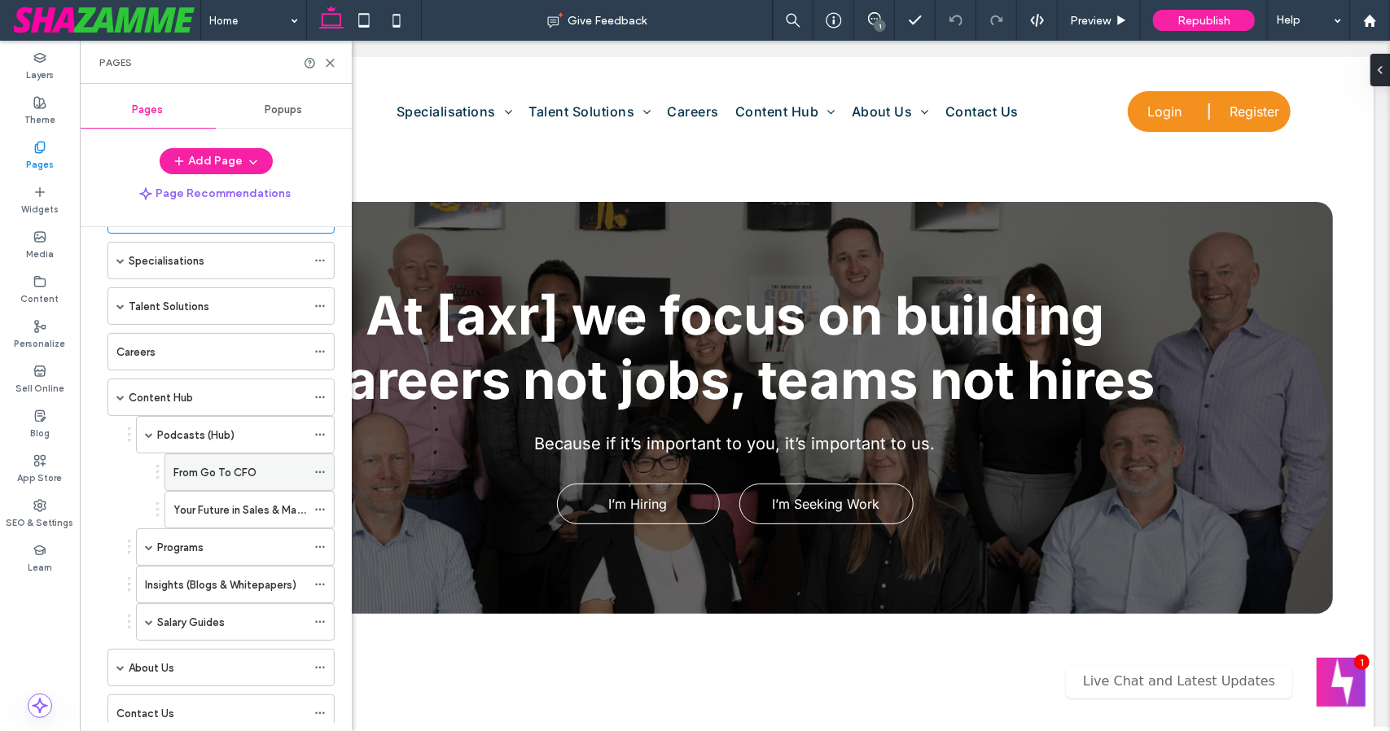
click at [200, 468] on label "From Go To CFO" at bounding box center [214, 472] width 83 height 28
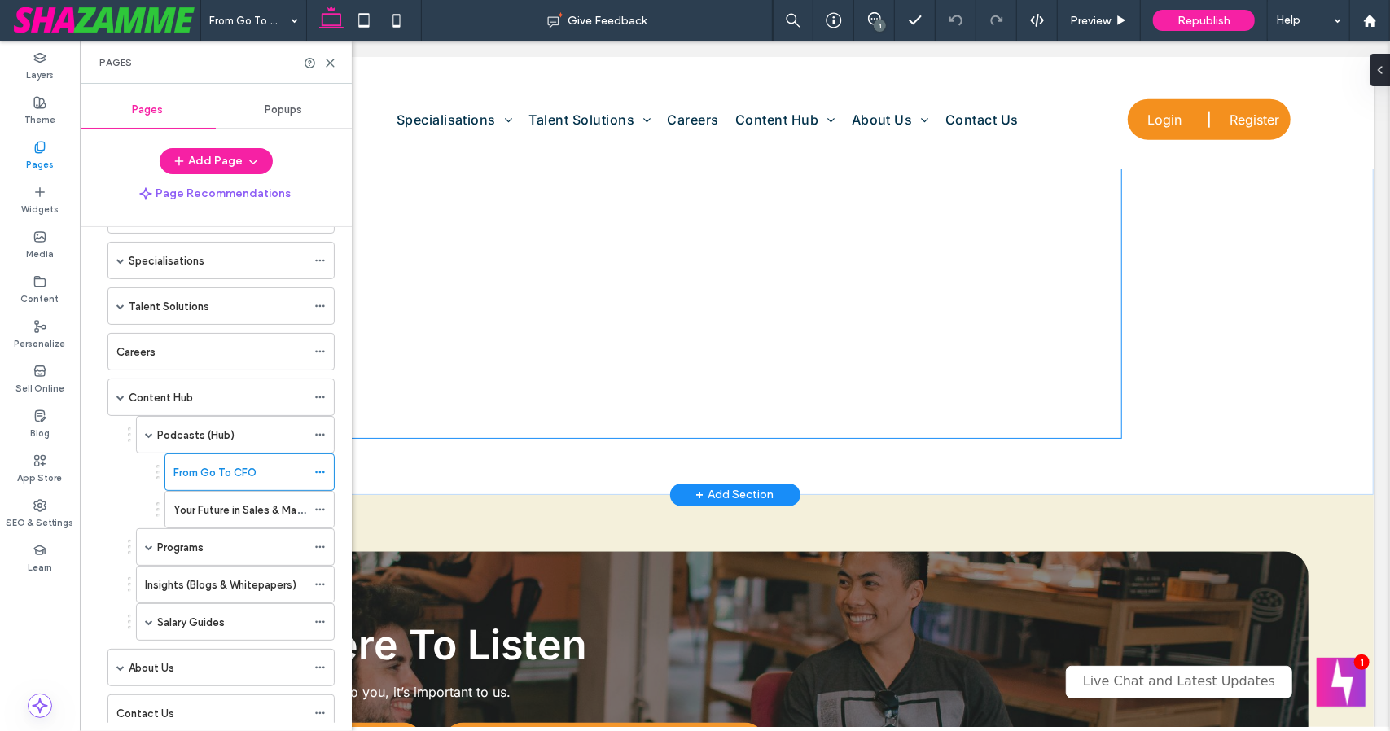
scroll to position [1321, 0]
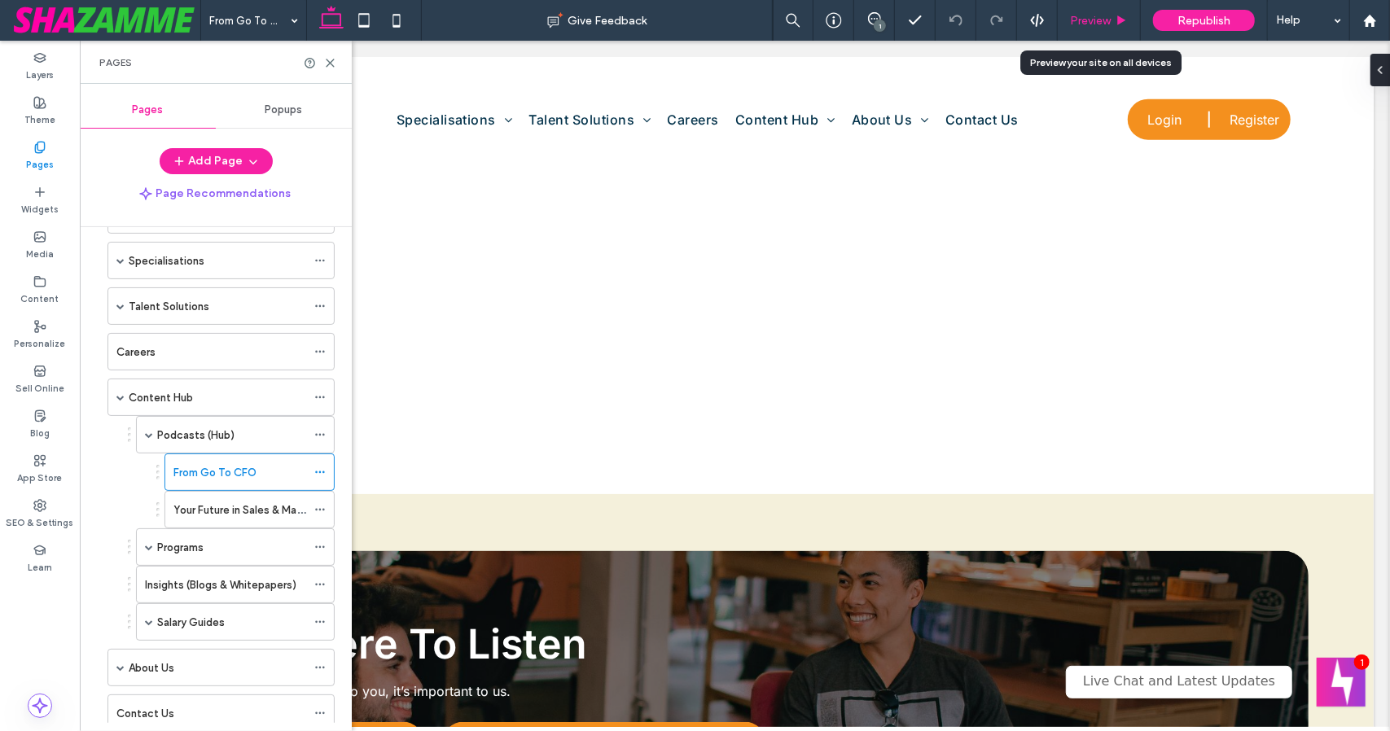
click at [1117, 27] on div "Preview" at bounding box center [1099, 21] width 82 height 14
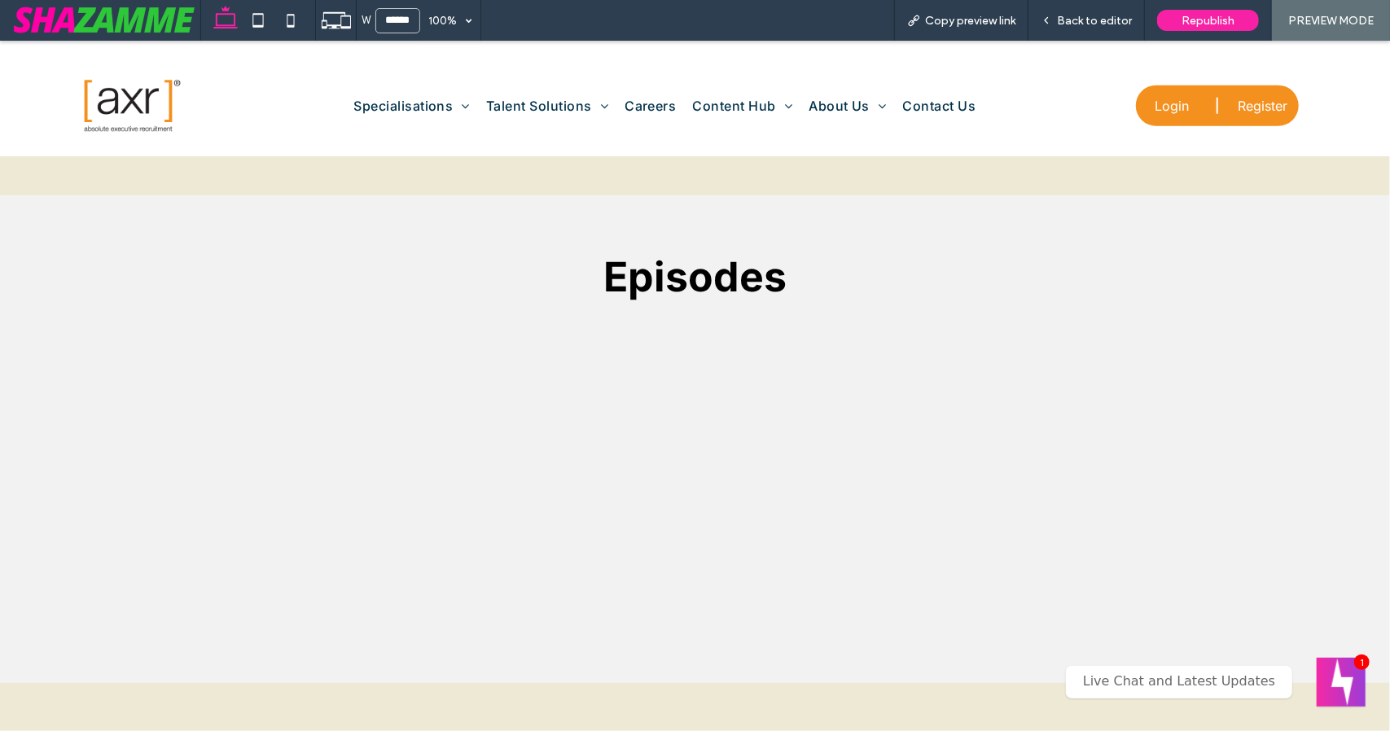
scroll to position [1120, 0]
click at [1023, 24] on div "Copy preview link" at bounding box center [961, 21] width 133 height 14
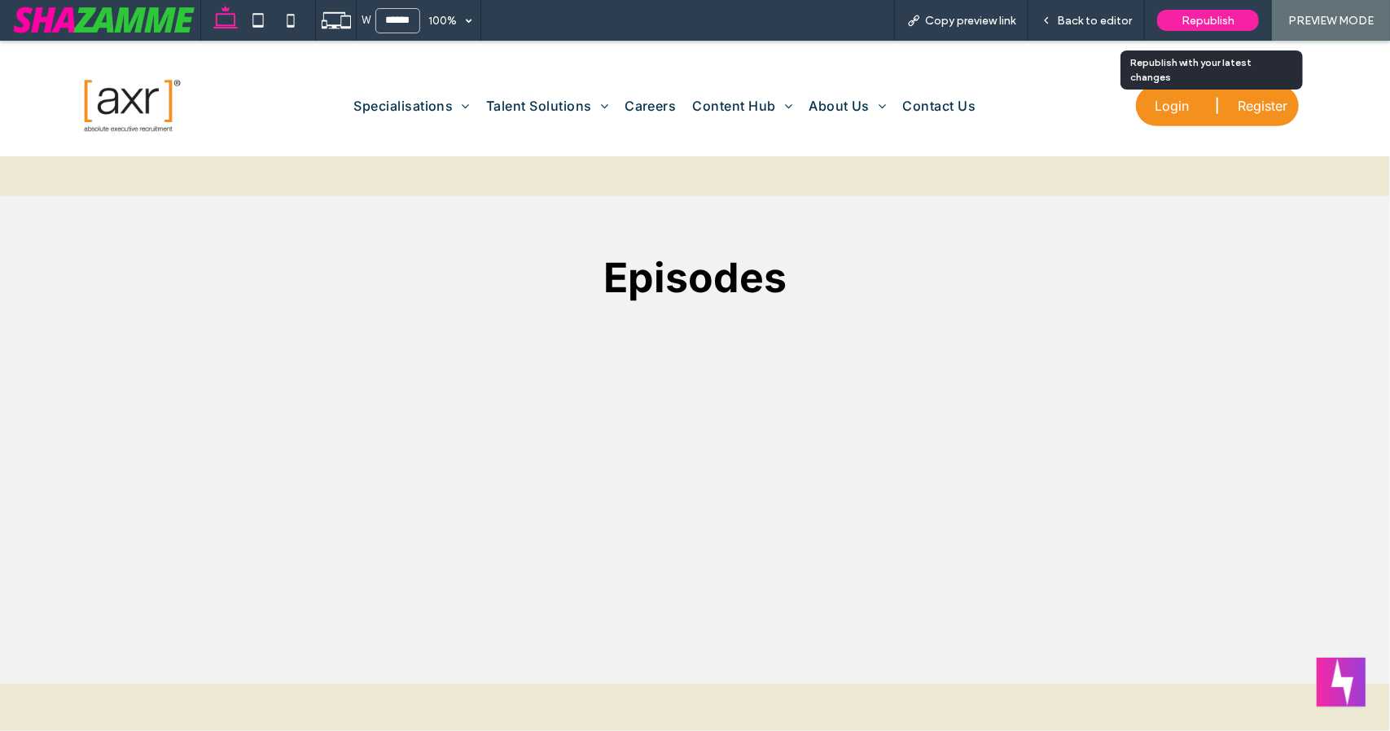
click at [1202, 19] on span "Republish" at bounding box center [1207, 21] width 53 height 14
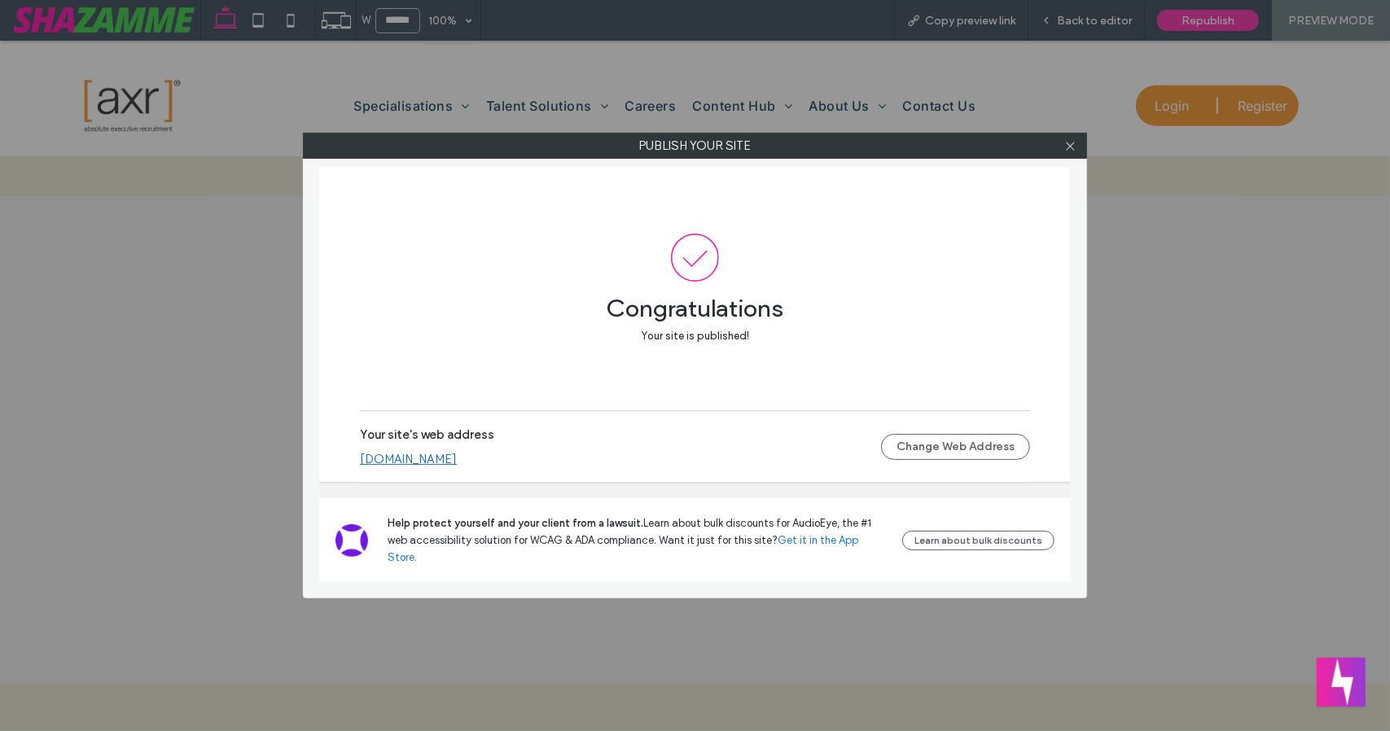
click at [457, 466] on link "axrrecruitment.shazamme.site" at bounding box center [408, 459] width 97 height 15
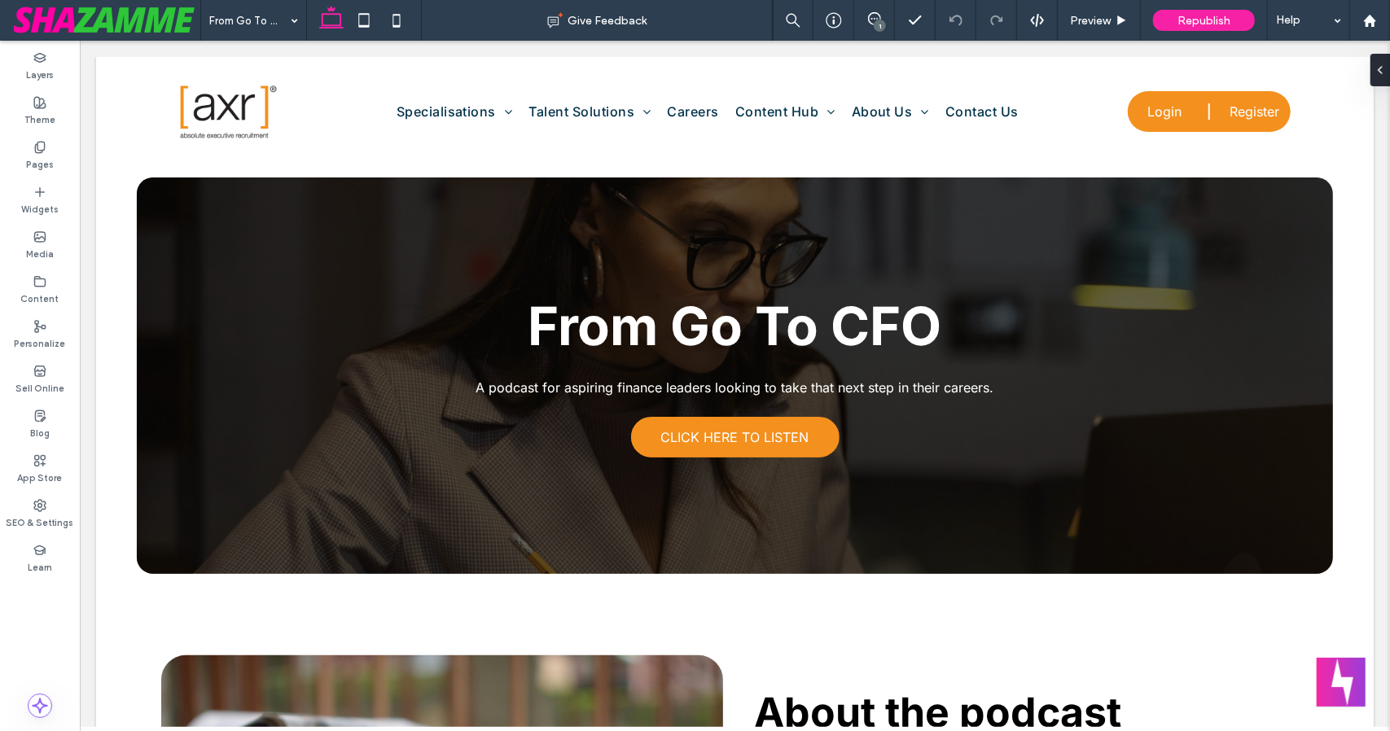
click at [54, 4] on span at bounding box center [106, 20] width 188 height 33
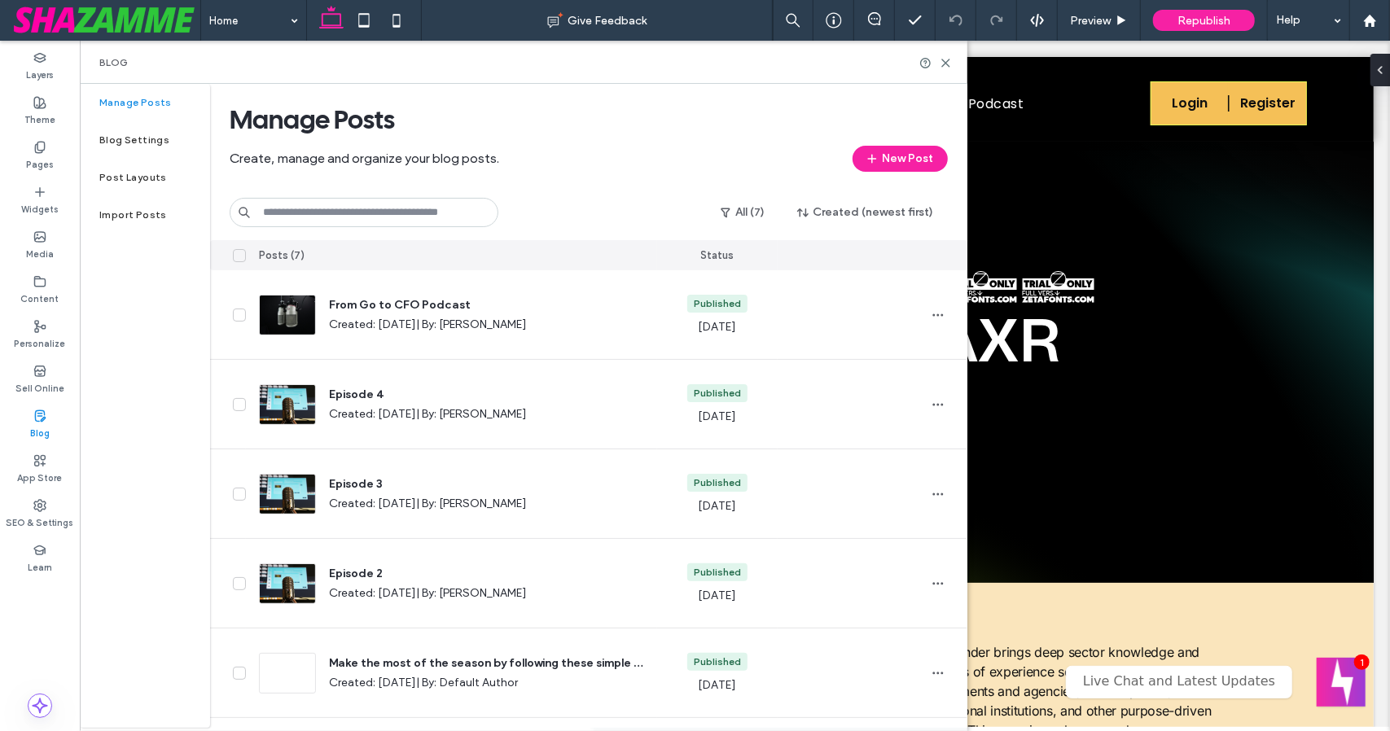
click at [45, 156] on label "Pages" at bounding box center [40, 163] width 28 height 18
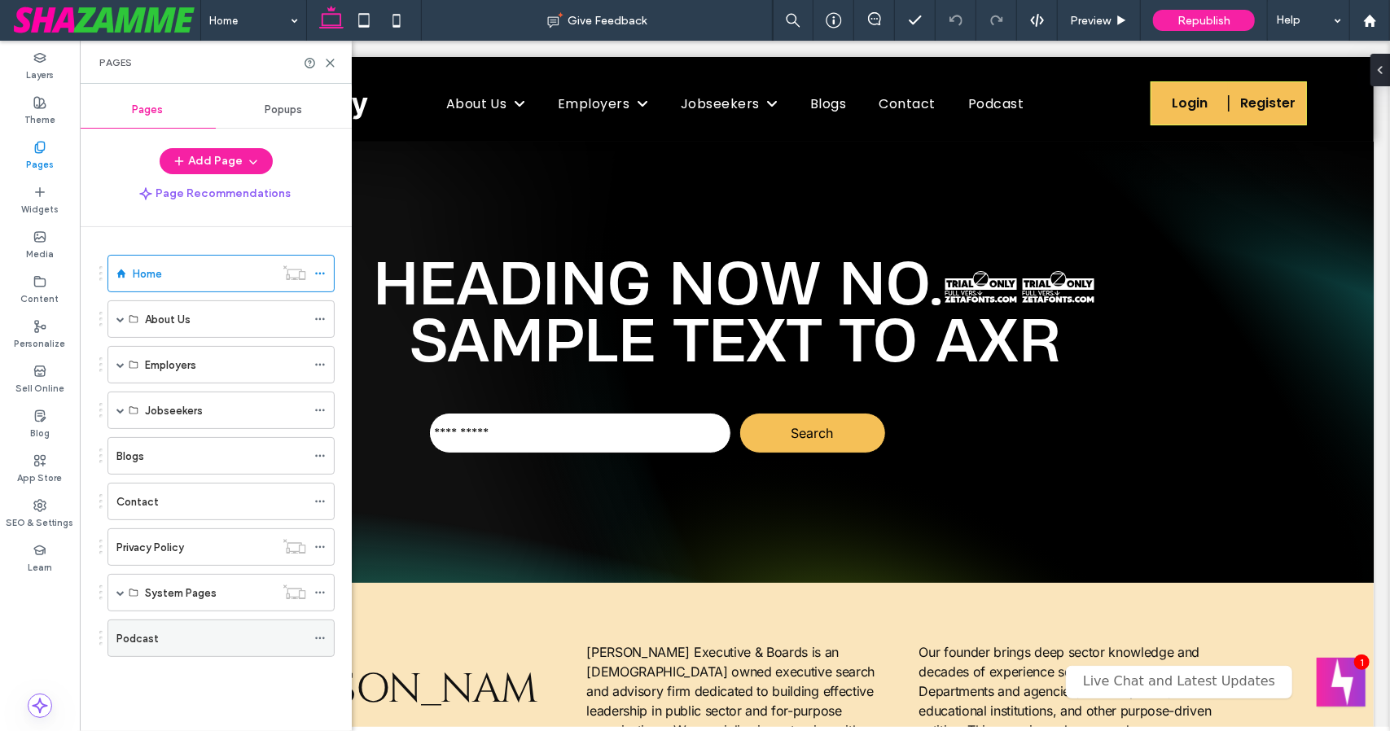
click at [285, 636] on div "Podcast" at bounding box center [211, 638] width 190 height 17
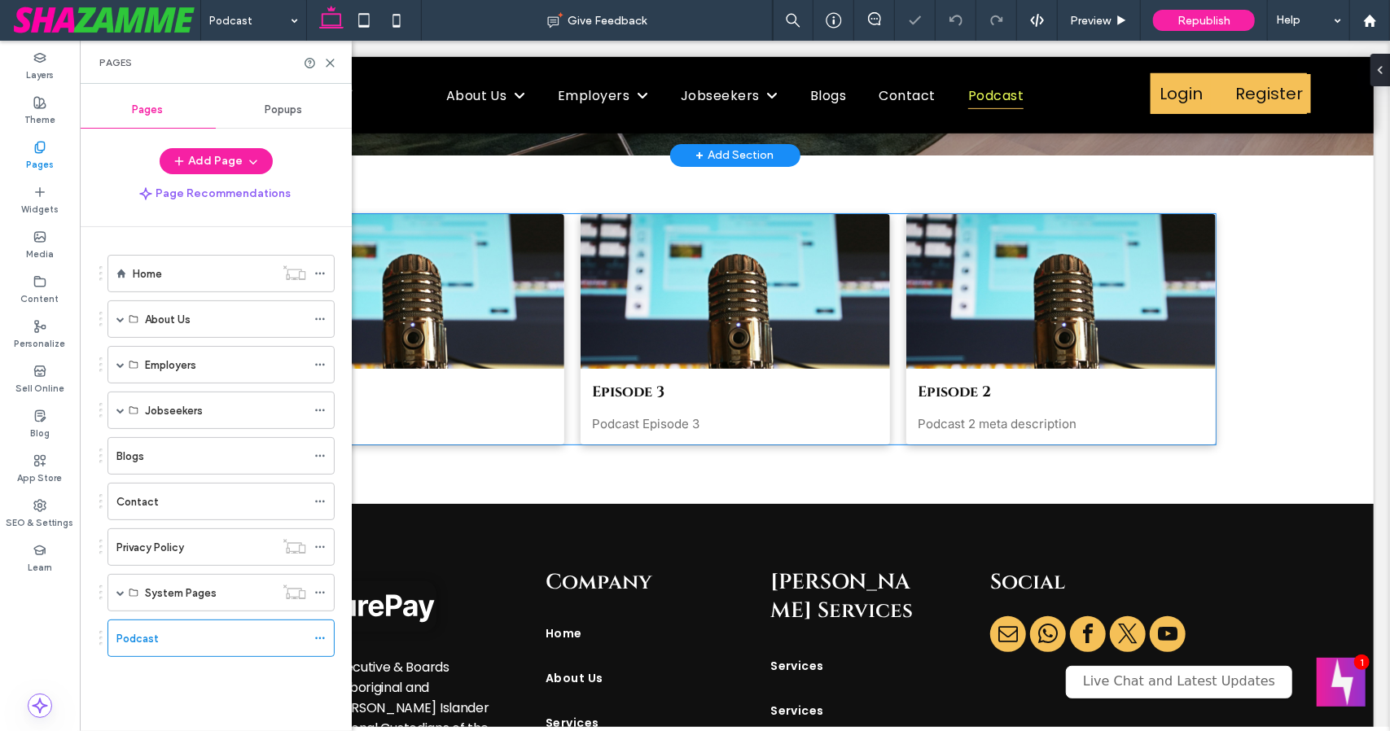
scroll to position [538, 0]
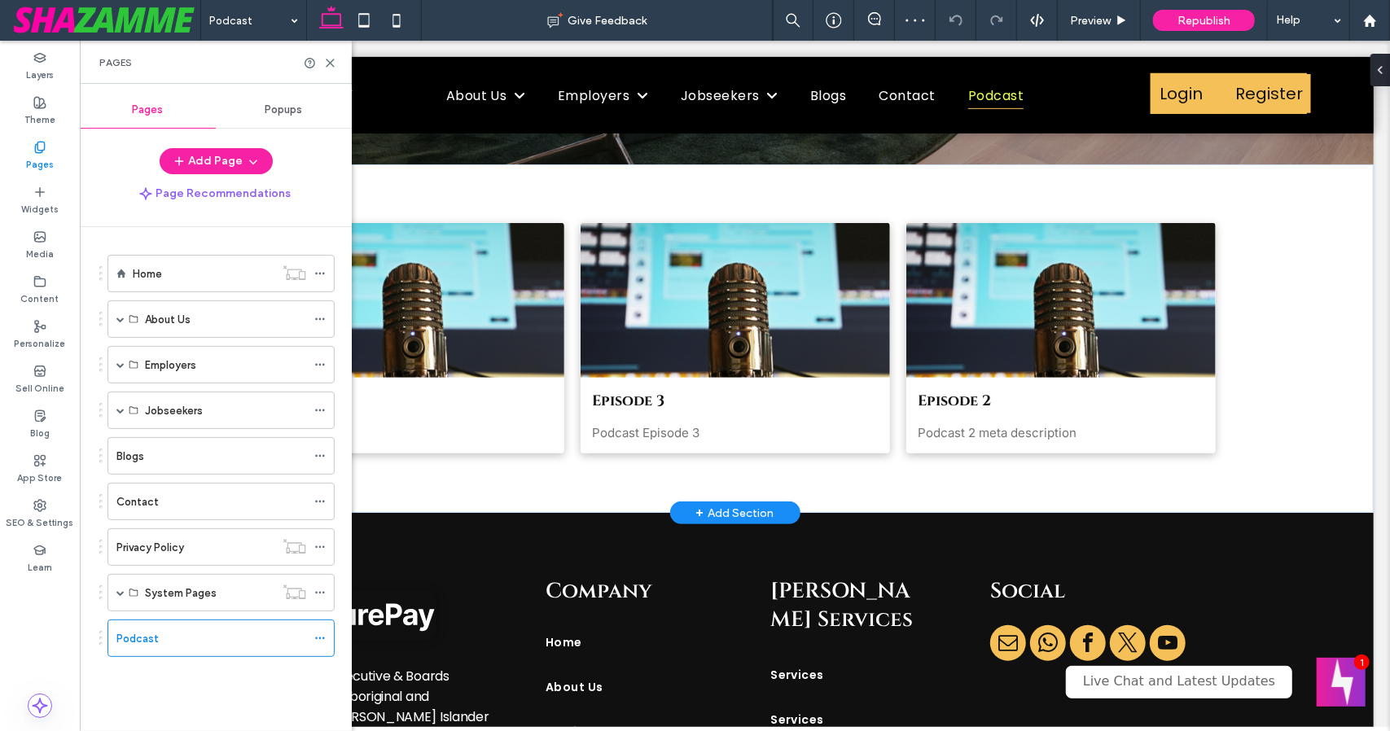
click at [747, 503] on div "+ Add Section" at bounding box center [734, 512] width 78 height 18
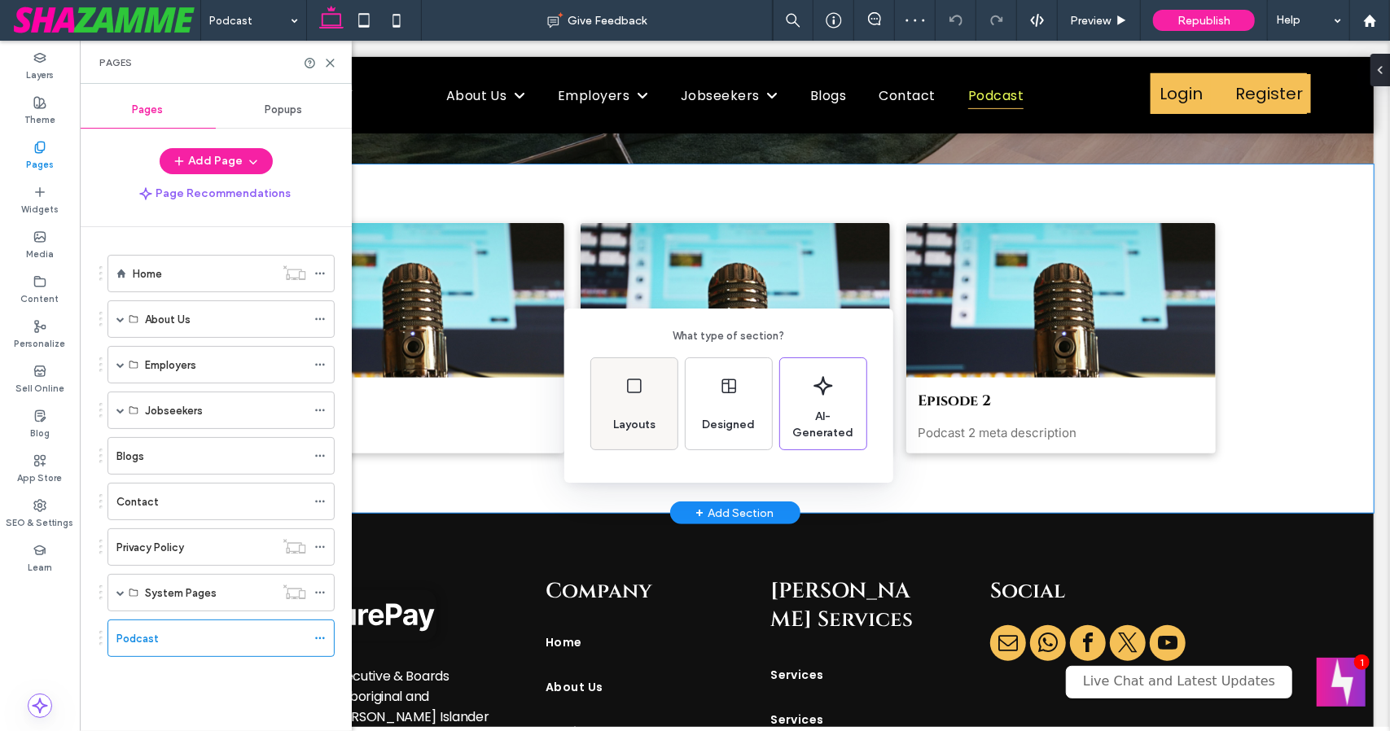
click at [658, 424] on span "Layouts" at bounding box center [633, 425] width 55 height 16
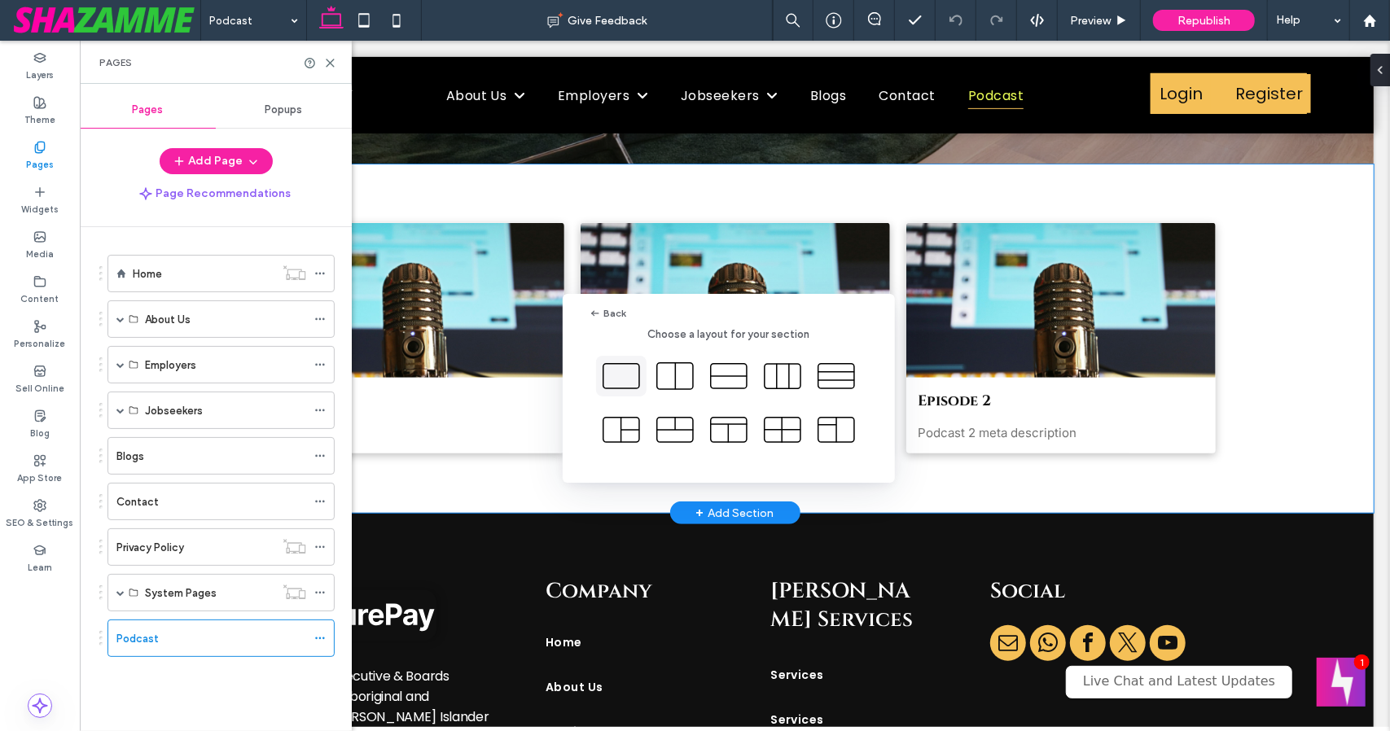
click at [639, 386] on use at bounding box center [621, 376] width 36 height 24
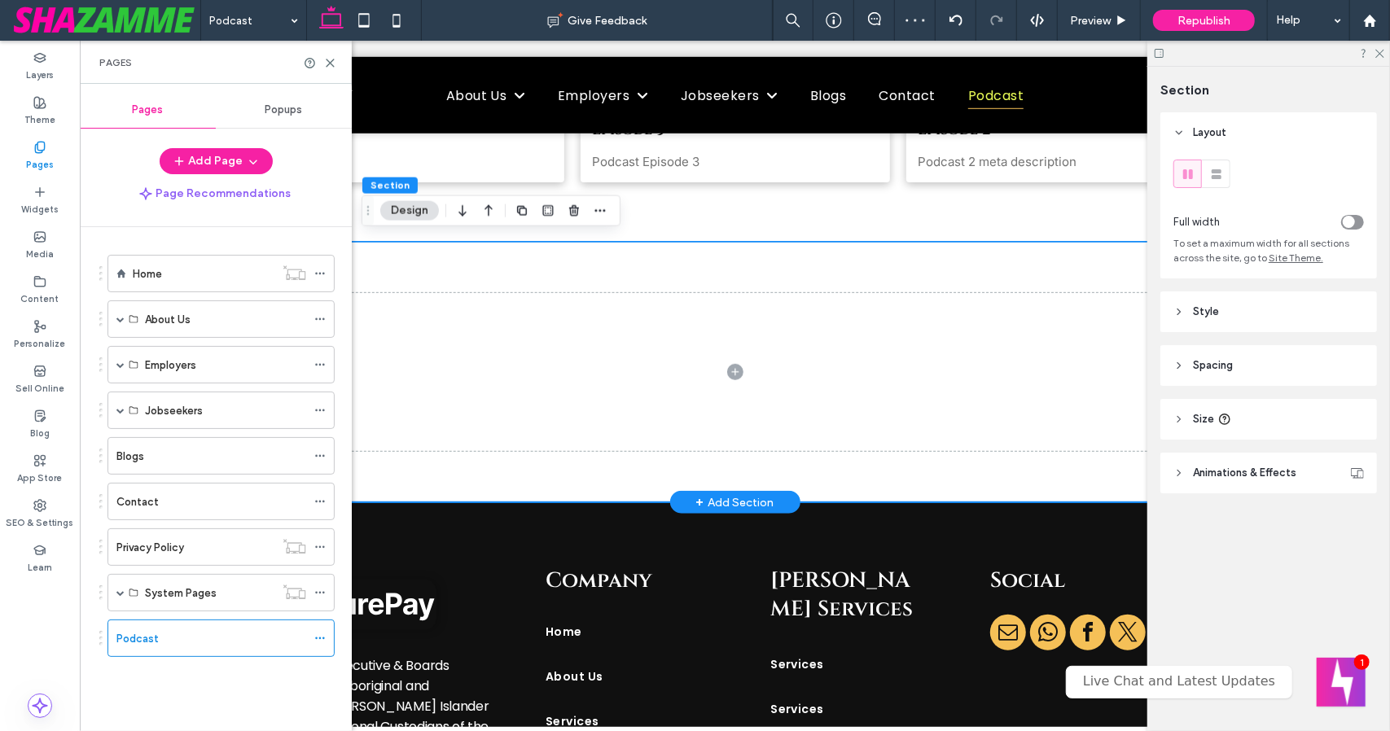
scroll to position [810, 0]
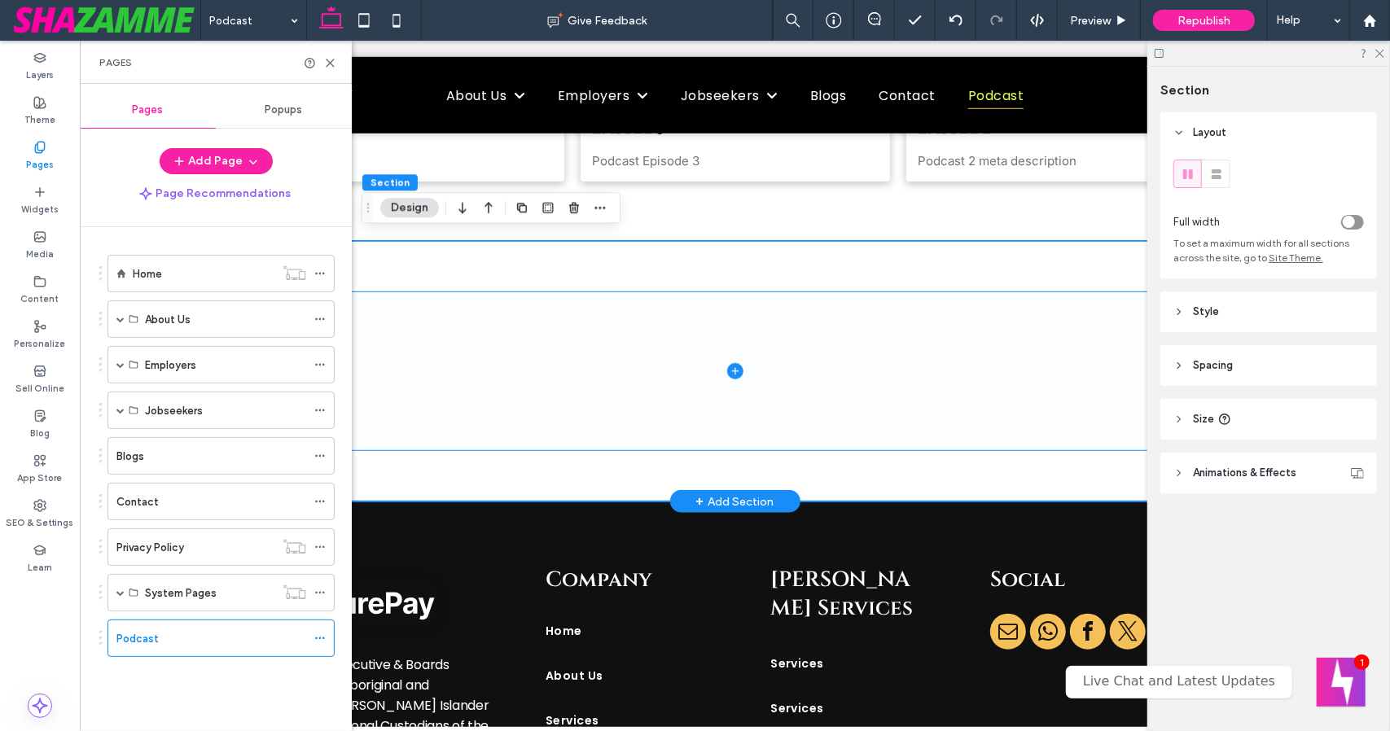
click at [726, 367] on icon at bounding box center [734, 370] width 16 height 16
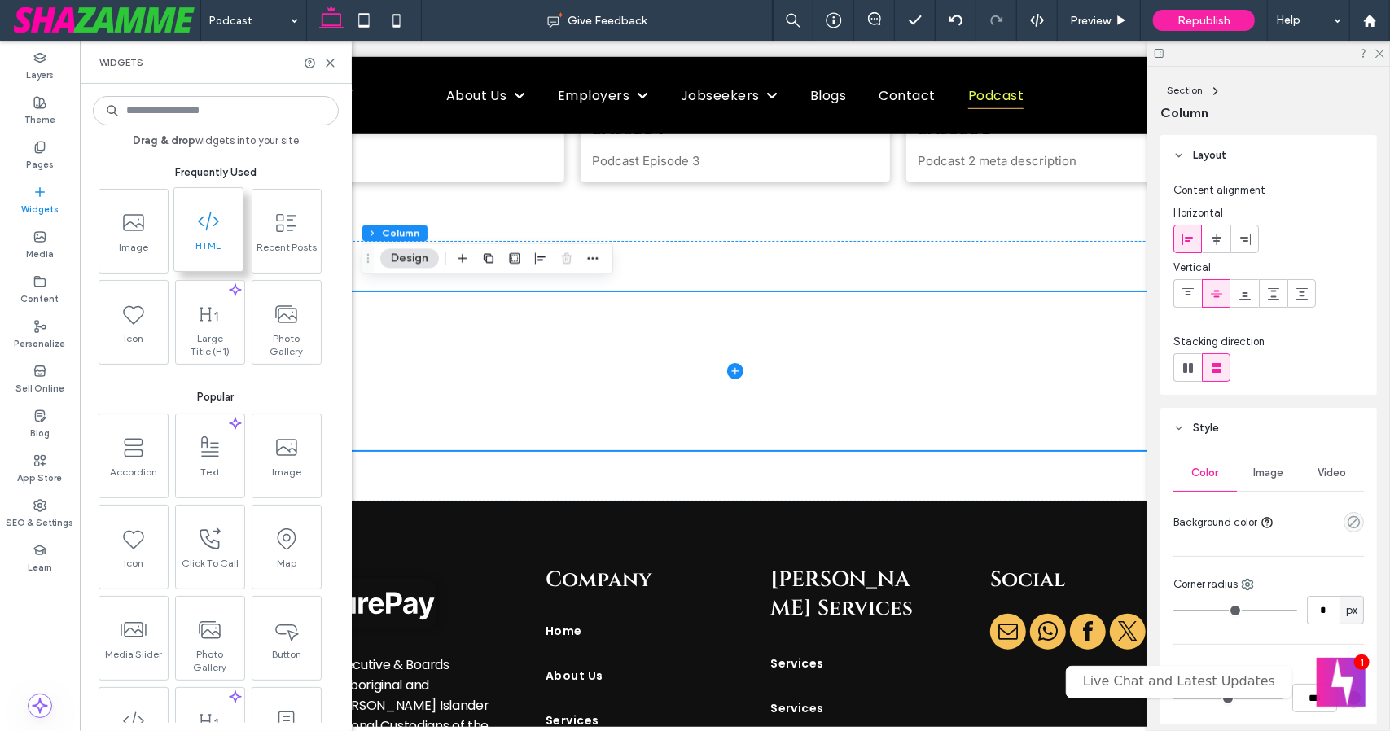
click at [204, 221] on icon at bounding box center [208, 221] width 26 height 26
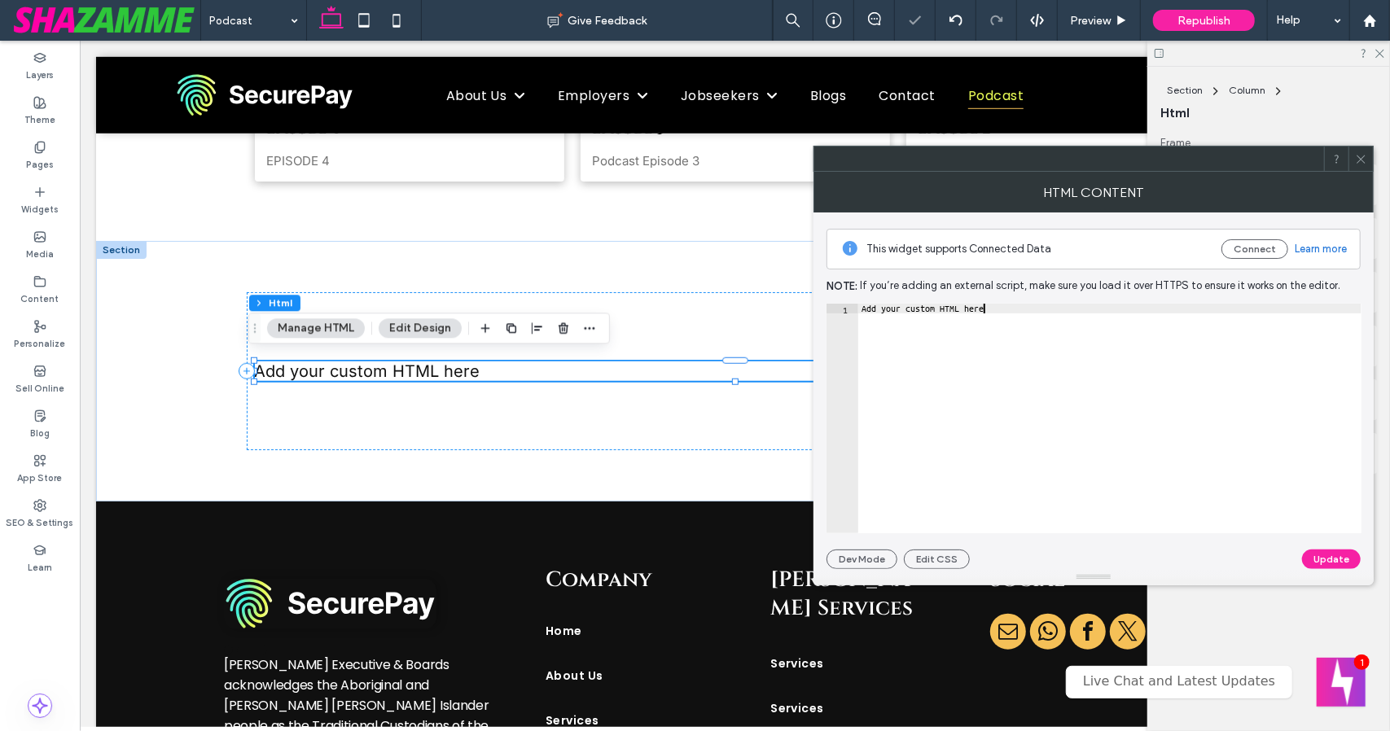
click at [886, 335] on div "Add your custom HTML here" at bounding box center [1109, 429] width 503 height 250
paste textarea "**********"
type textarea "**********"
click at [886, 335] on div "https://feeds.buzzsprout.com/682997.rss" at bounding box center [1109, 429] width 503 height 250
click at [1324, 561] on button "Update" at bounding box center [1331, 560] width 59 height 20
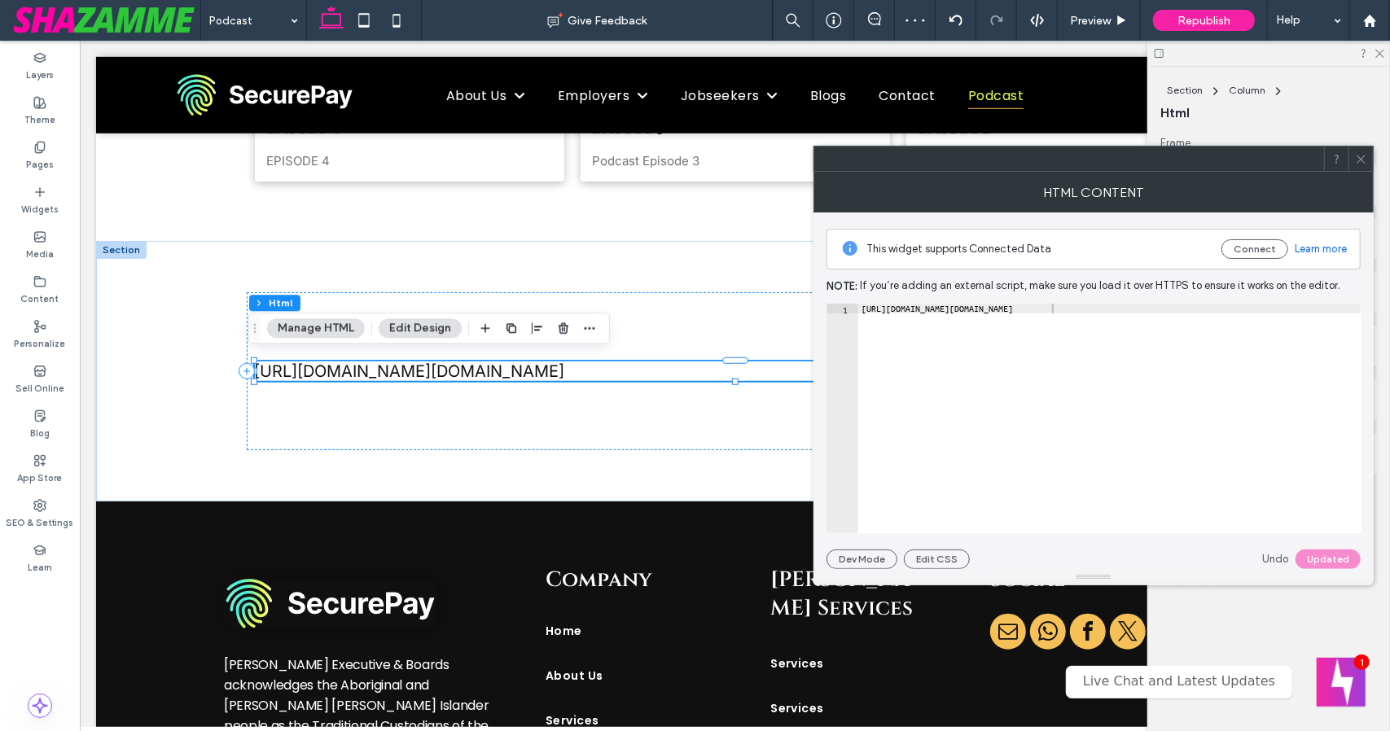
click at [1355, 160] on icon at bounding box center [1361, 159] width 12 height 12
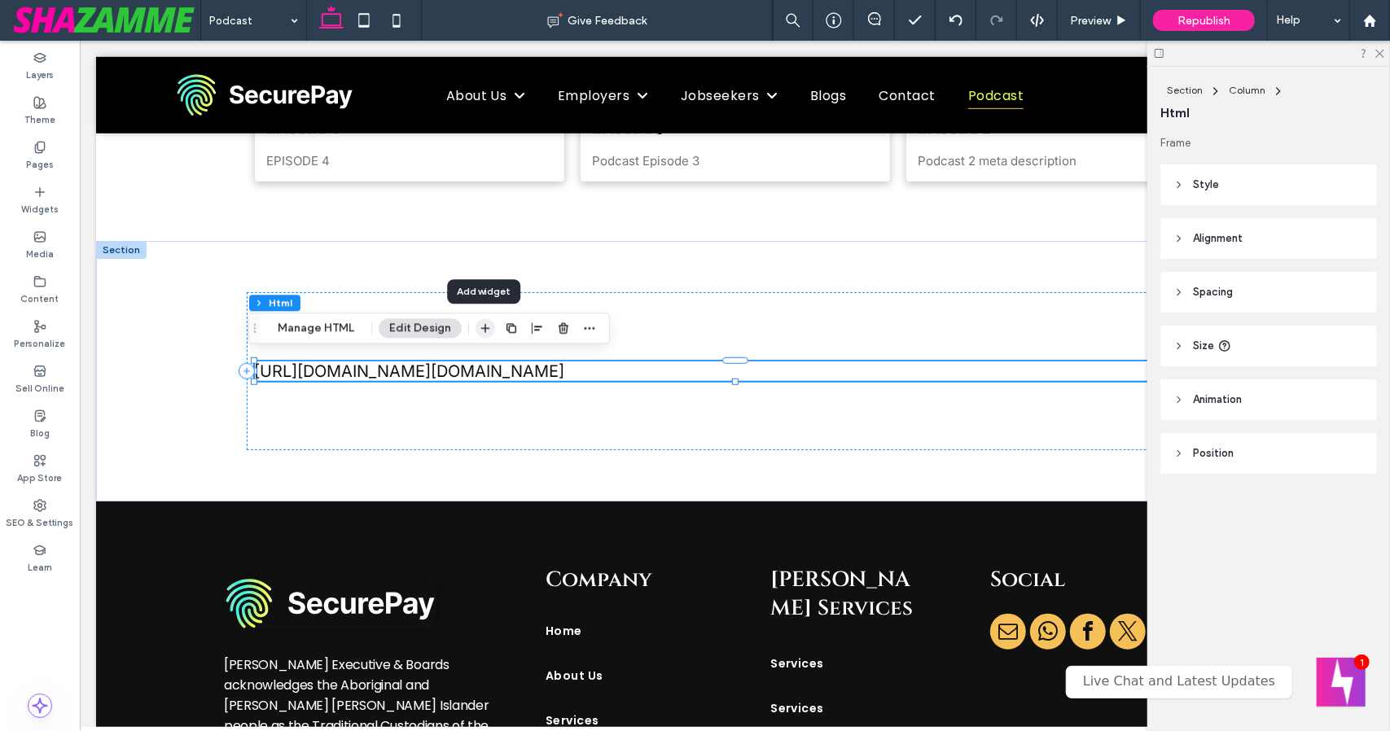
click at [484, 328] on use "button" at bounding box center [485, 328] width 9 height 9
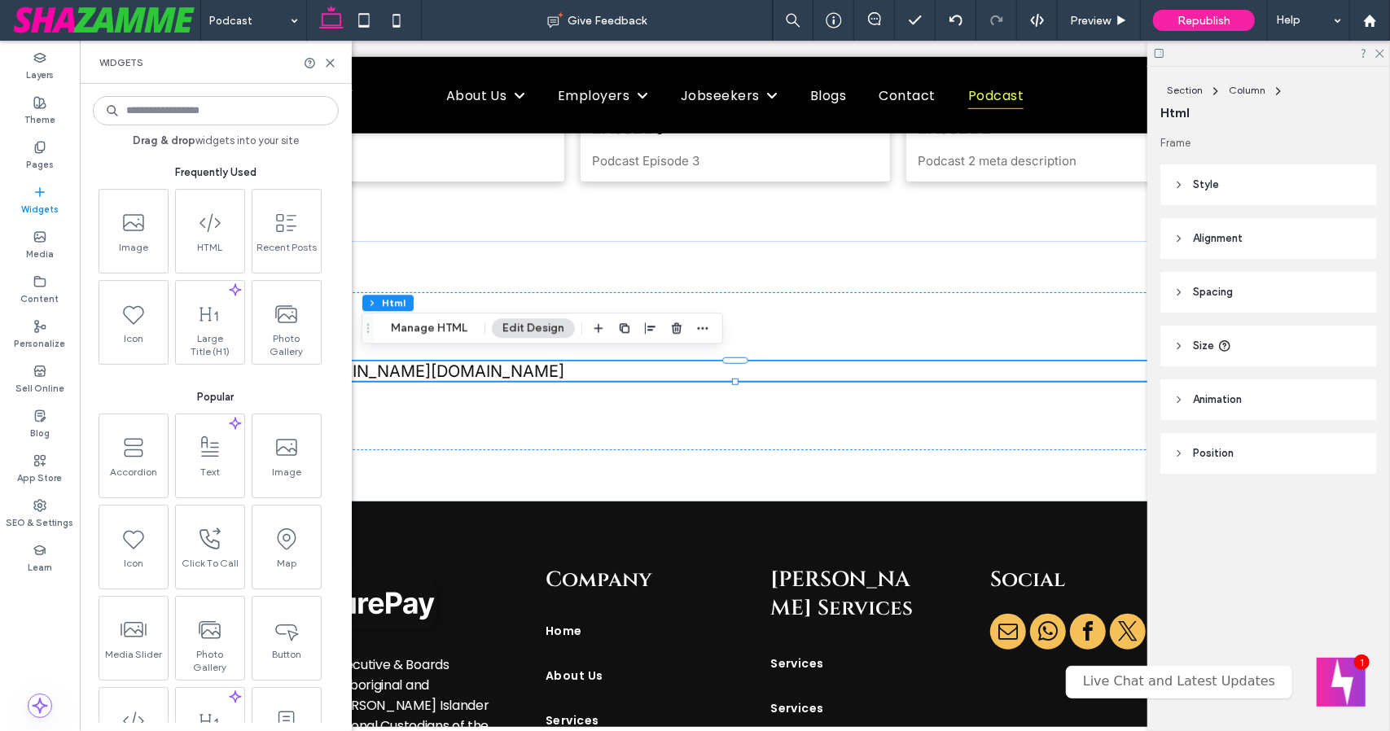
click at [185, 111] on input at bounding box center [216, 110] width 246 height 29
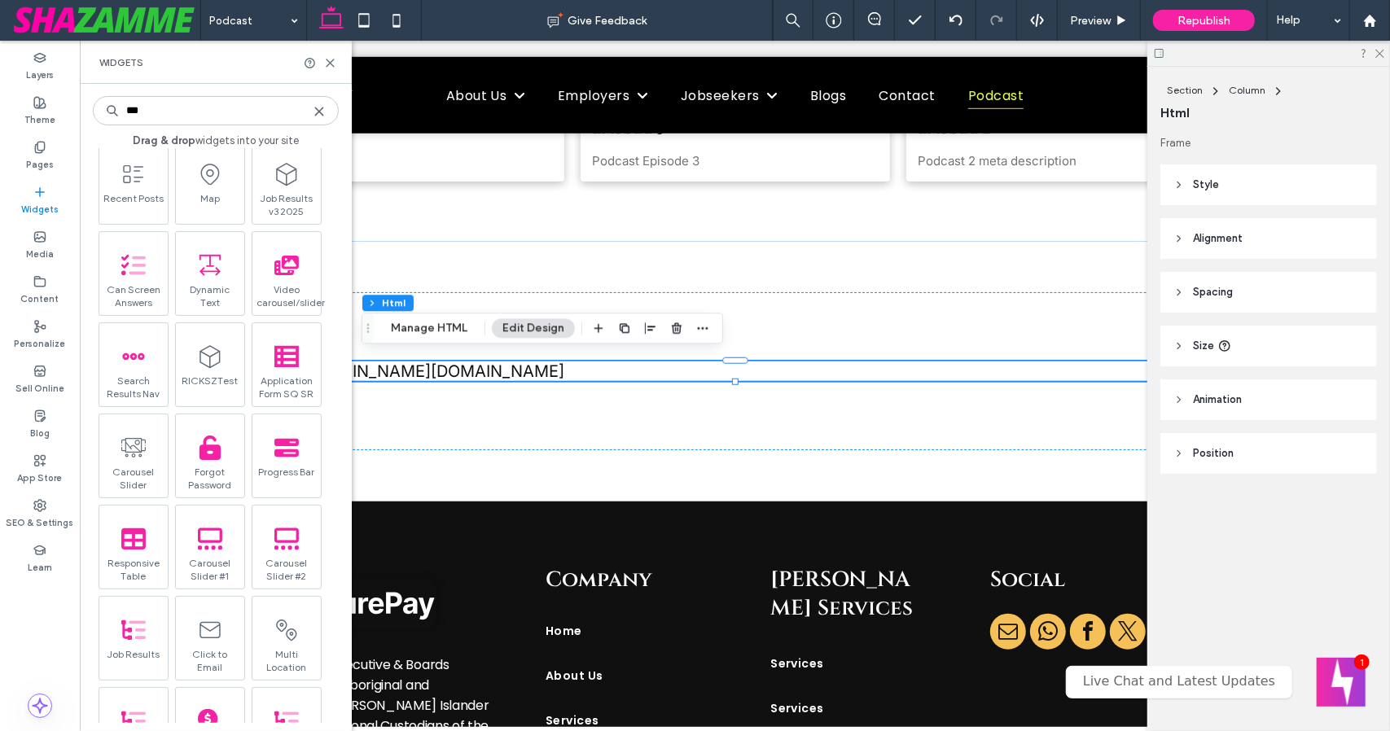
scroll to position [0, 0]
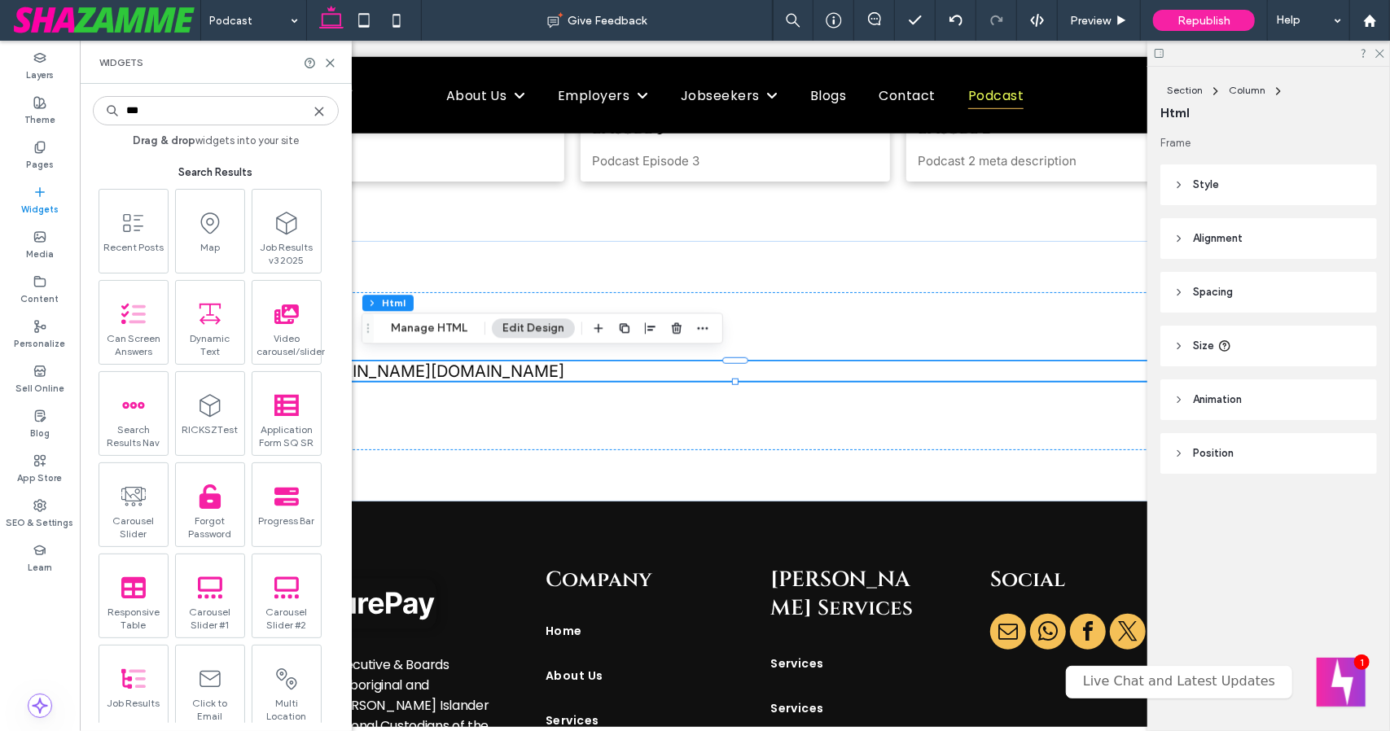
click at [309, 110] on input "***" at bounding box center [216, 110] width 246 height 29
type input "***"
click at [314, 112] on icon at bounding box center [319, 111] width 13 height 13
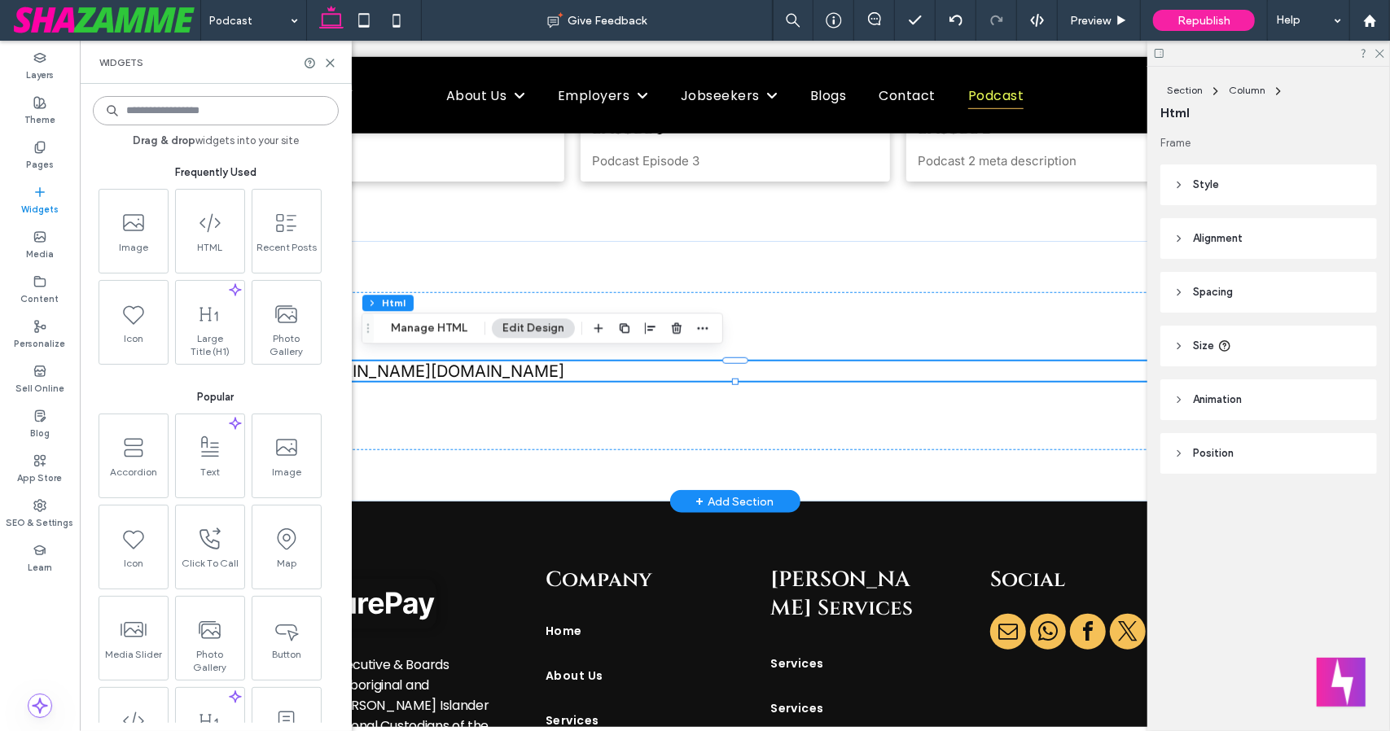
click at [589, 366] on div "https://feeds.buzzsprout.com/682997.rss" at bounding box center [734, 371] width 961 height 20
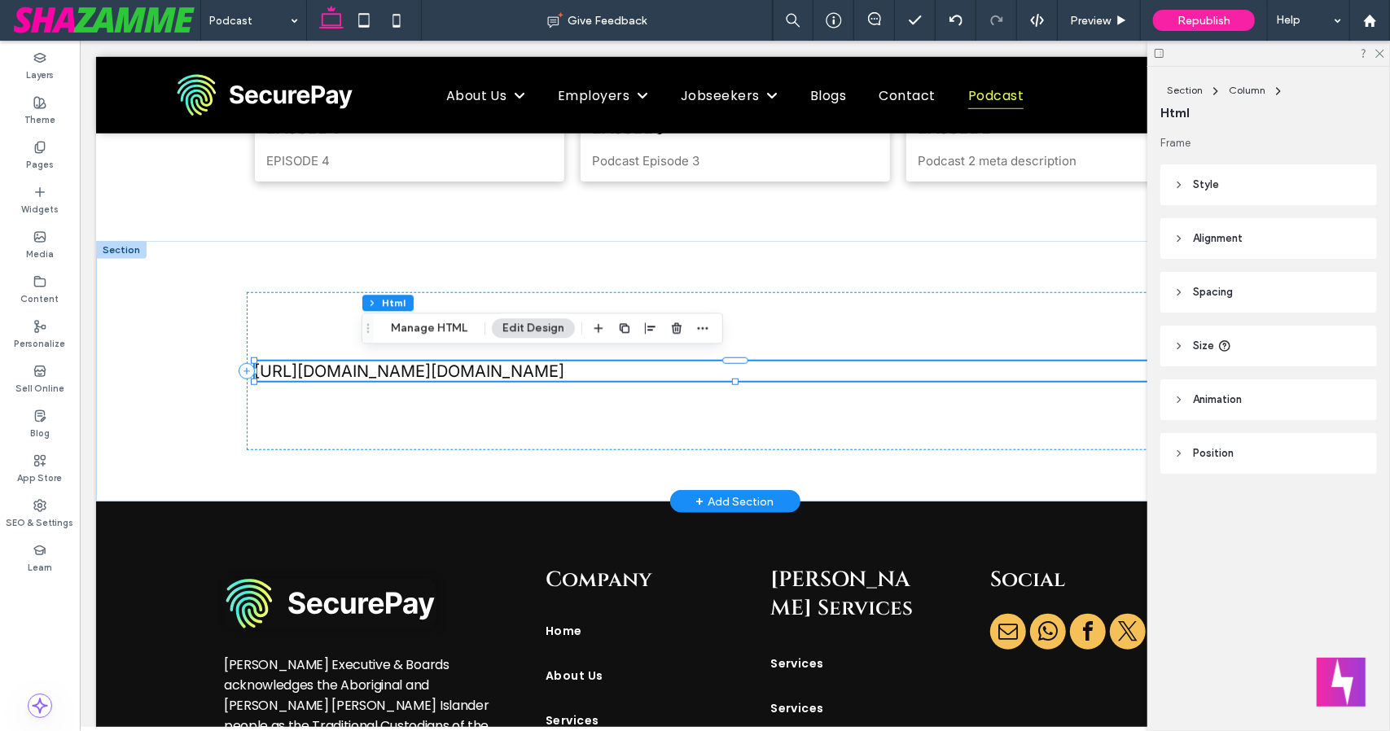
click at [589, 366] on div "https://feeds.buzzsprout.com/682997.rss" at bounding box center [734, 371] width 961 height 20
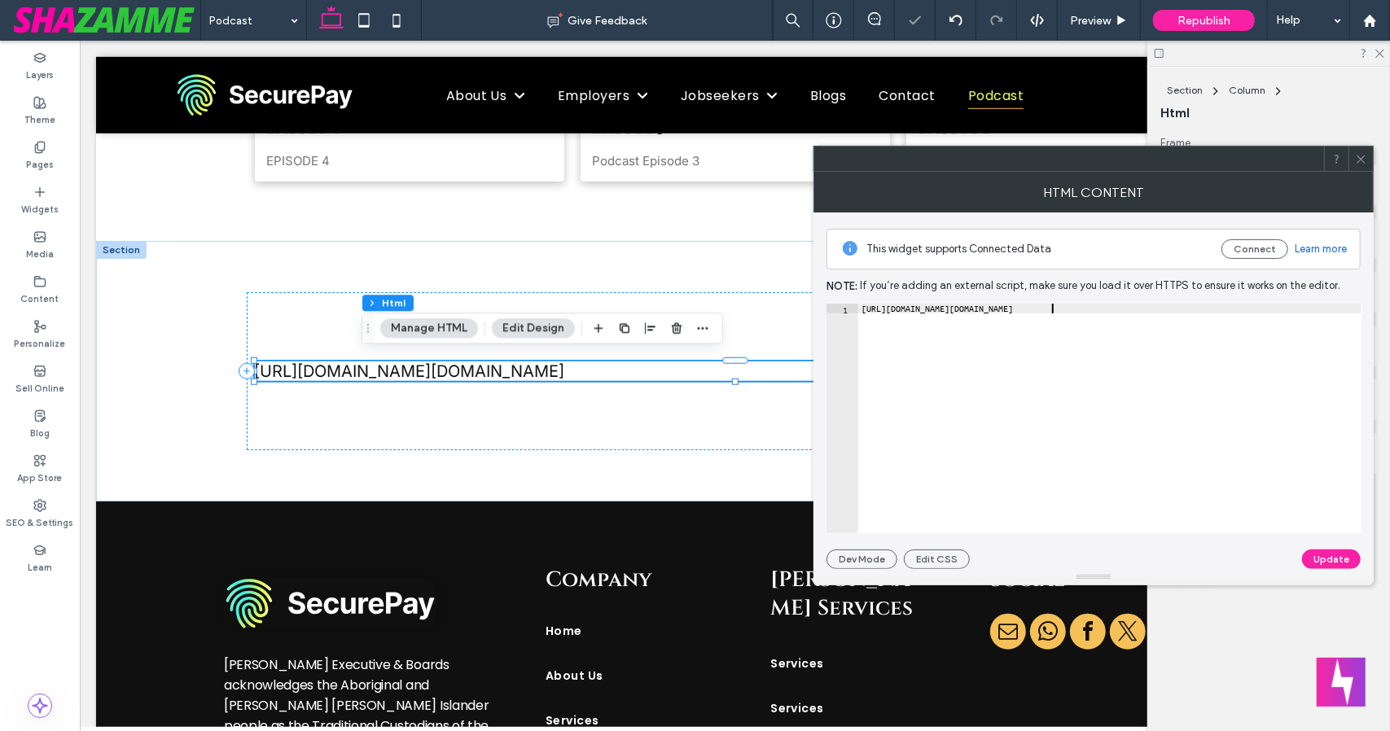
click at [903, 396] on div "https://feeds.buzzsprout.com/682997.rss" at bounding box center [1109, 429] width 503 height 250
paste textarea "**********"
type textarea "**********"
click at [1332, 556] on button "Update" at bounding box center [1331, 560] width 59 height 20
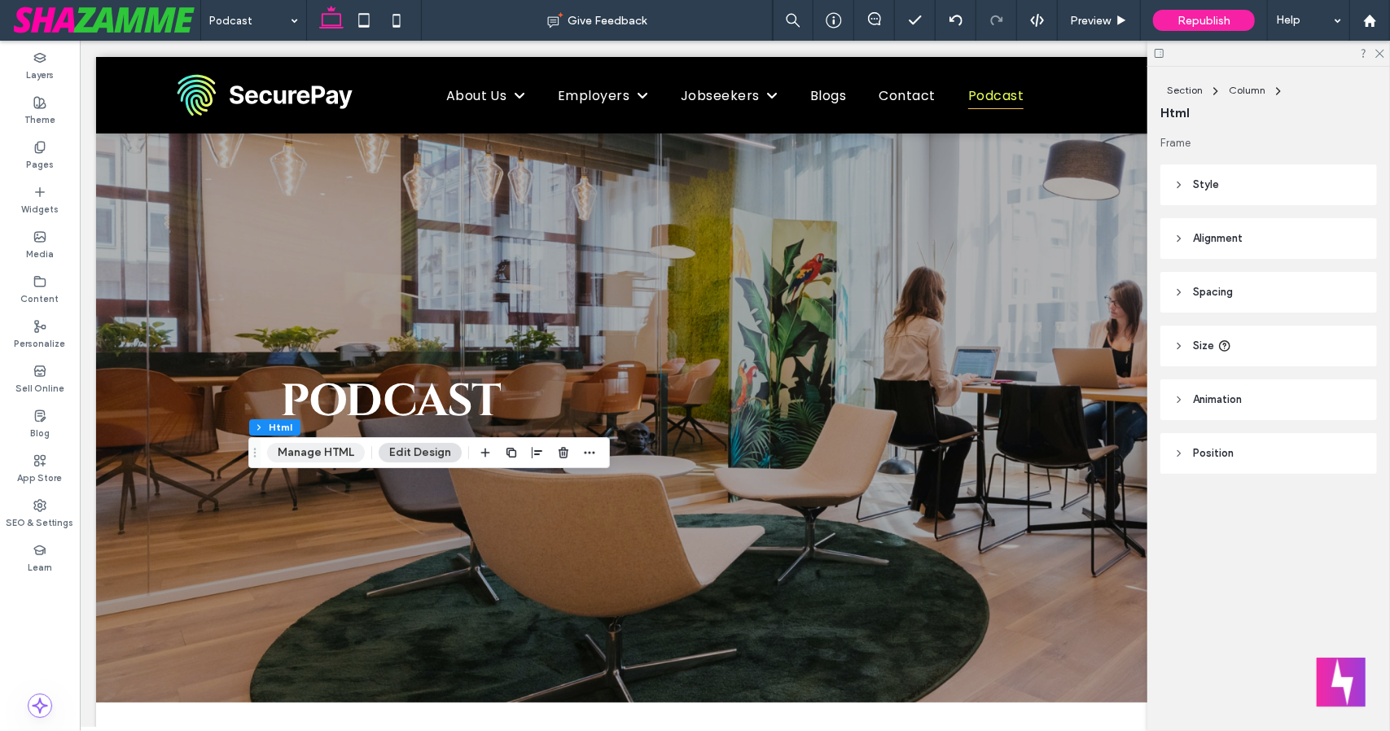
click at [320, 453] on button "Manage HTML" at bounding box center [316, 453] width 98 height 20
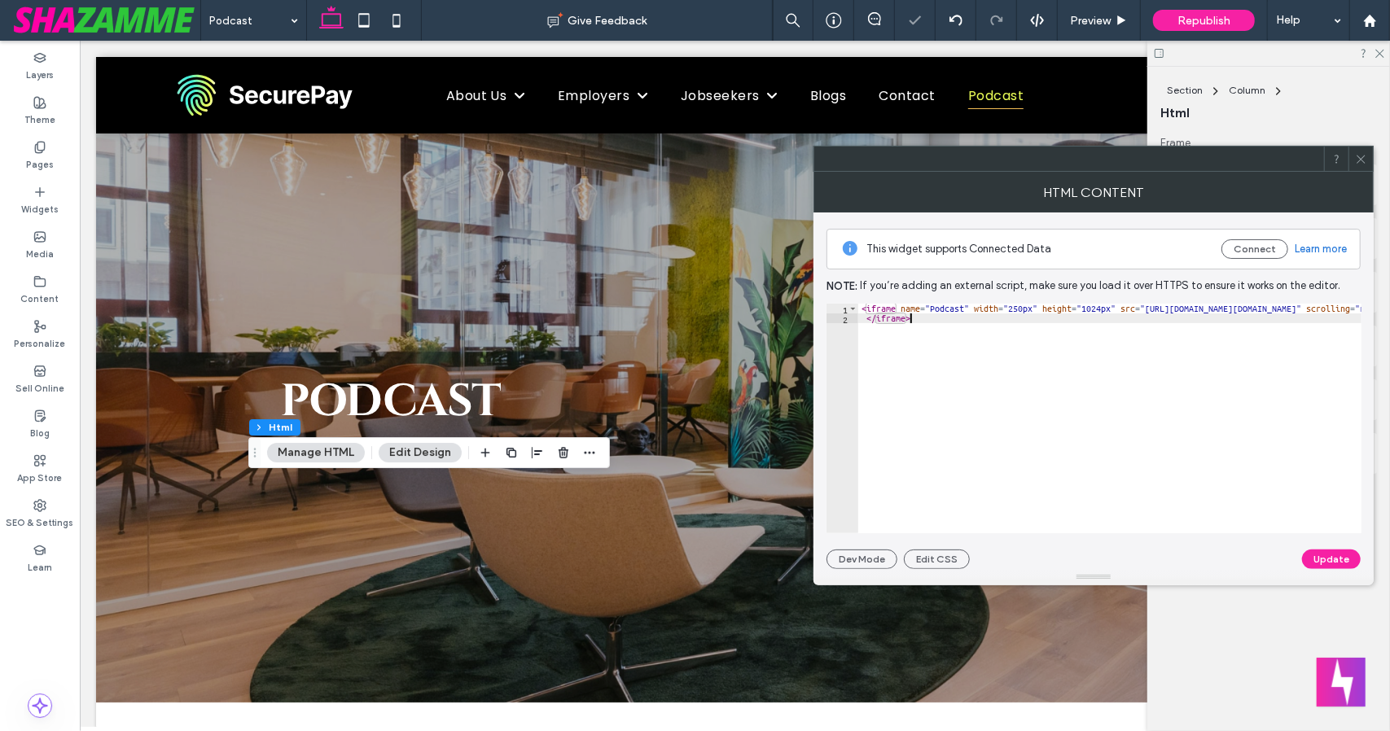
click at [1027, 395] on div "< iframe name = "Podcast" width = "250px" height = "1024px" src = "[URL][DOMAIN…" at bounding box center [1271, 429] width 827 height 250
paste textarea "*******"
type textarea "**********"
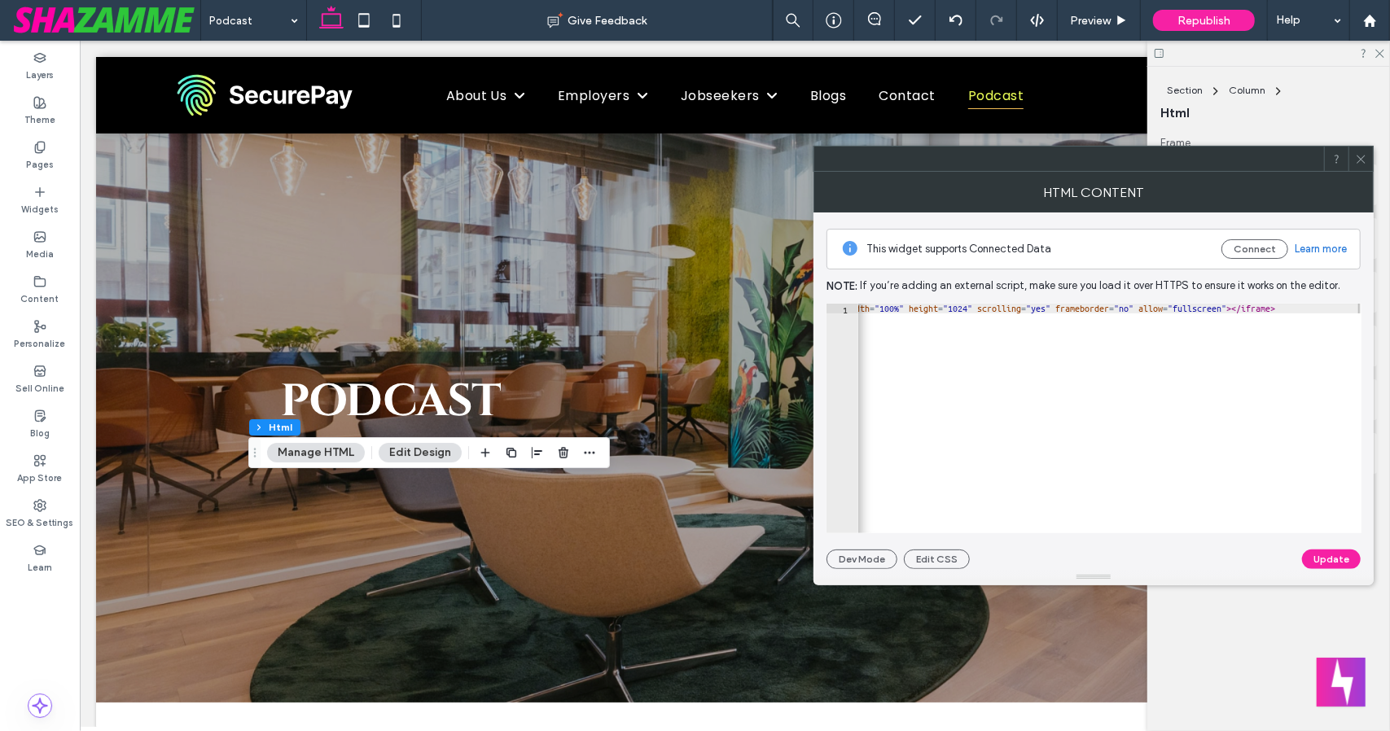
click at [1303, 553] on div "Update" at bounding box center [1331, 560] width 59 height 20
click at [1315, 556] on button "Update" at bounding box center [1331, 560] width 59 height 20
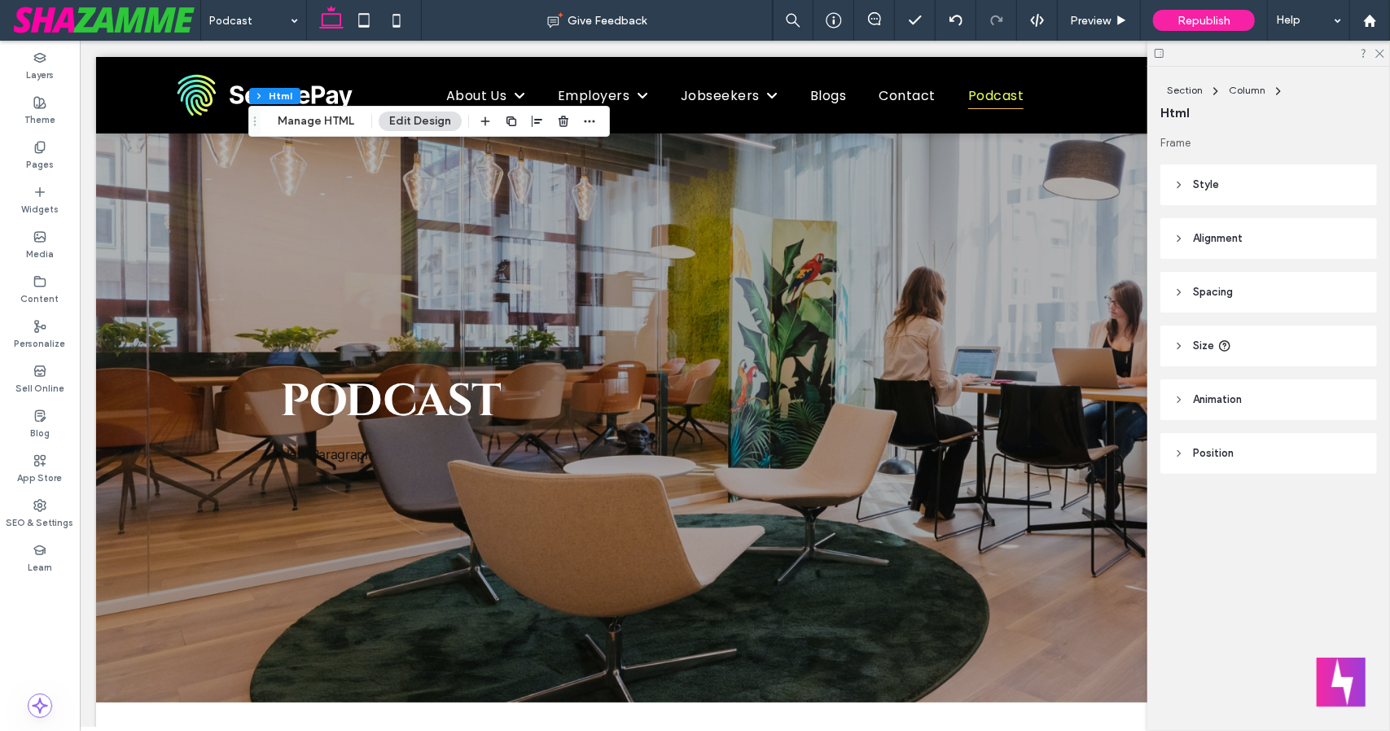
click at [1382, 59] on div at bounding box center [1268, 53] width 243 height 25
click at [1223, 15] on span "Republish" at bounding box center [1203, 21] width 53 height 14
click at [1198, 21] on span "Republish" at bounding box center [1203, 21] width 53 height 14
click at [1179, 50] on div at bounding box center [1268, 53] width 243 height 25
click at [1199, 7] on div "Republish" at bounding box center [1204, 20] width 102 height 41
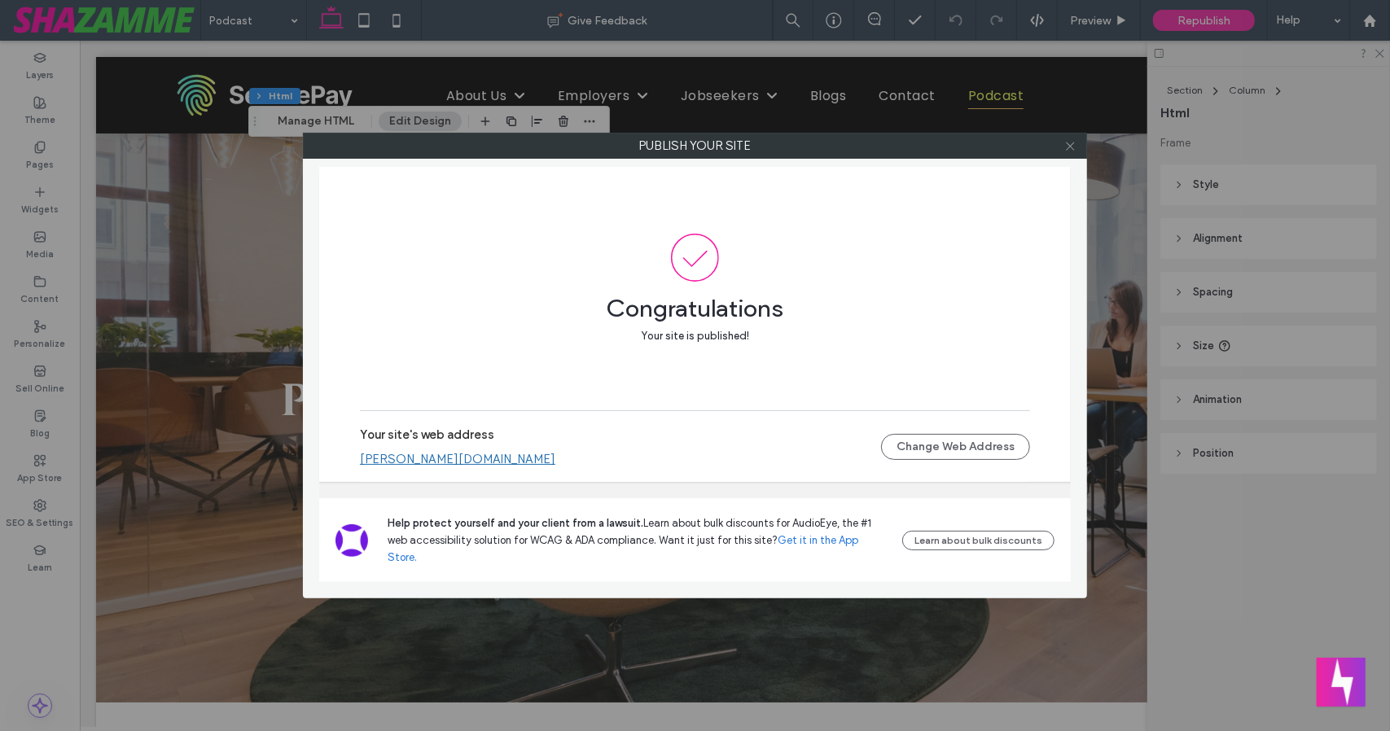
click at [1071, 145] on icon at bounding box center [1070, 146] width 12 height 12
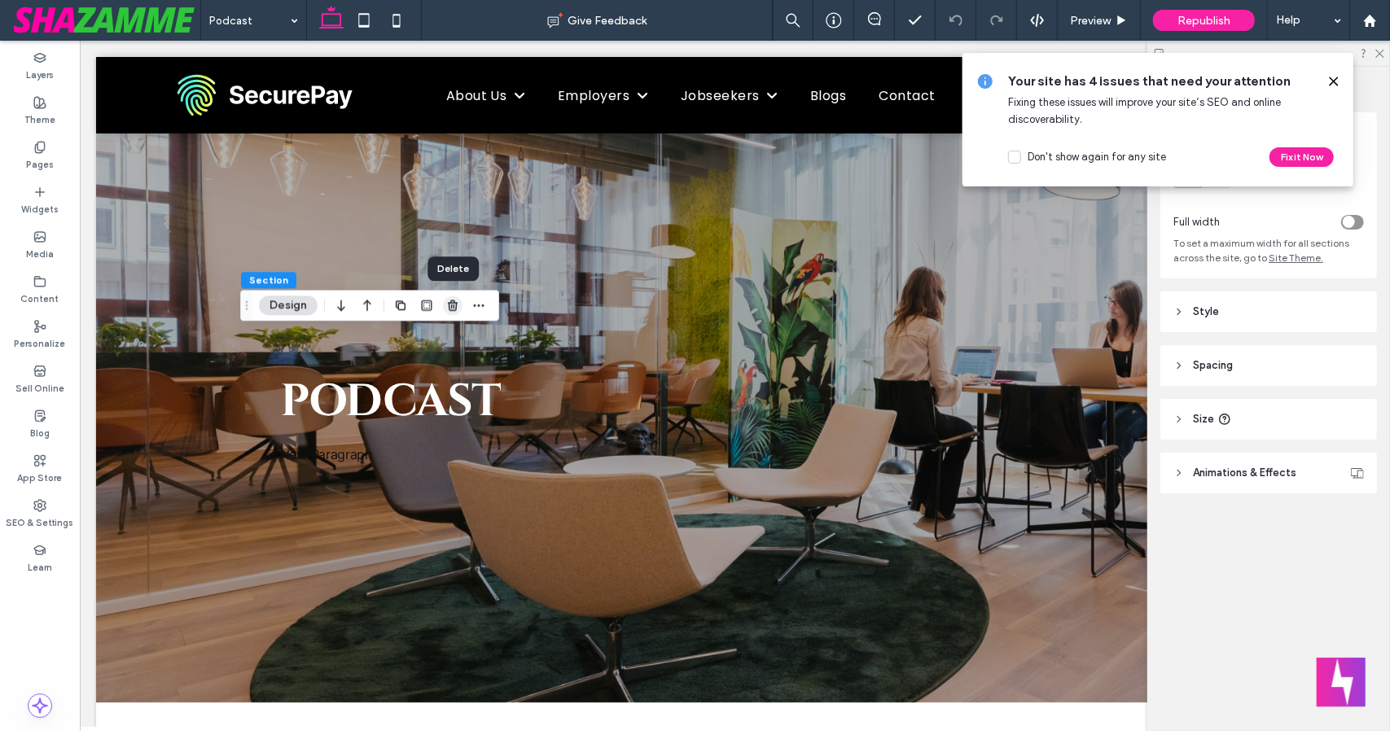
click at [446, 301] on icon "button" at bounding box center [452, 305] width 13 height 13
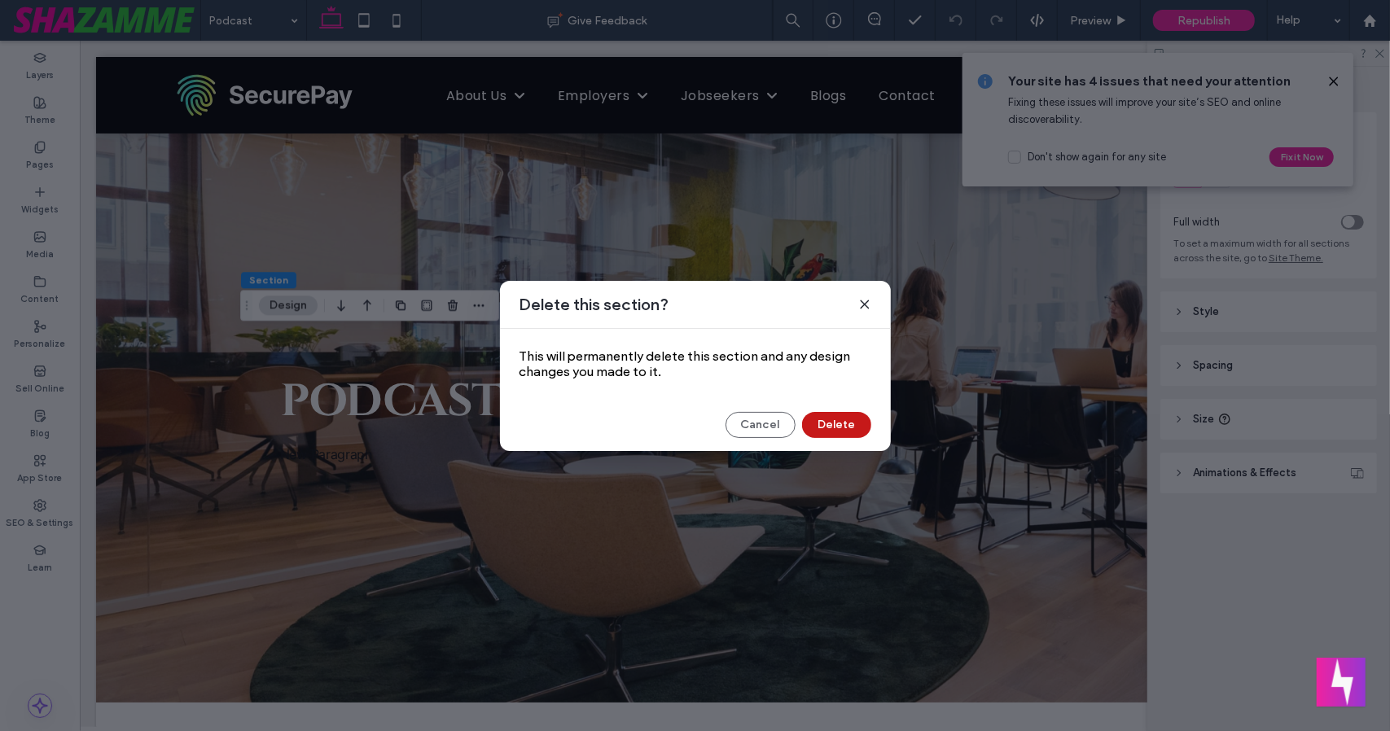
click at [841, 424] on button "Delete" at bounding box center [836, 425] width 69 height 26
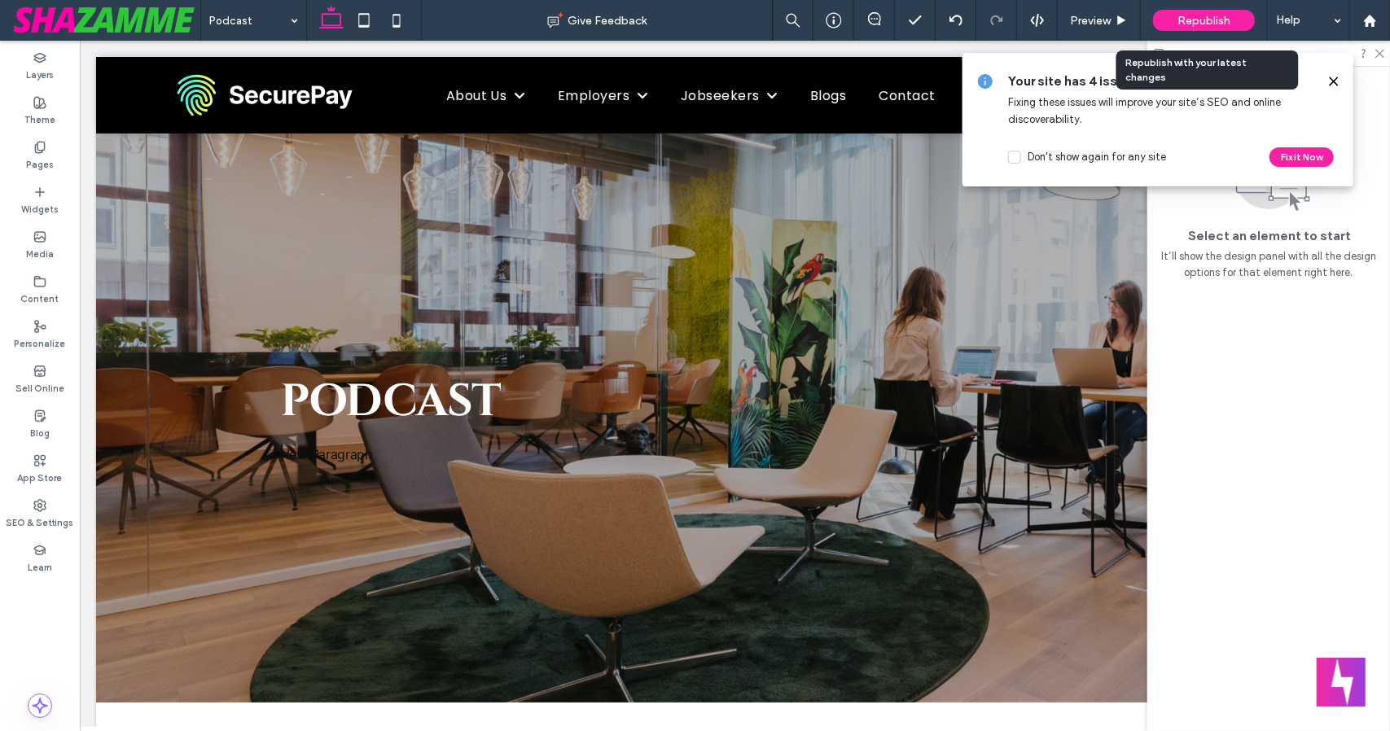
click at [1211, 17] on span "Republish" at bounding box center [1203, 21] width 53 height 14
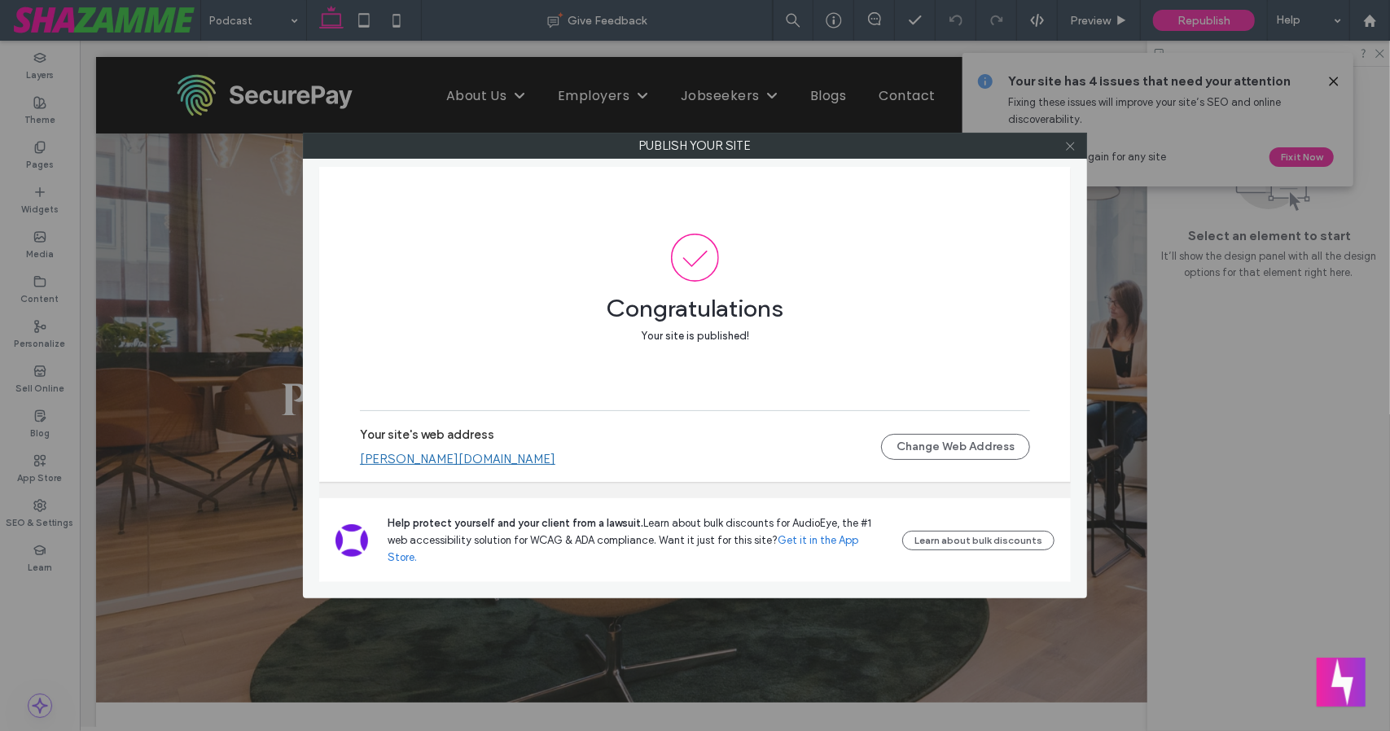
click at [1071, 144] on use at bounding box center [1070, 146] width 8 height 8
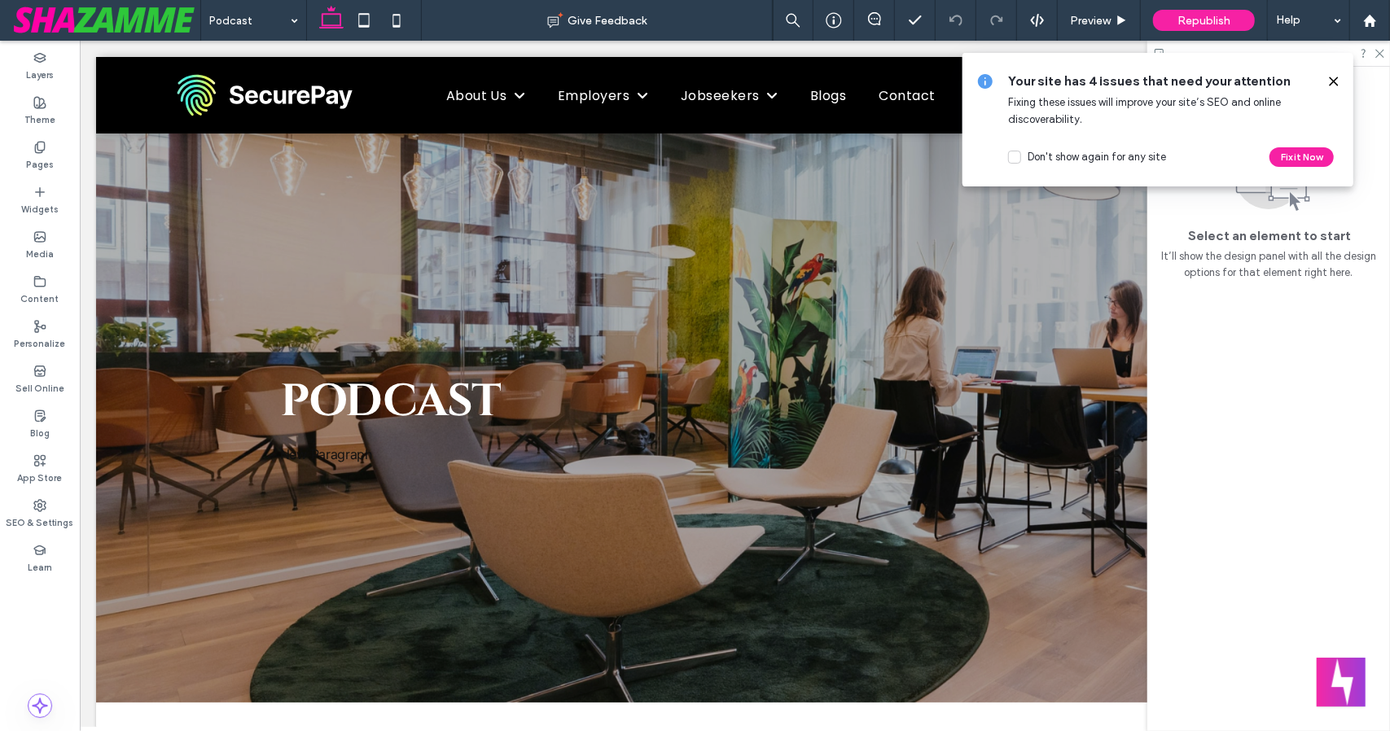
click at [1331, 82] on icon at bounding box center [1333, 81] width 13 height 13
click at [1344, 63] on div "Your site has 4 issues that need your attention Fixing these issues will improv…" at bounding box center [1157, 120] width 391 height 134
click at [1337, 79] on icon at bounding box center [1333, 81] width 13 height 13
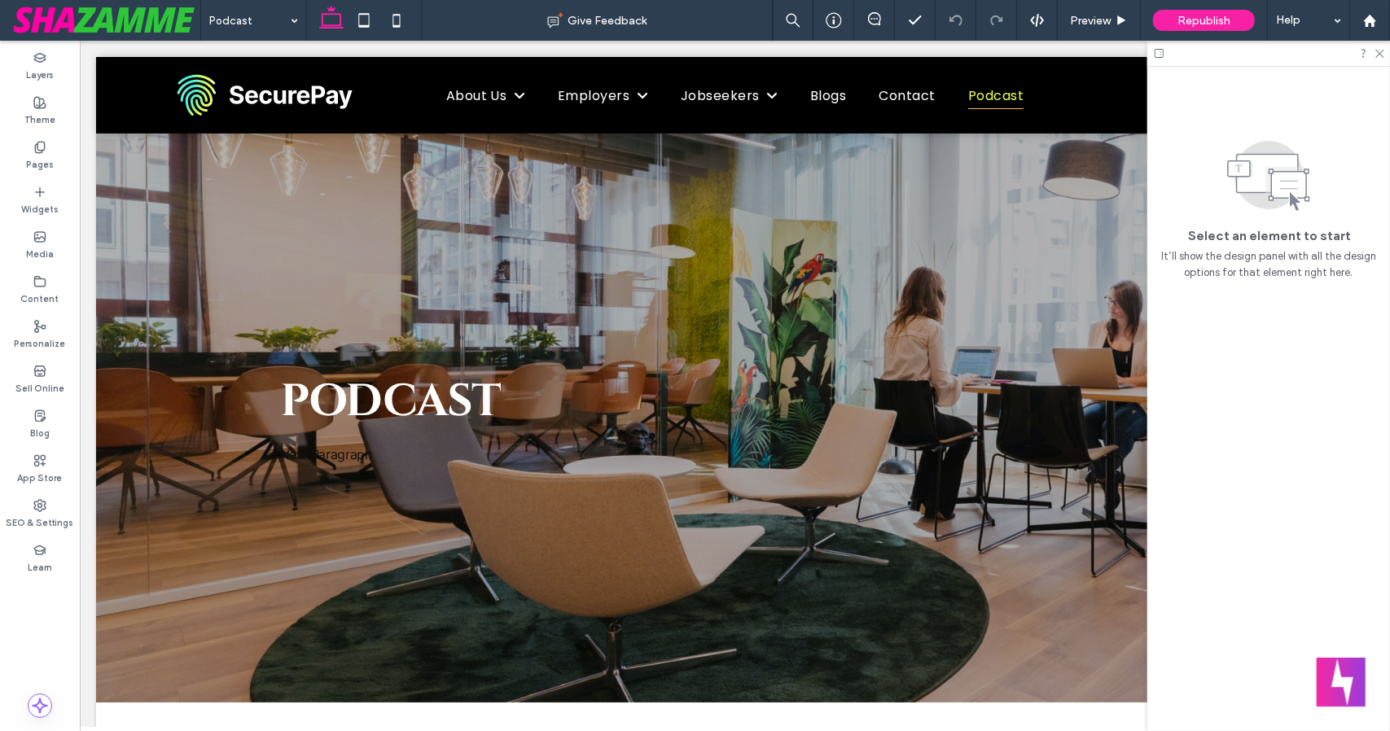
click at [1382, 58] on div at bounding box center [1268, 53] width 243 height 25
click at [1378, 53] on icon at bounding box center [1378, 52] width 11 height 11
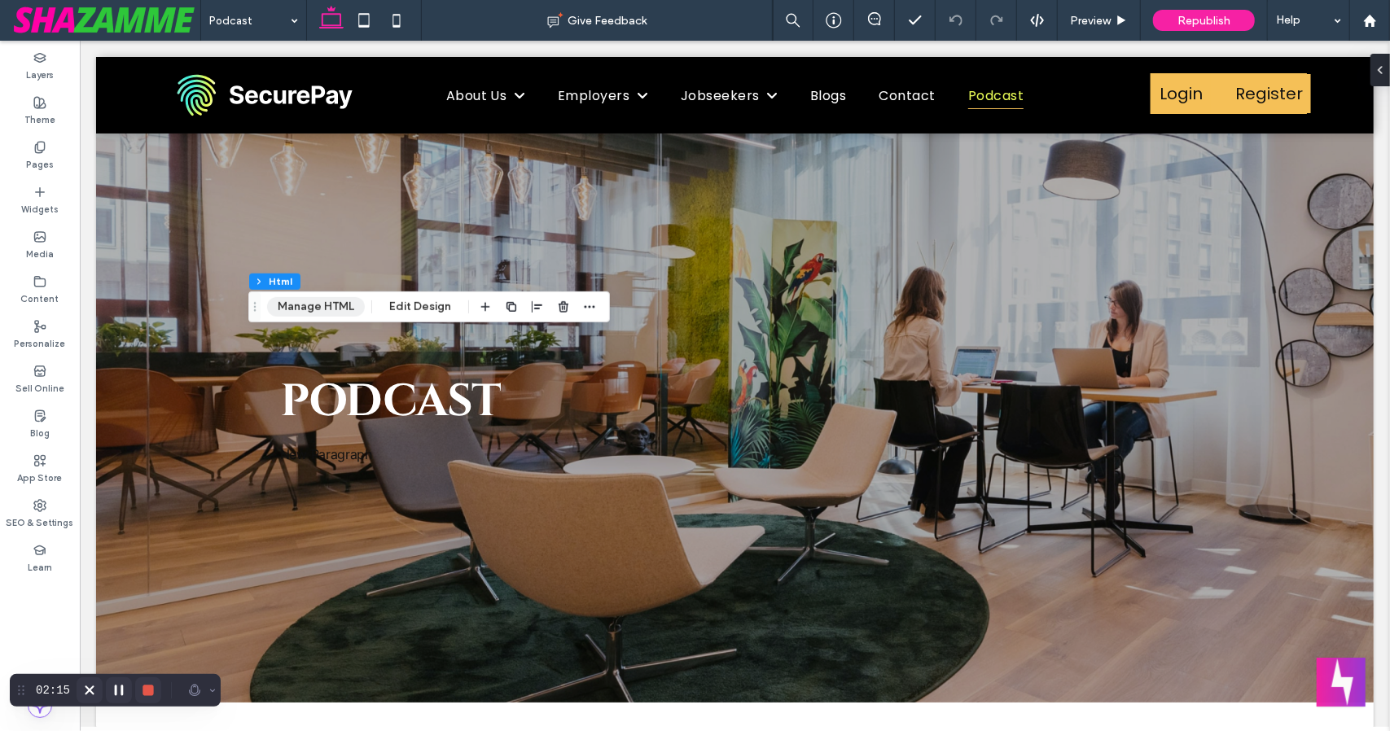
click at [313, 304] on button "Manage HTML" at bounding box center [316, 307] width 98 height 20
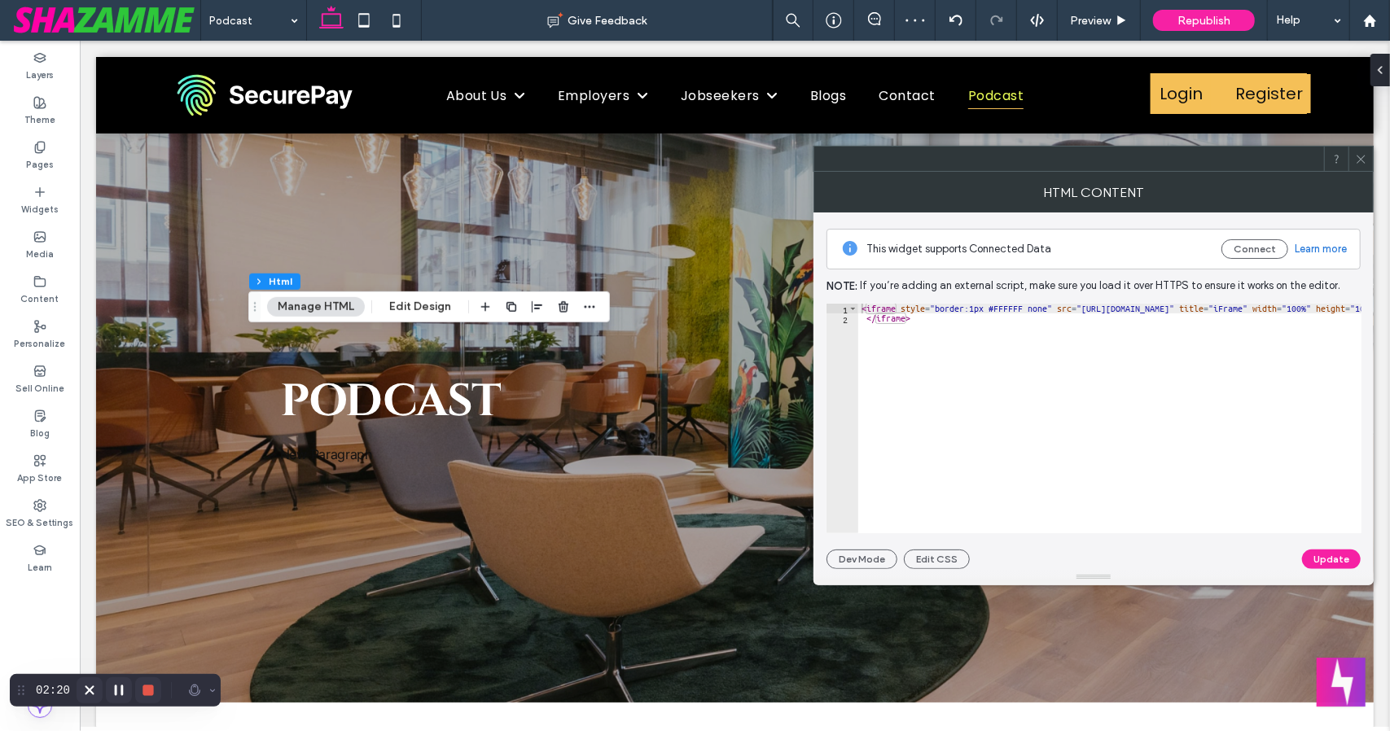
type textarea "**********"
drag, startPoint x: 1079, startPoint y: 309, endPoint x: 1251, endPoint y: 307, distance: 171.8
click at [1251, 307] on div "< iframe style = "border:1px #FFFFFF none" src = "[URL][DOMAIN_NAME]" title = "…" at bounding box center [1291, 429] width 866 height 250
click at [1360, 167] on span at bounding box center [1361, 159] width 12 height 24
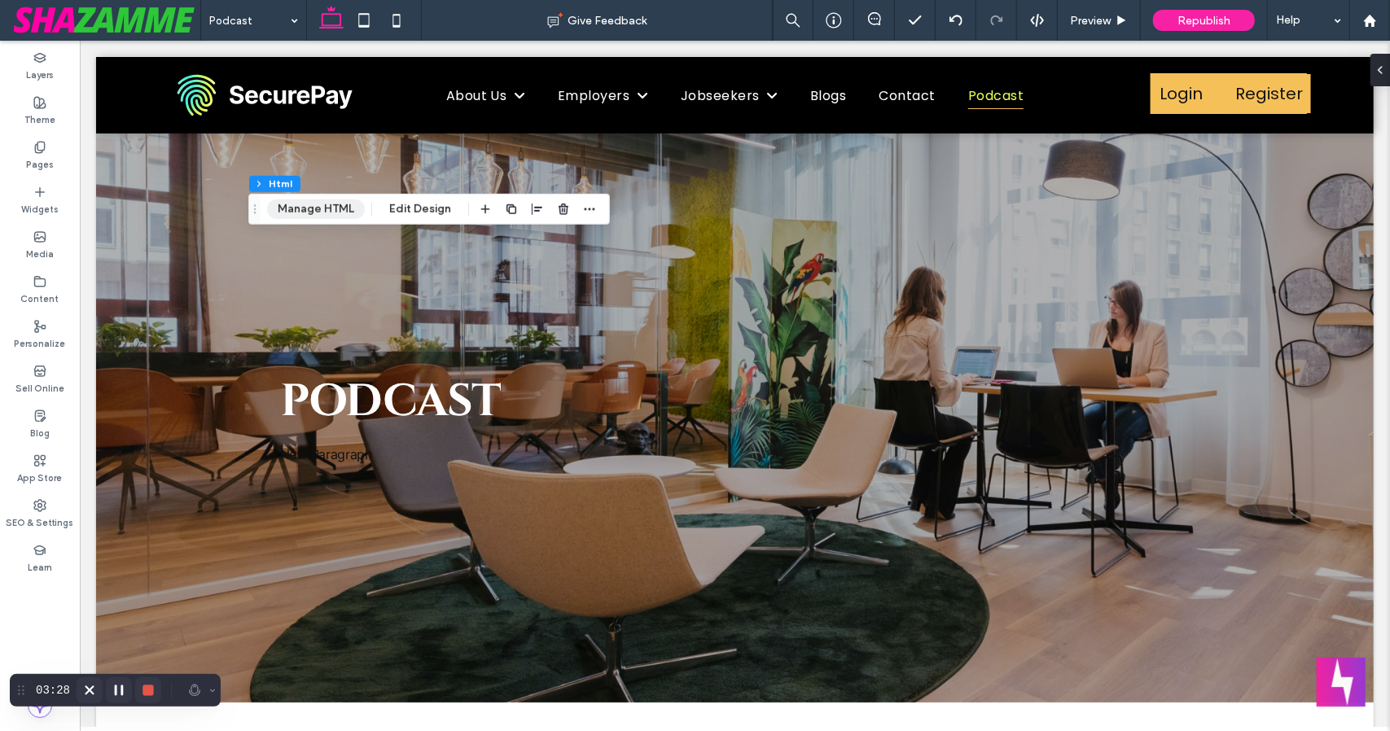
click at [304, 212] on button "Manage HTML" at bounding box center [316, 209] width 98 height 20
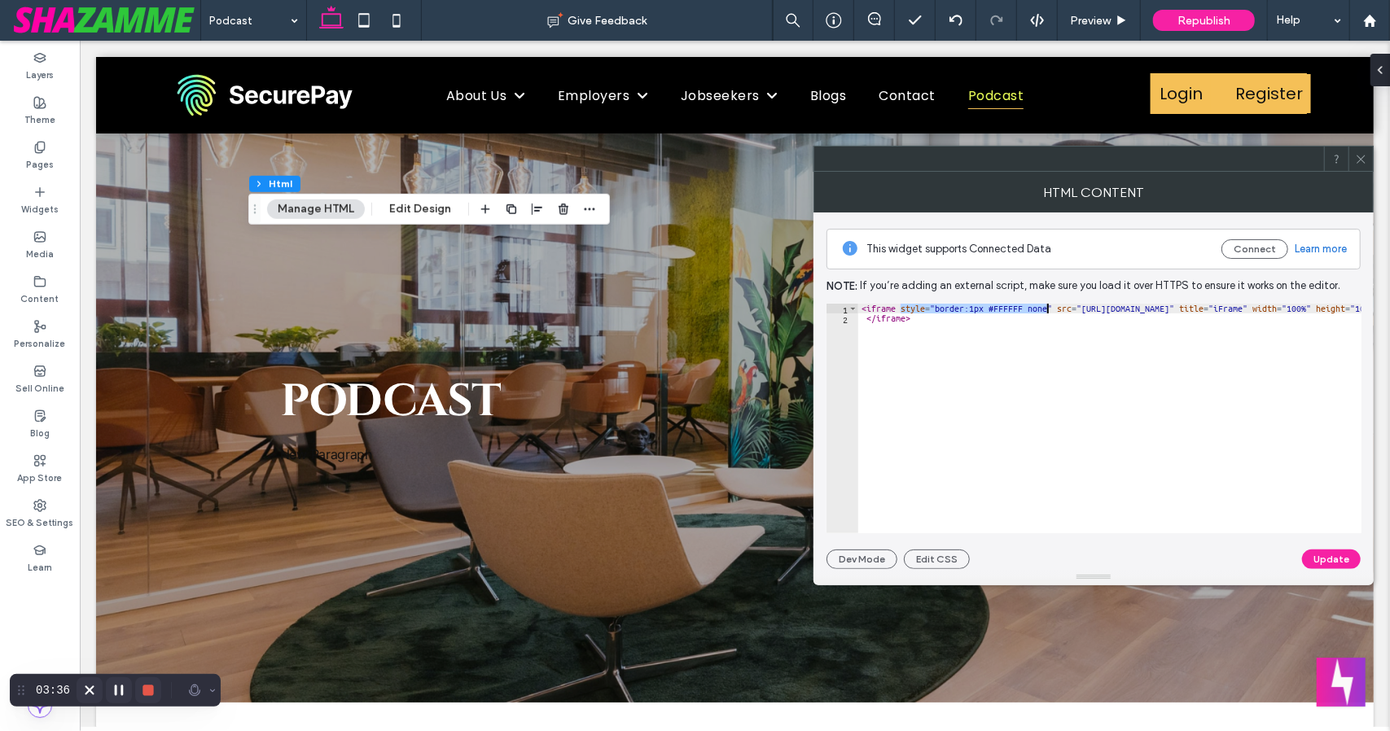
drag, startPoint x: 901, startPoint y: 306, endPoint x: 1046, endPoint y: 303, distance: 144.9
click at [1046, 304] on div "< iframe style = "border:1px #FFFFFF none" src = "[URL][DOMAIN_NAME]" title = "…" at bounding box center [1291, 429] width 866 height 250
click at [948, 370] on div "< iframe style = "border:1px #FFFFFF none" src = "[URL][DOMAIN_NAME]" title = "…" at bounding box center [1291, 429] width 866 height 250
type textarea "*********"
click at [1355, 153] on icon at bounding box center [1361, 159] width 12 height 12
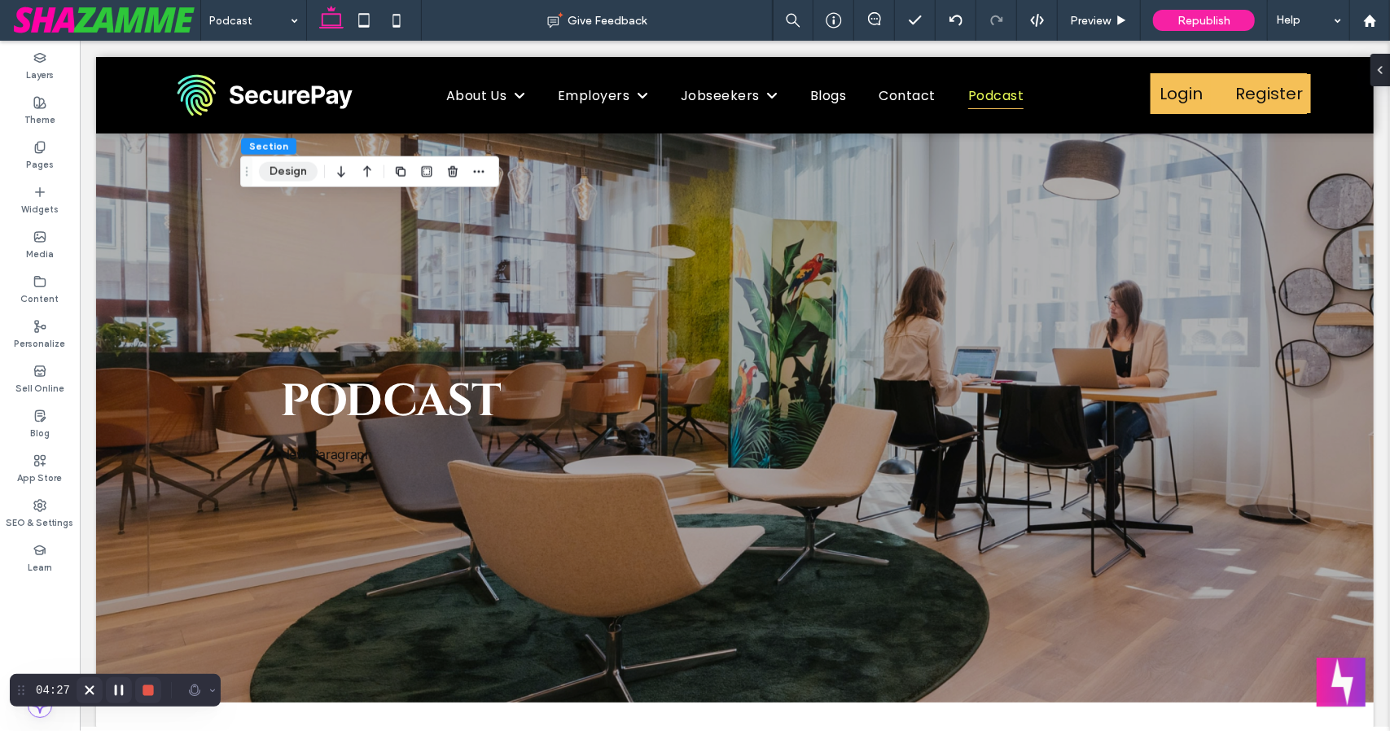
click at [282, 170] on button "Design" at bounding box center [288, 172] width 59 height 20
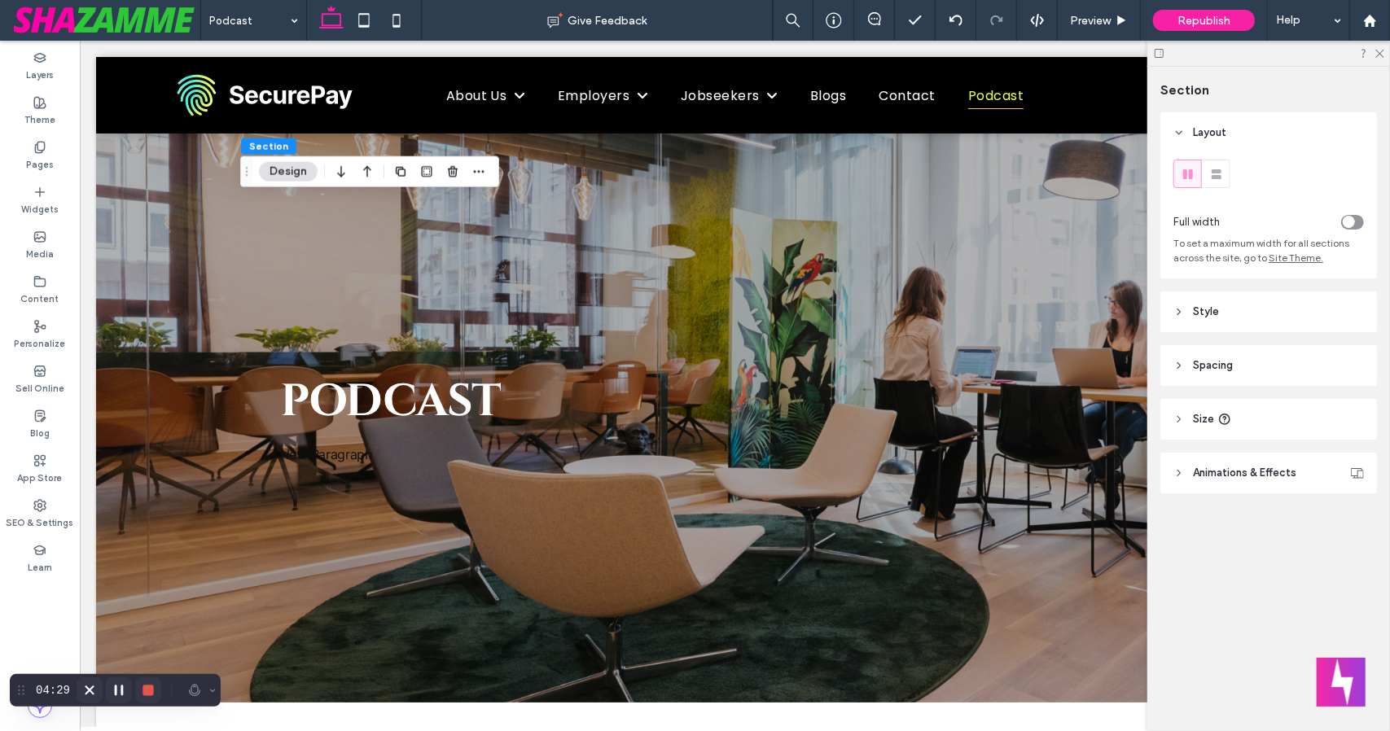
click at [1231, 313] on header "Style" at bounding box center [1268, 311] width 217 height 41
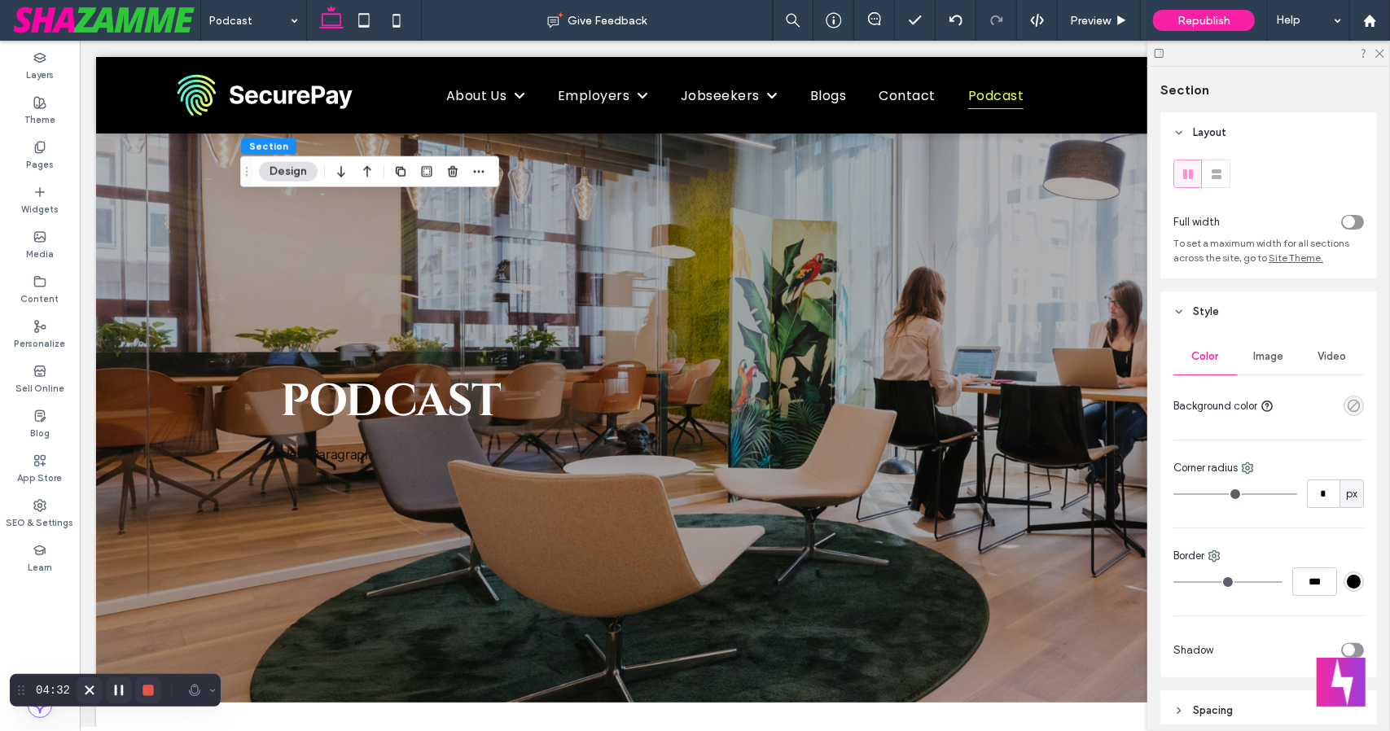
click at [1347, 406] on icon "rgba(0, 0, 0, 0)" at bounding box center [1354, 406] width 14 height 14
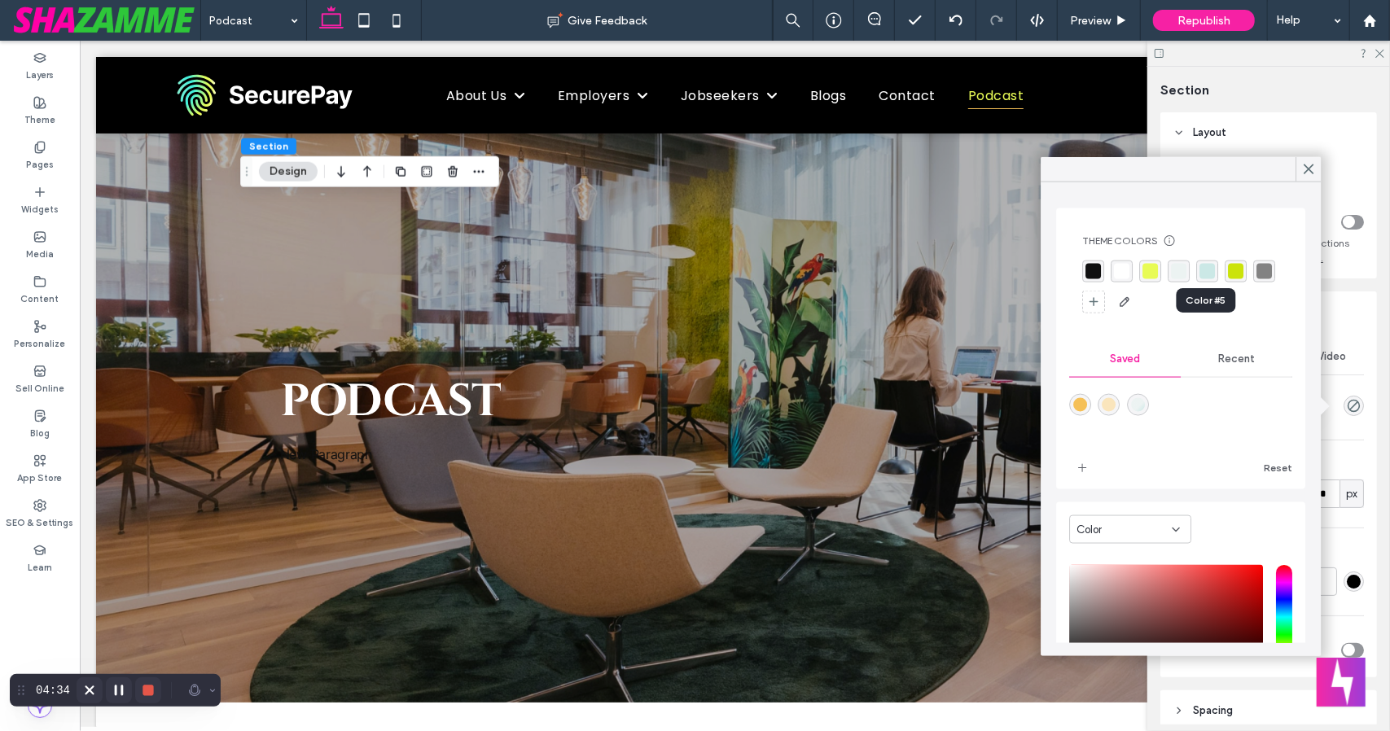
click at [1205, 269] on div "rgba(203, 232, 230, 1)" at bounding box center [1206, 271] width 15 height 15
click at [1307, 167] on use at bounding box center [1308, 168] width 8 height 9
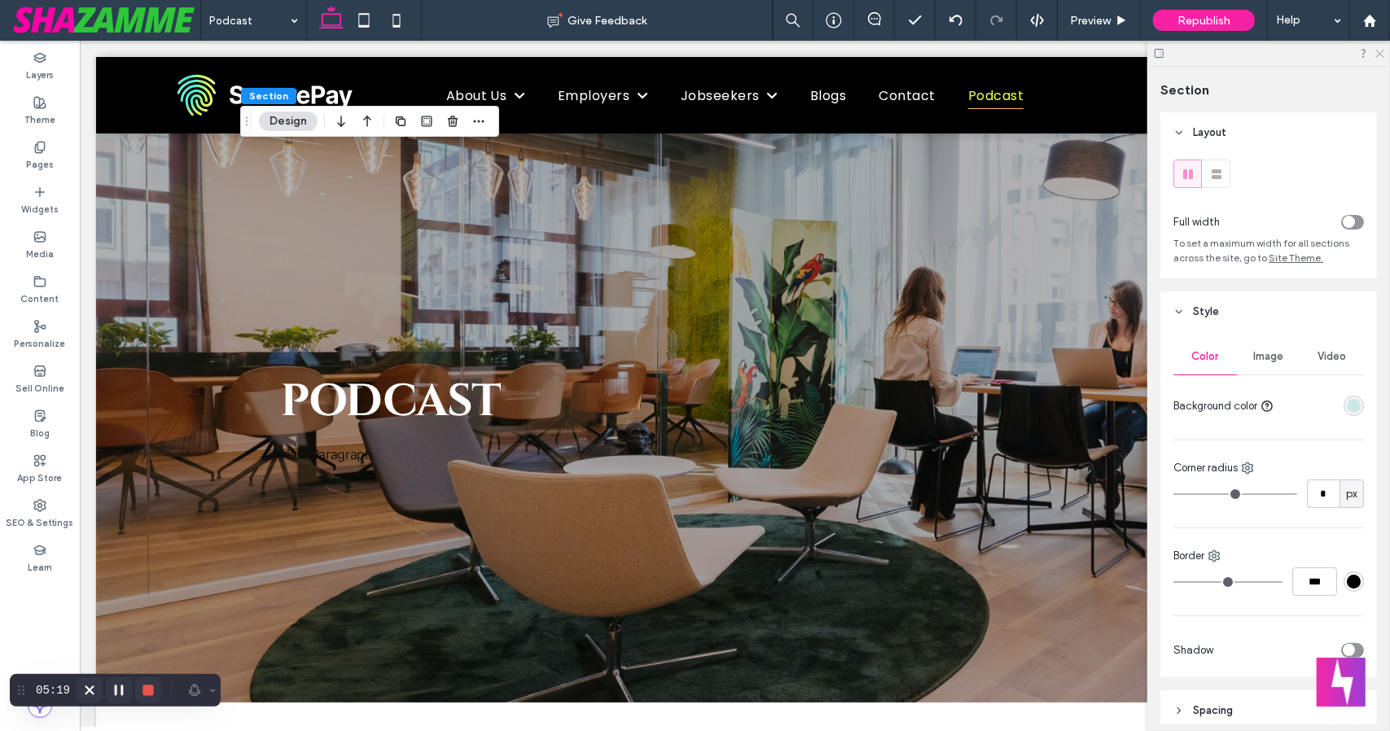
click at [1376, 51] on icon at bounding box center [1378, 52] width 11 height 11
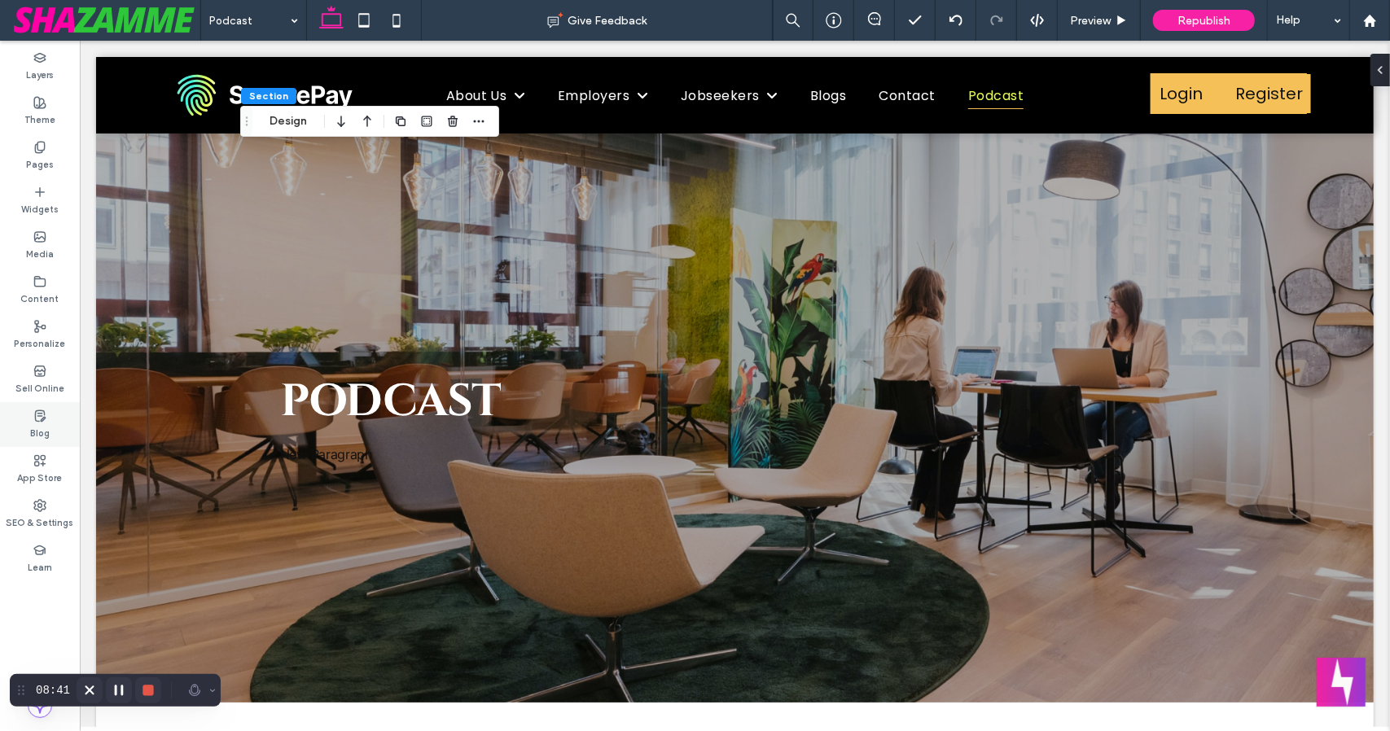
click at [41, 425] on label "Blog" at bounding box center [40, 432] width 20 height 18
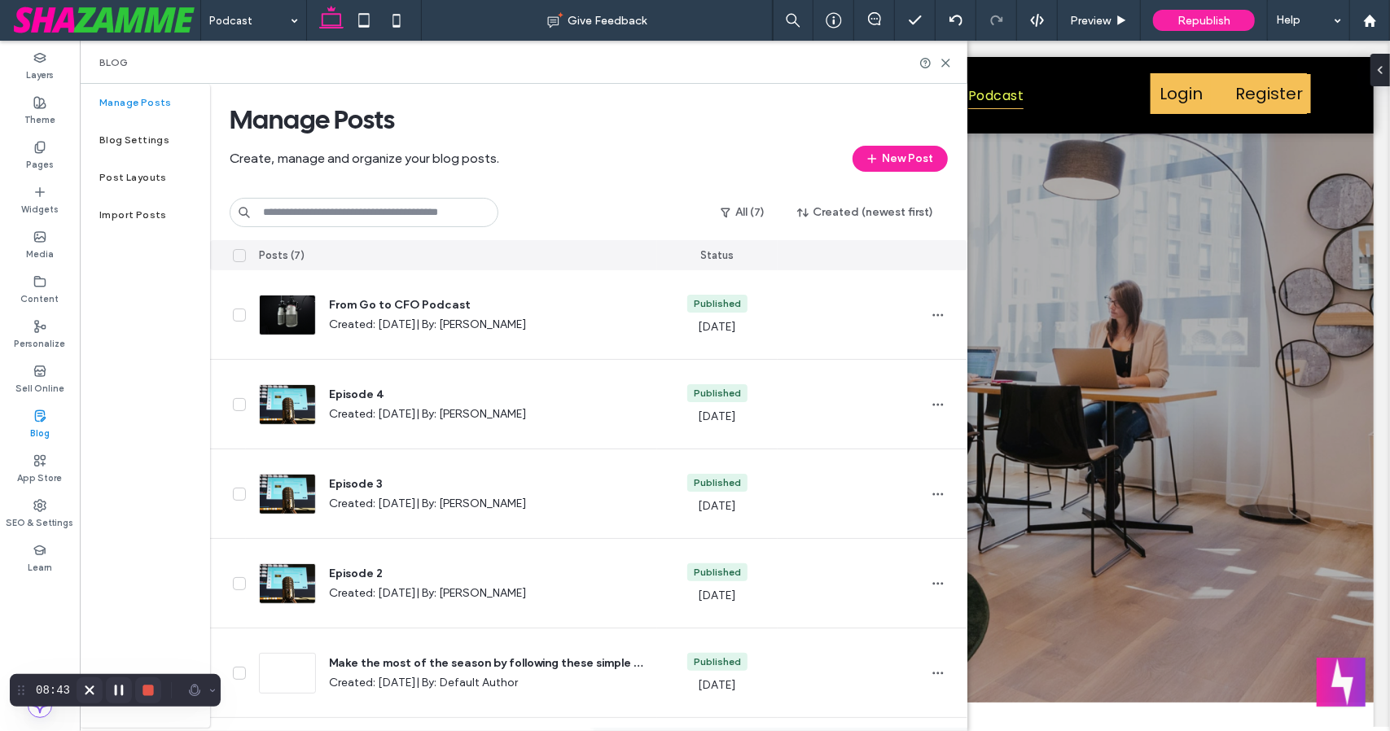
click at [41, 425] on label "Blog" at bounding box center [40, 432] width 20 height 18
click at [948, 63] on icon at bounding box center [945, 63] width 12 height 12
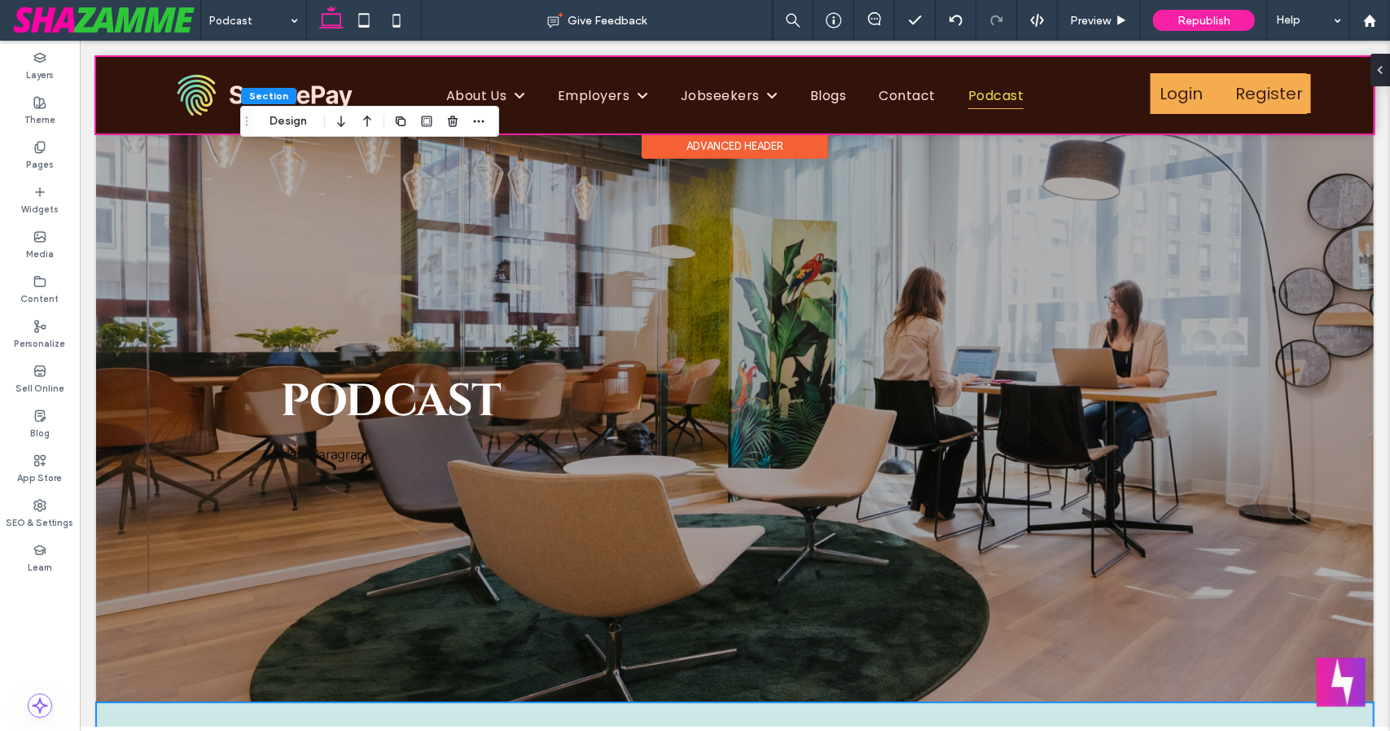
scroll to position [659, 0]
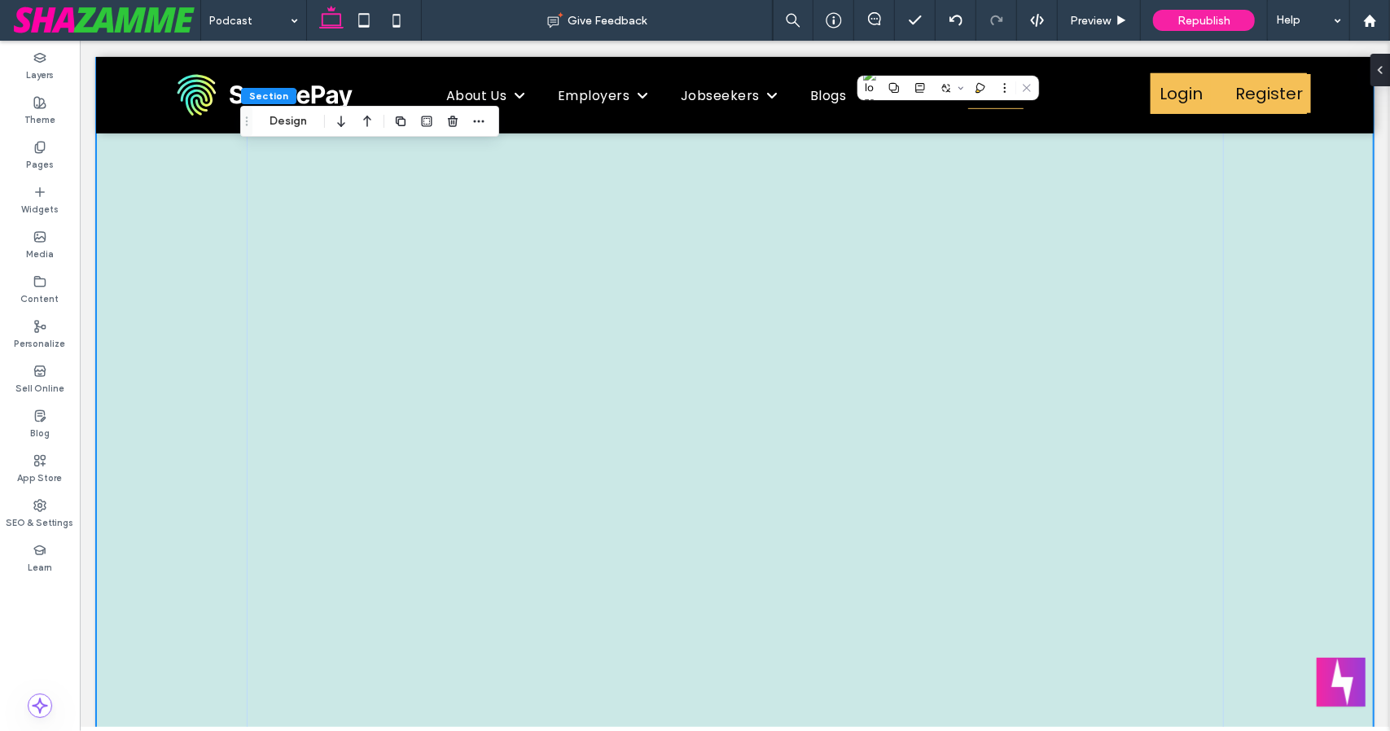
click at [285, 134] on div "Section Design" at bounding box center [369, 121] width 259 height 31
click at [287, 118] on button "Design" at bounding box center [288, 122] width 59 height 20
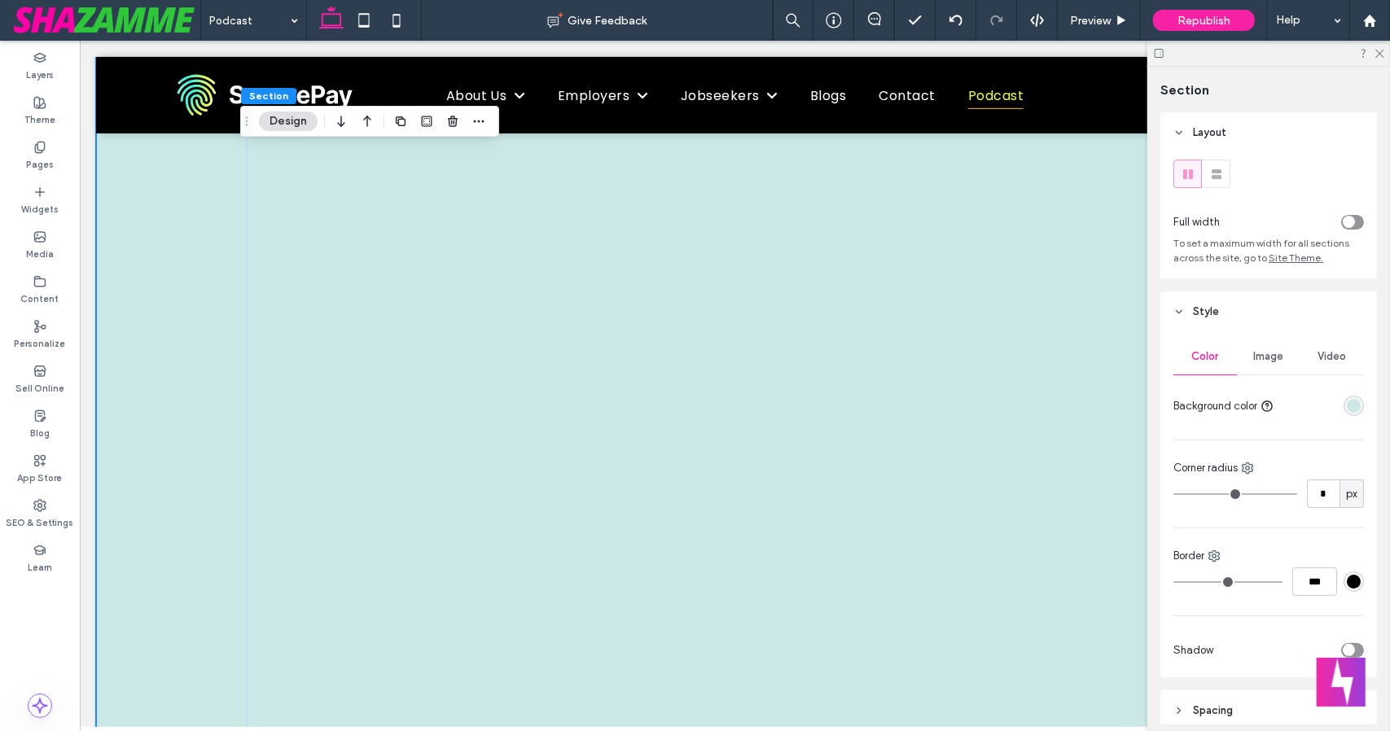
click at [1278, 359] on span "Image" at bounding box center [1269, 356] width 30 height 13
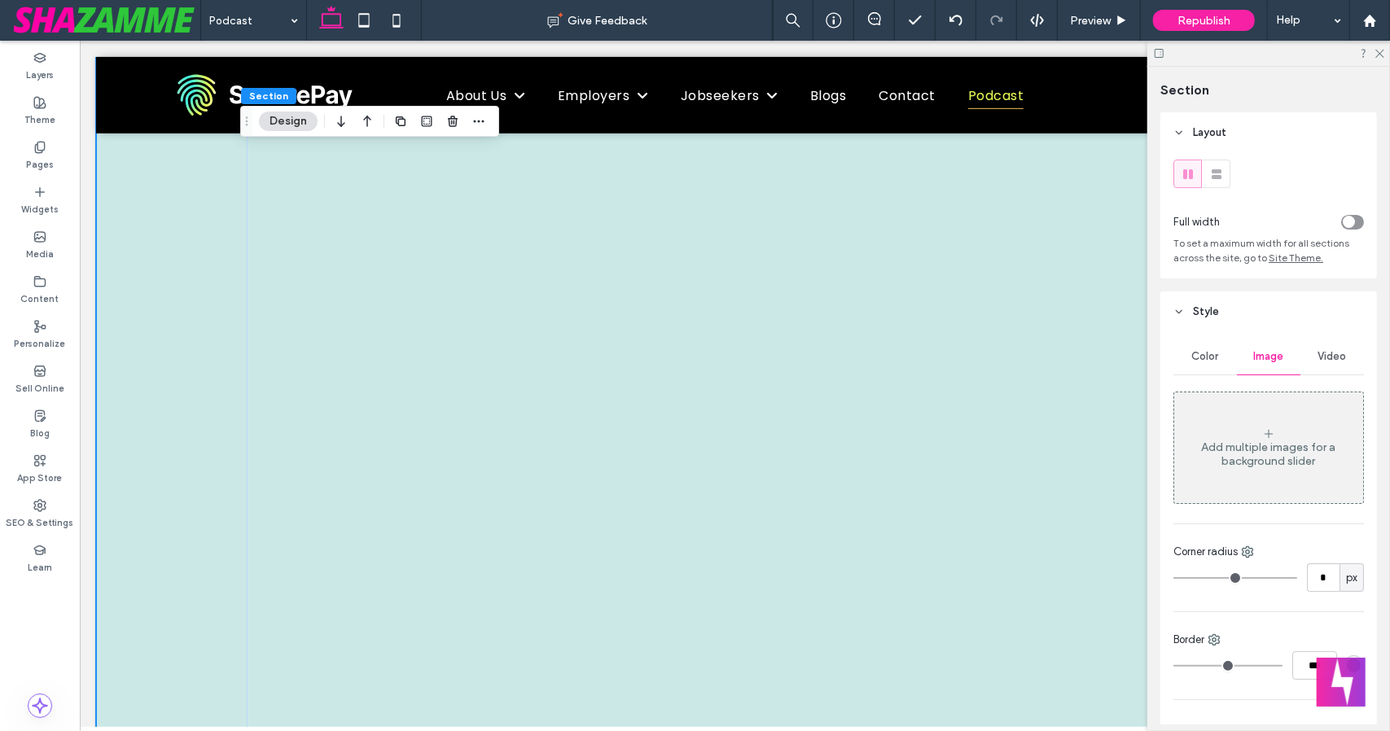
click at [1208, 354] on span "Color" at bounding box center [1205, 356] width 27 height 13
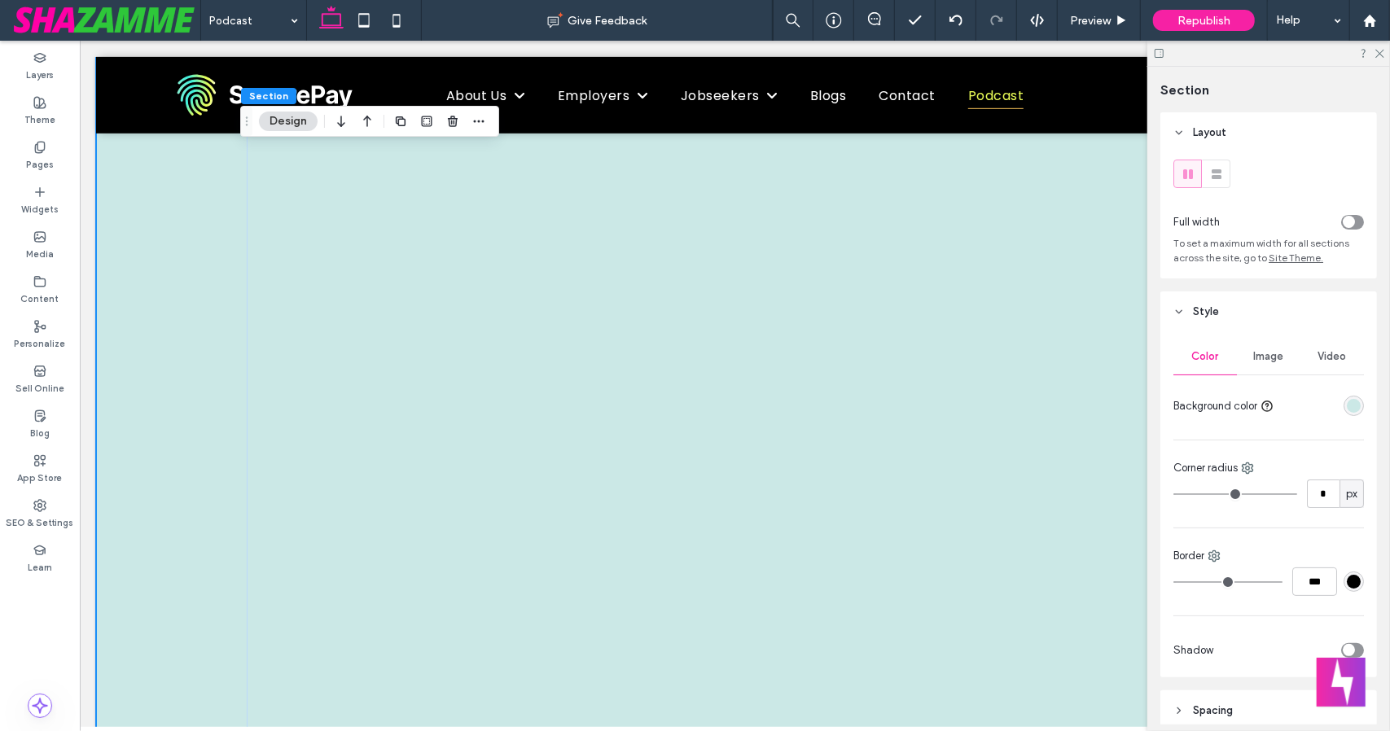
click at [1347, 408] on div "rgba(203, 232, 230, 1)" at bounding box center [1354, 406] width 14 height 14
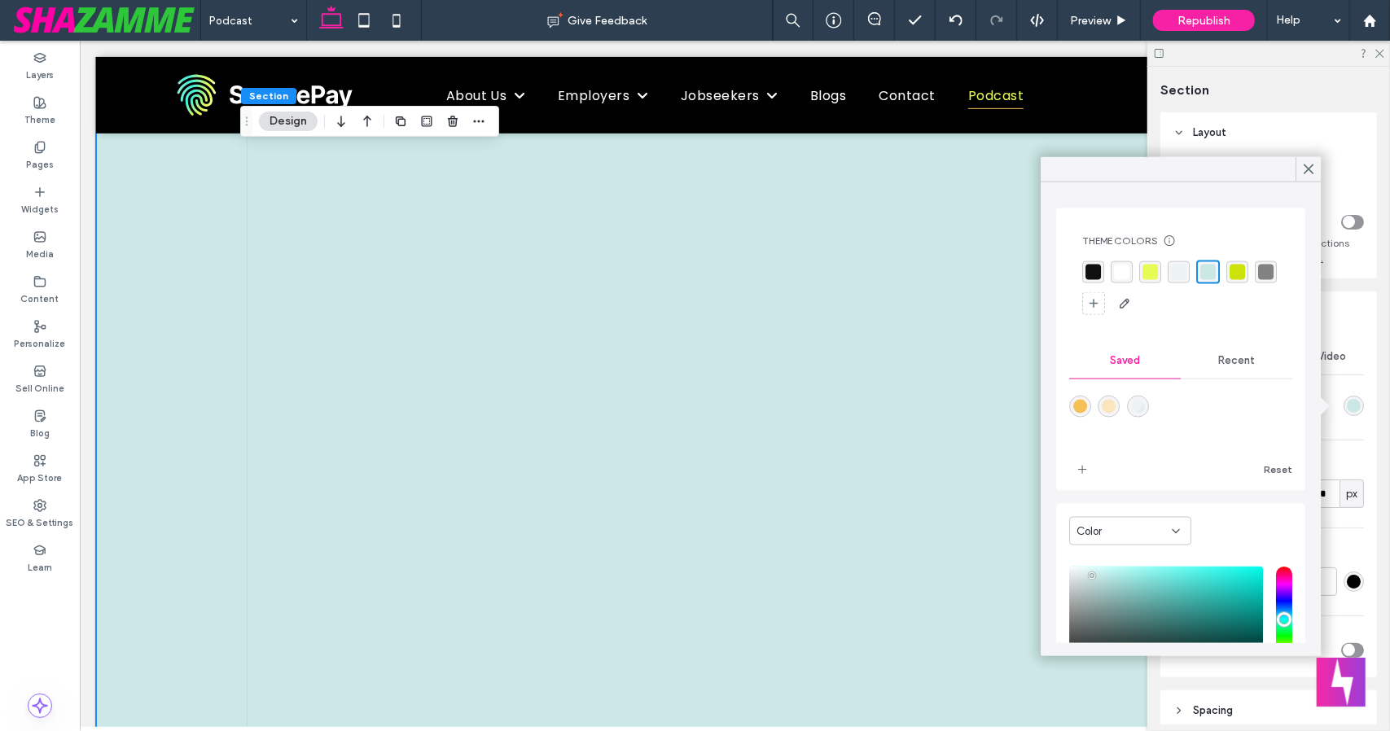
click at [1119, 273] on div "rgba(255, 255, 255, 1)" at bounding box center [1121, 272] width 15 height 15
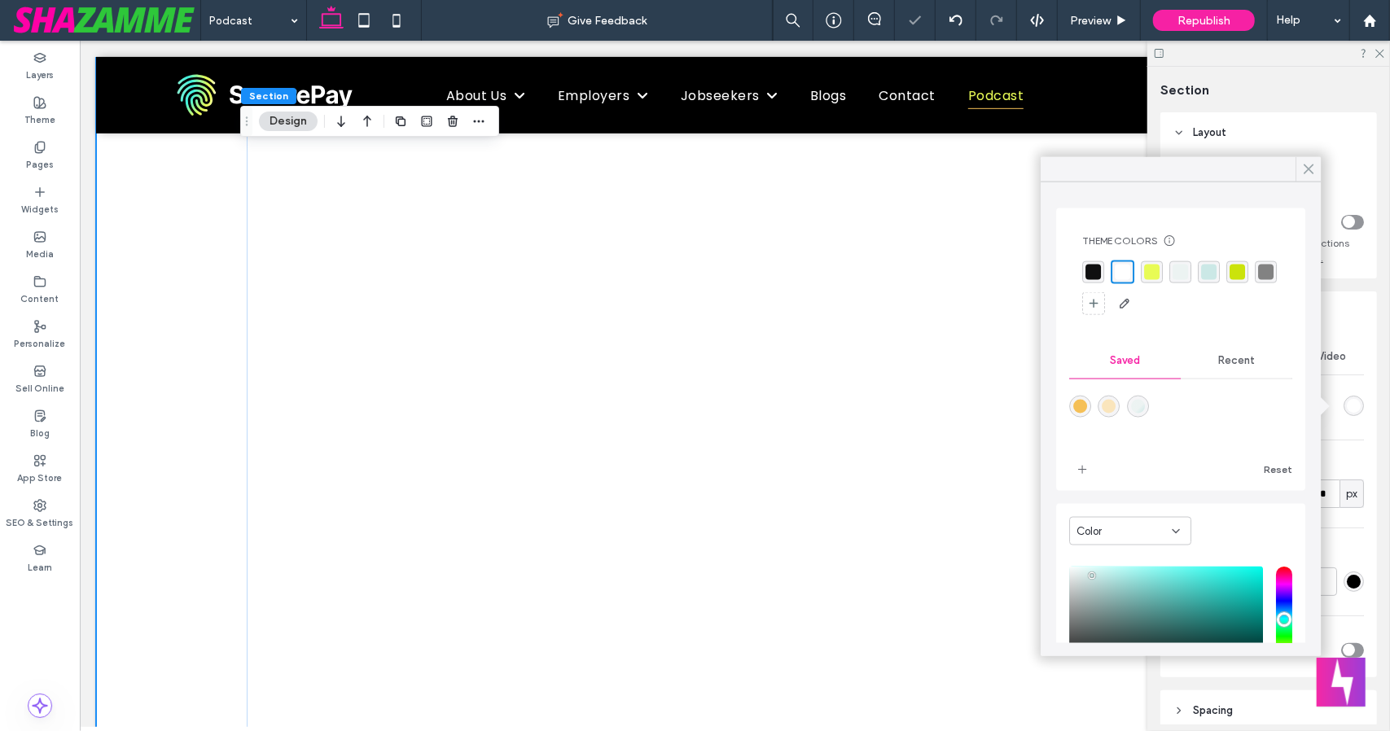
click at [1310, 167] on use at bounding box center [1308, 168] width 8 height 9
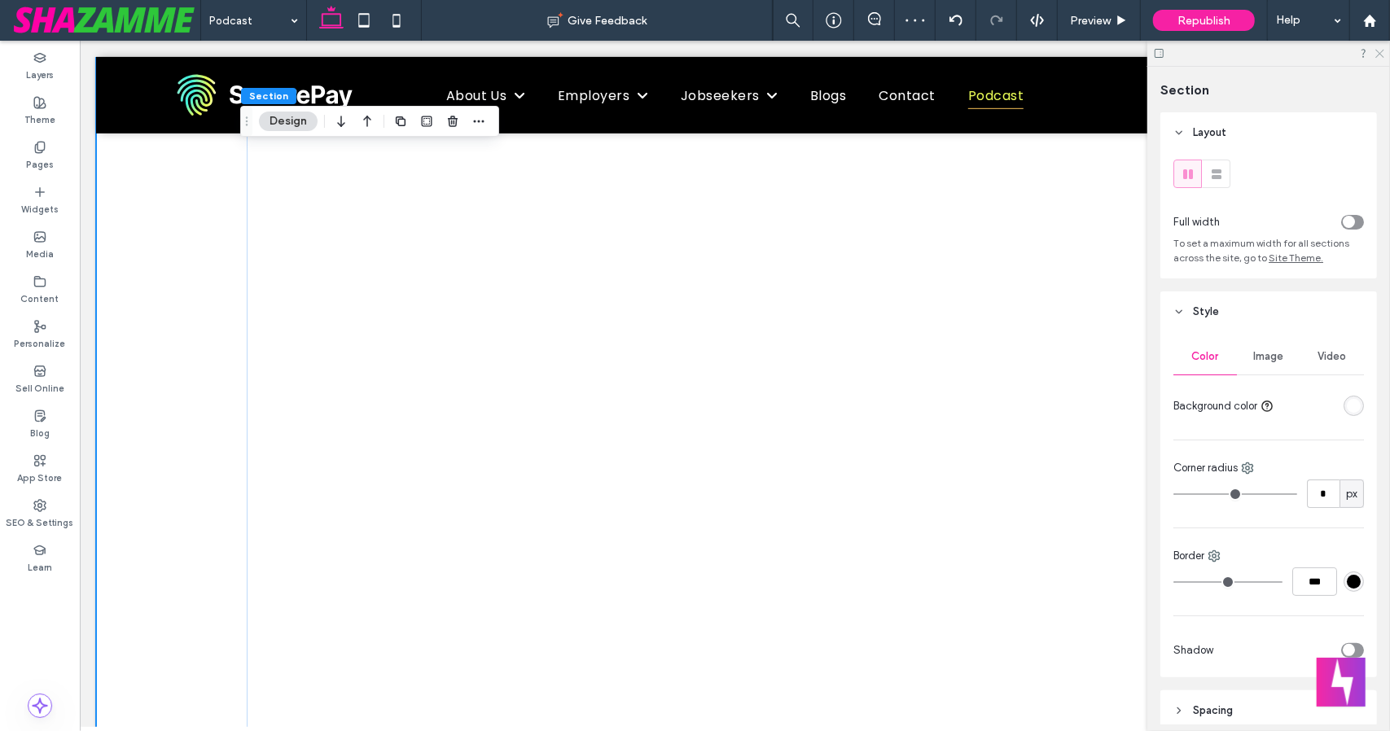
click at [1376, 52] on icon at bounding box center [1378, 52] width 11 height 11
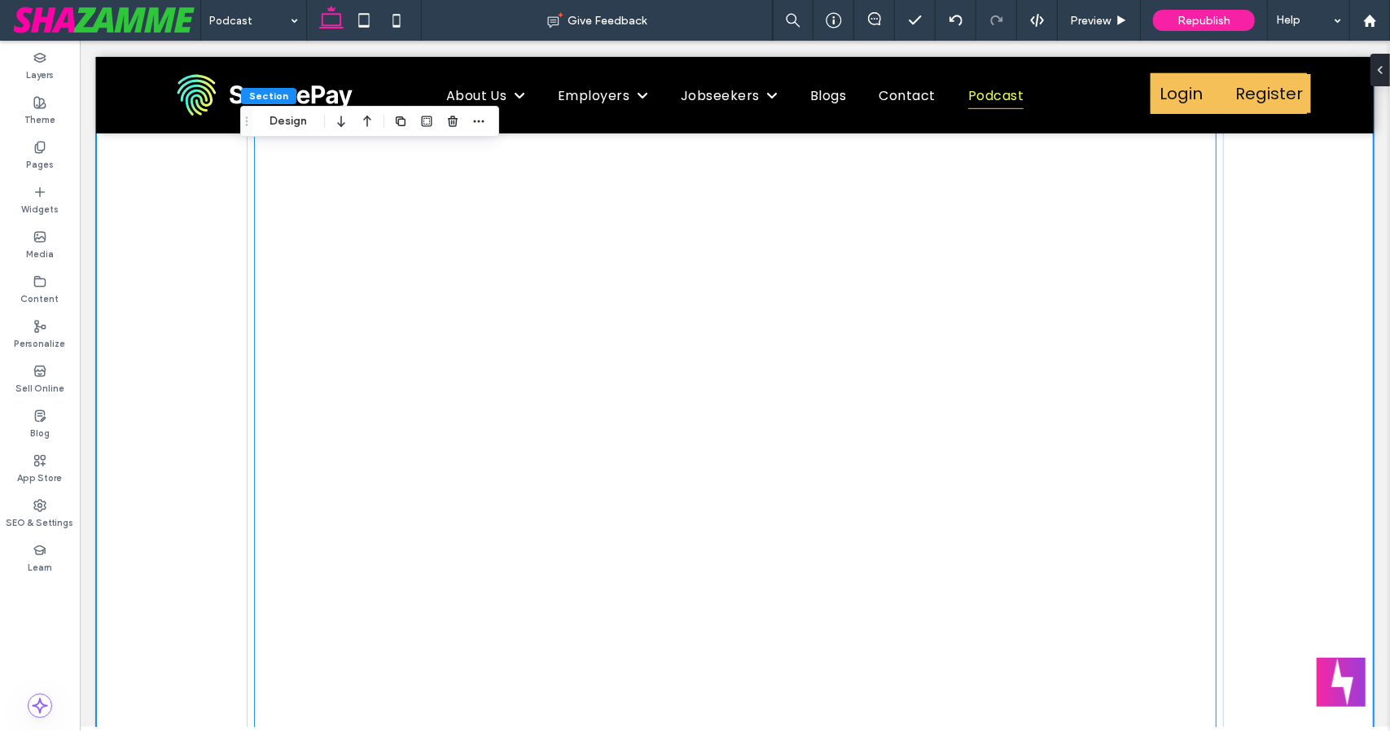
click at [357, 200] on div at bounding box center [734, 518] width 961 height 834
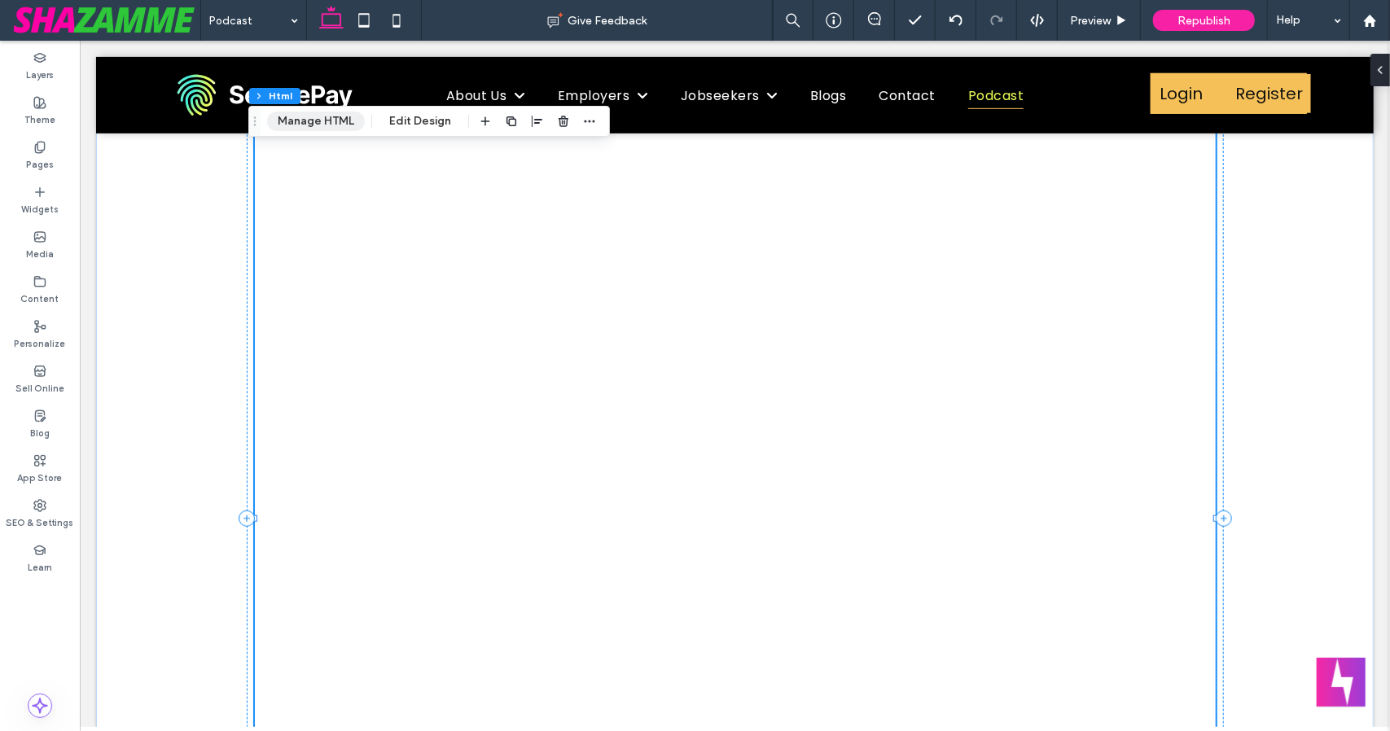
click at [313, 129] on button "Manage HTML" at bounding box center [316, 122] width 98 height 20
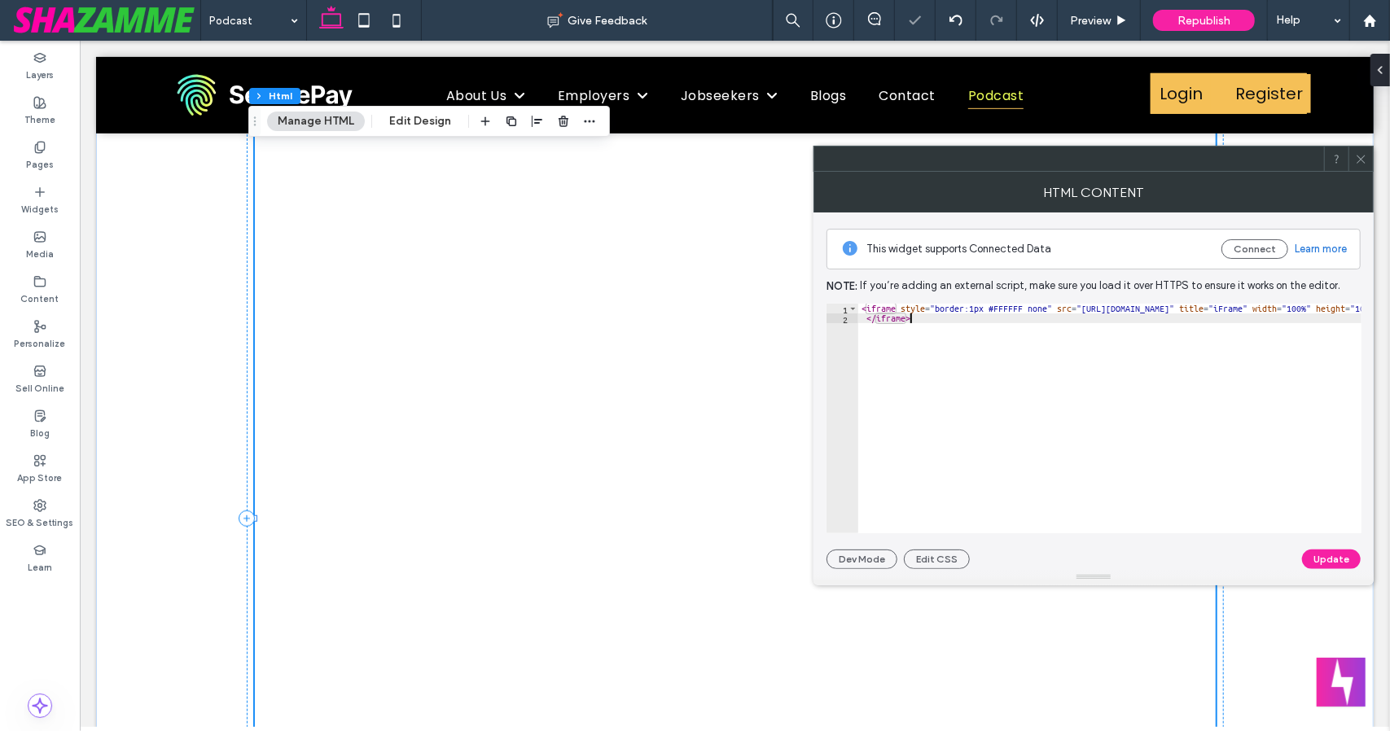
click at [1090, 385] on div "< iframe style = "border:1px #FFFFFF none" src = "[URL][DOMAIN_NAME]" title = "…" at bounding box center [1291, 429] width 866 height 250
type textarea "**********"
